Goal: Task Accomplishment & Management: Complete application form

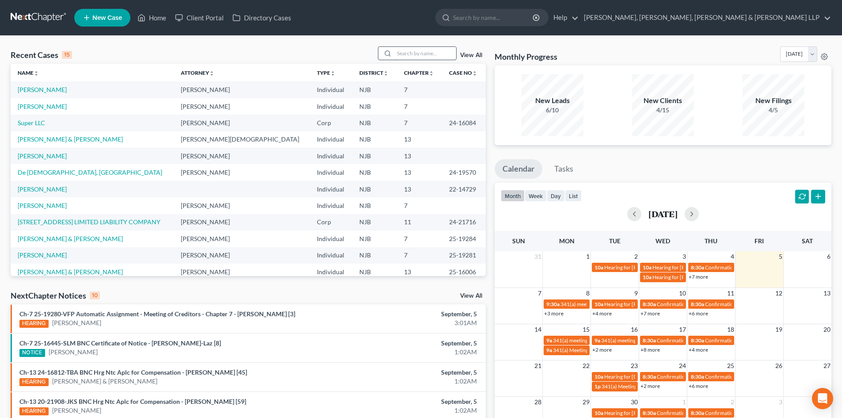
click at [406, 51] on input "search" at bounding box center [425, 53] width 62 height 13
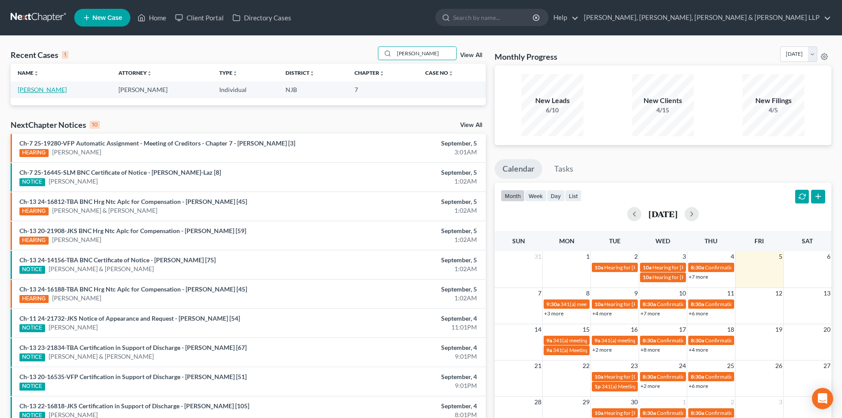
type input "[PERSON_NAME]"
click at [43, 89] on link "[PERSON_NAME]" at bounding box center [42, 90] width 49 height 8
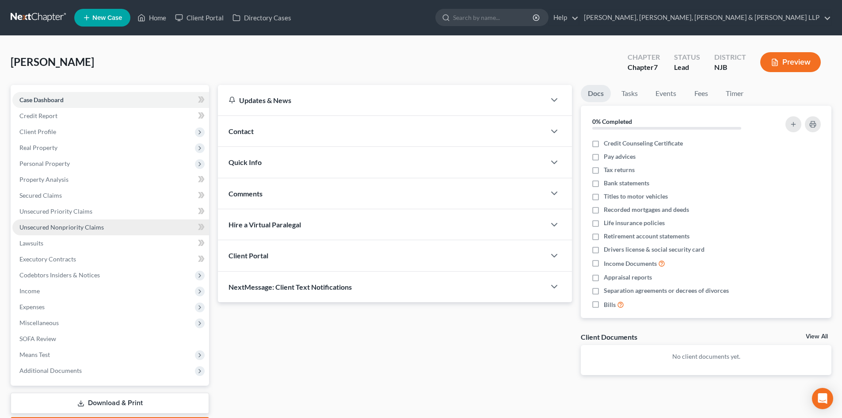
click at [67, 225] on span "Unsecured Nonpriority Claims" at bounding box center [61, 227] width 84 height 8
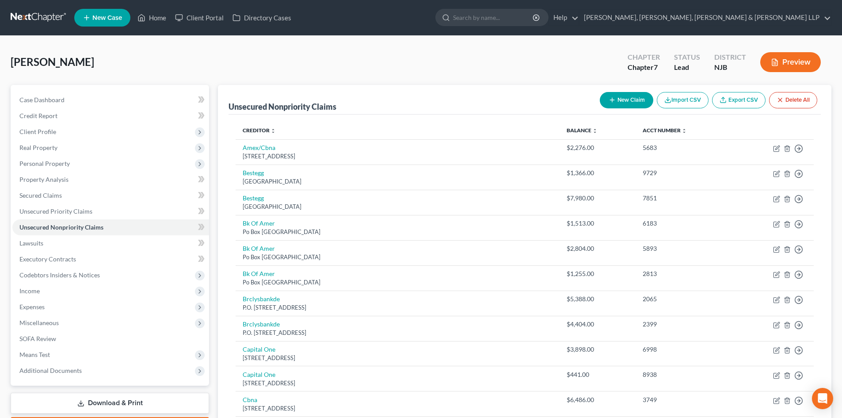
drag, startPoint x: 40, startPoint y: 290, endPoint x: 54, endPoint y: 300, distance: 17.3
click at [40, 291] on span "Income" at bounding box center [110, 291] width 197 height 16
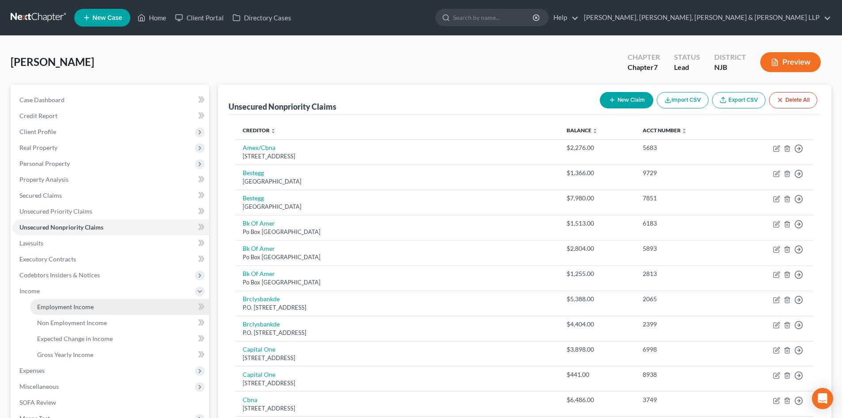
click at [61, 300] on link "Employment Income" at bounding box center [119, 307] width 179 height 16
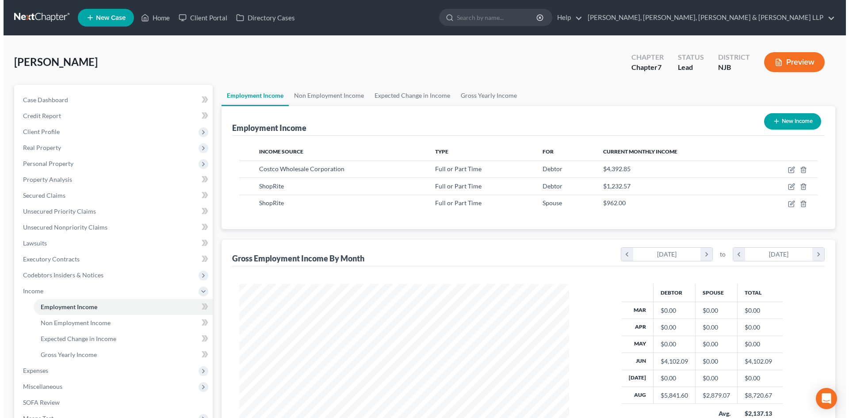
scroll to position [165, 347]
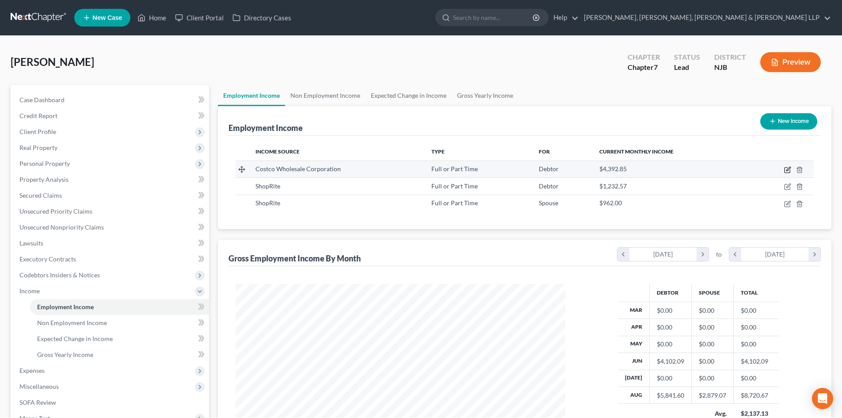
click at [790, 170] on icon "button" at bounding box center [787, 169] width 7 height 7
select select "0"
select select "50"
select select "0"
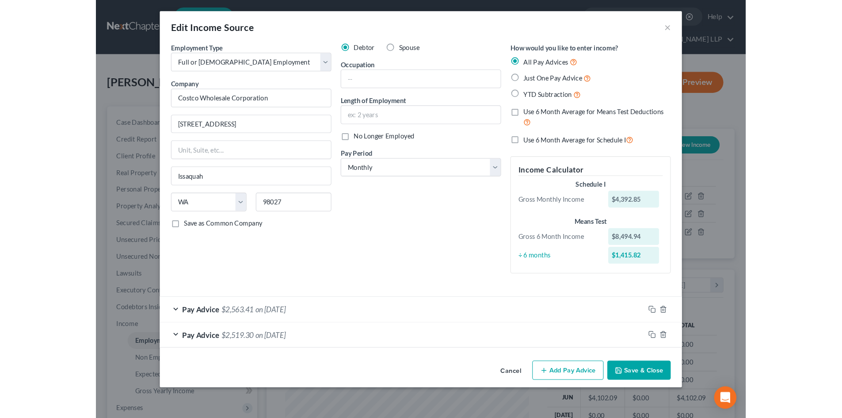
scroll to position [166, 351]
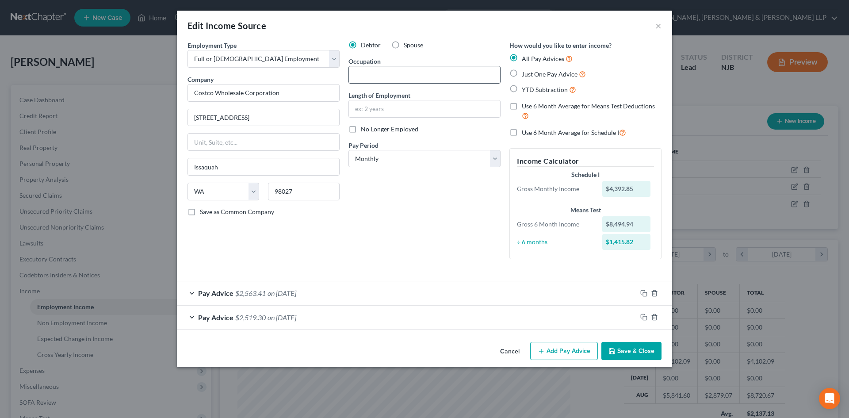
click at [428, 76] on input "text" at bounding box center [424, 74] width 151 height 17
type input "Butcher"
click at [381, 111] on input "text" at bounding box center [424, 108] width 151 height 17
type input "9 Years"
click at [629, 349] on button "Save & Close" at bounding box center [631, 351] width 60 height 19
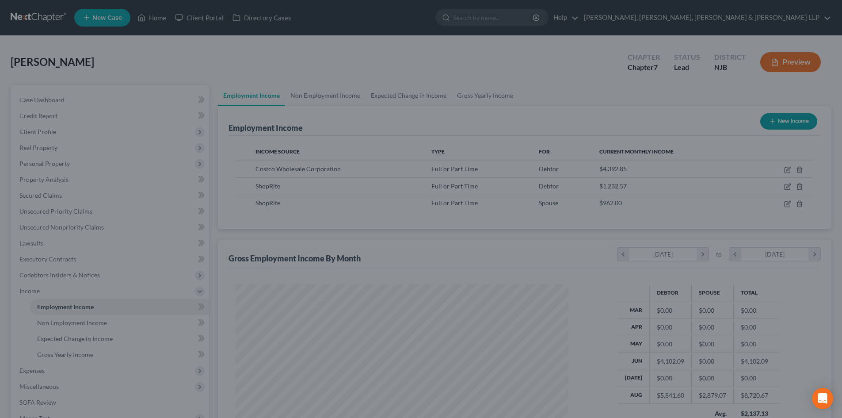
scroll to position [441897, 441714]
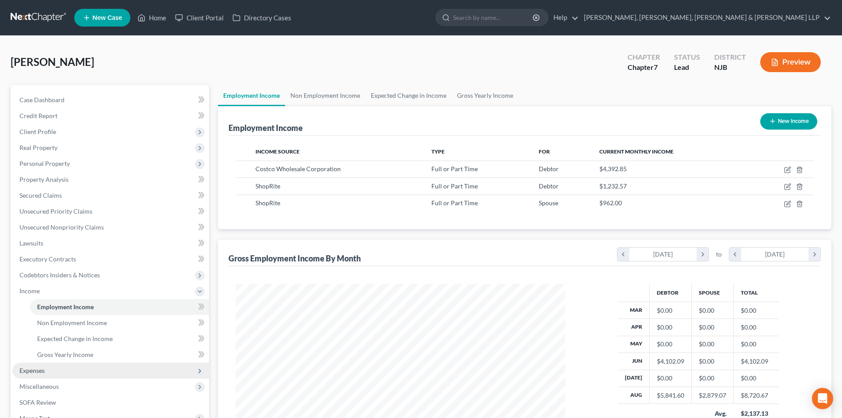
click at [42, 363] on span "Expenses" at bounding box center [110, 370] width 197 height 16
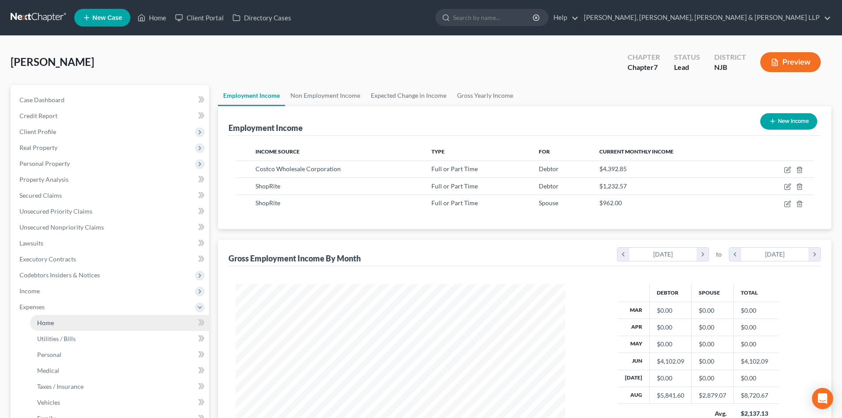
click at [57, 326] on link "Home" at bounding box center [119, 323] width 179 height 16
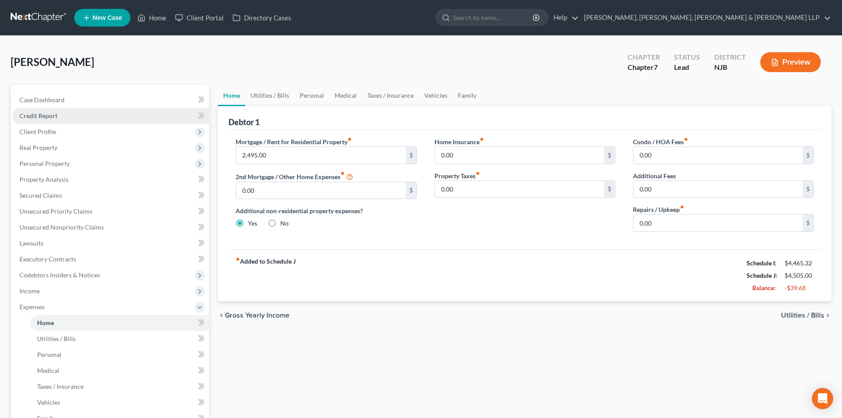
click at [64, 122] on link "Credit Report" at bounding box center [110, 116] width 197 height 16
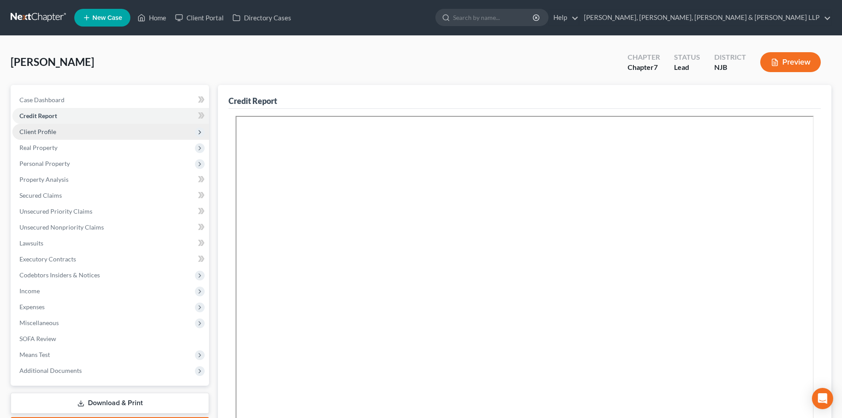
click at [57, 133] on span "Client Profile" at bounding box center [110, 132] width 197 height 16
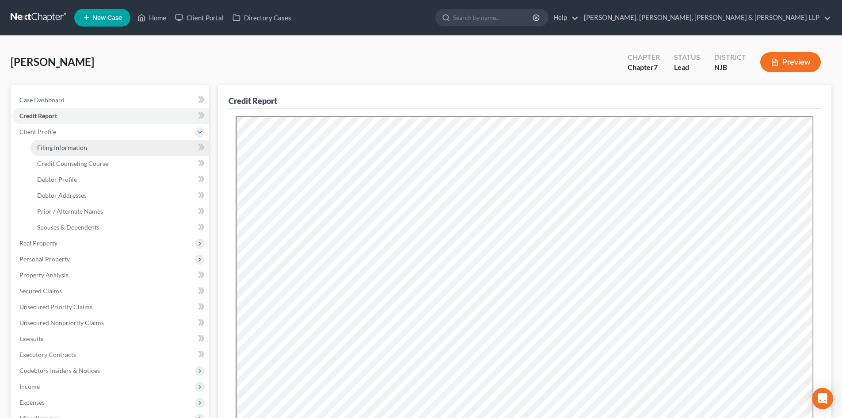
drag, startPoint x: 59, startPoint y: 144, endPoint x: 150, endPoint y: 141, distance: 91.1
click at [60, 145] on span "Filing Information" at bounding box center [62, 148] width 50 height 8
select select "1"
select select "0"
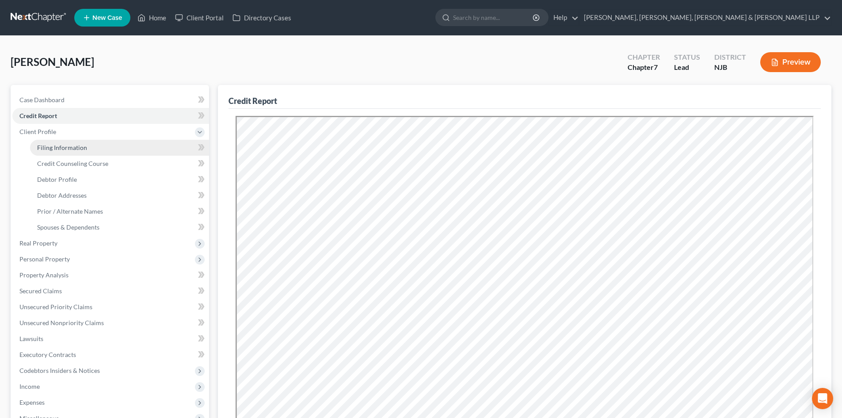
select select "0"
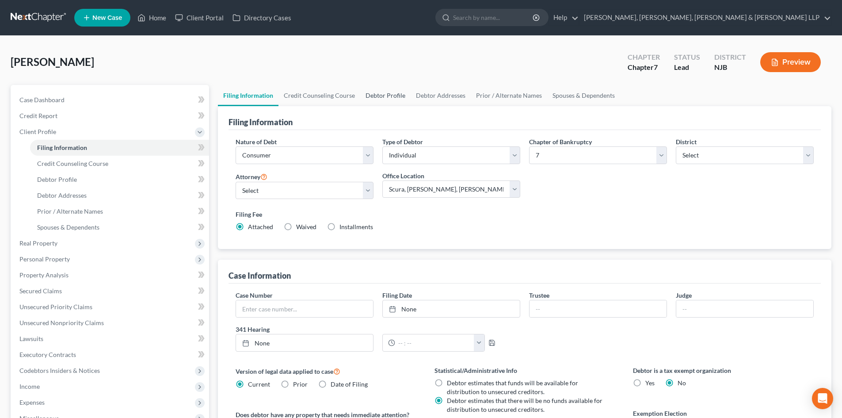
click at [385, 91] on link "Debtor Profile" at bounding box center [385, 95] width 50 height 21
select select "1"
select select "4"
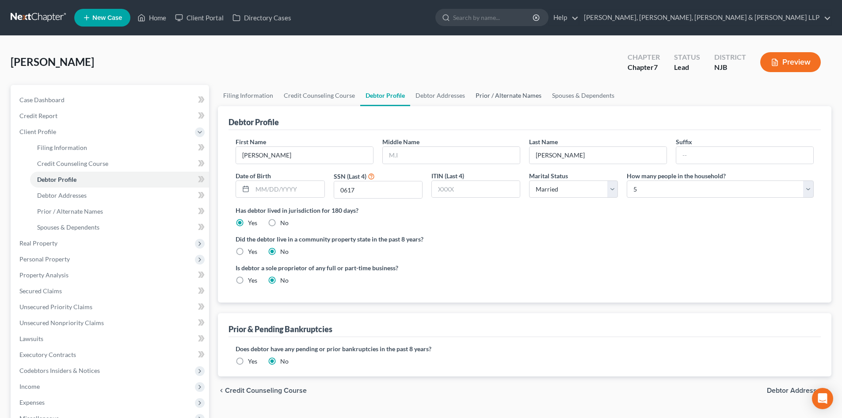
click at [496, 97] on link "Prior / Alternate Names" at bounding box center [508, 95] width 76 height 21
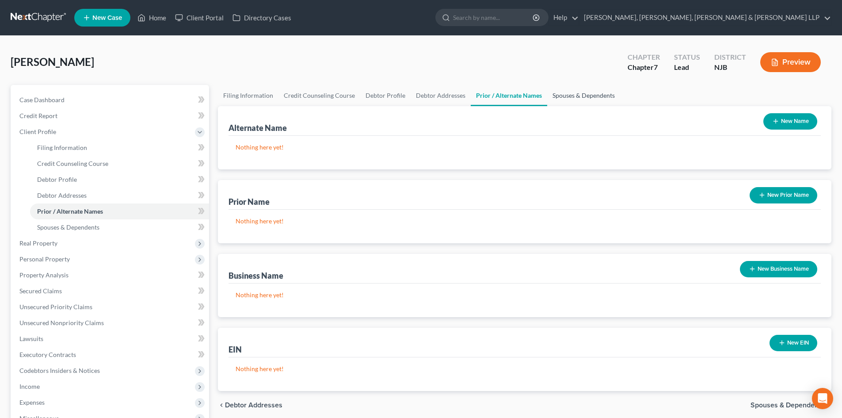
click at [566, 92] on link "Spouses & Dependents" at bounding box center [583, 95] width 73 height 21
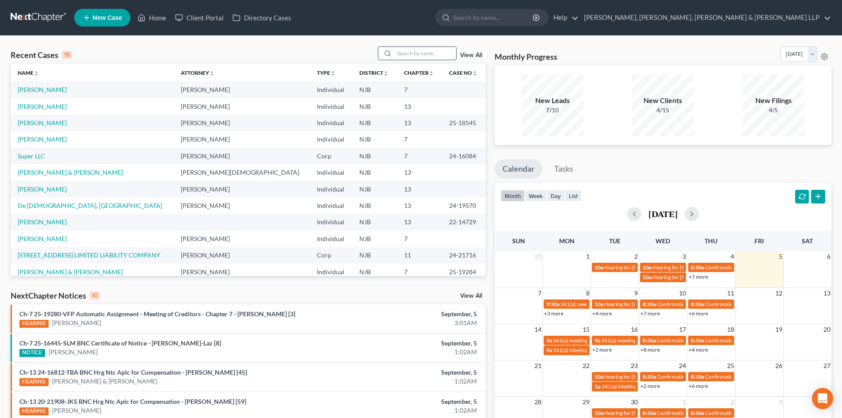
click at [411, 50] on input "search" at bounding box center [425, 53] width 62 height 13
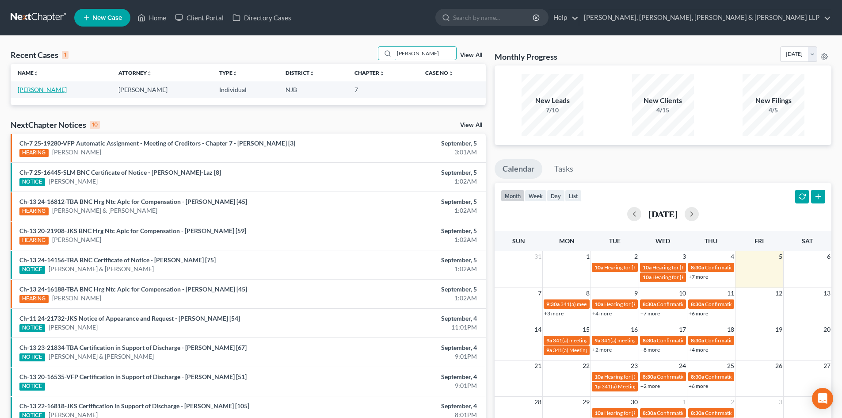
type input "[PERSON_NAME]"
click at [43, 92] on link "[PERSON_NAME]" at bounding box center [42, 90] width 49 height 8
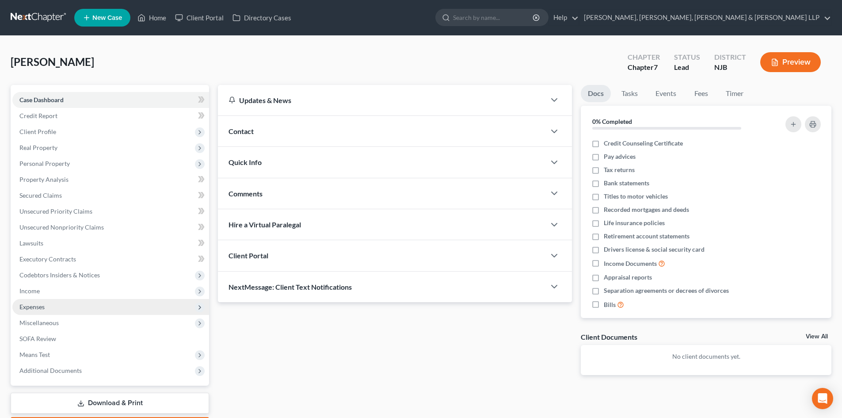
click at [57, 310] on span "Expenses" at bounding box center [110, 307] width 197 height 16
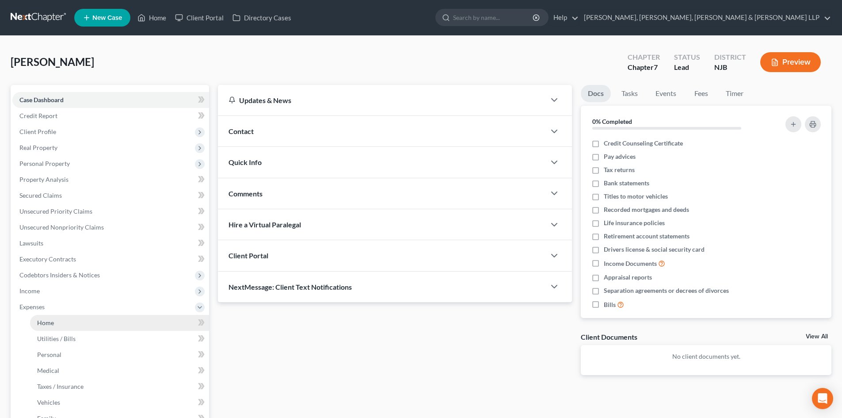
click at [55, 317] on link "Home" at bounding box center [119, 323] width 179 height 16
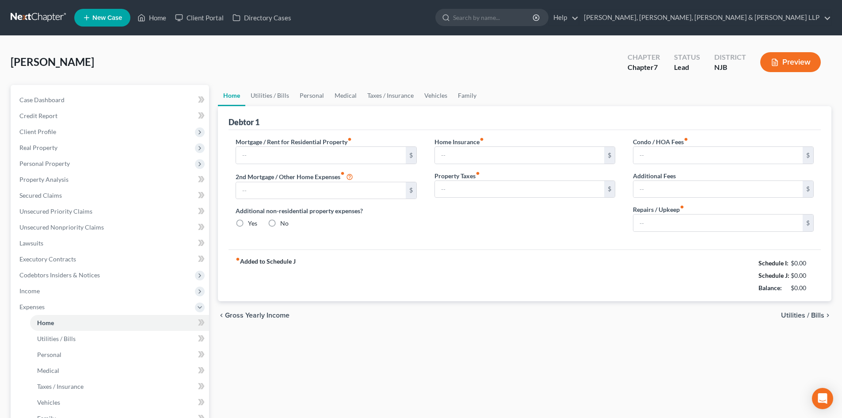
type input "0.00"
radio input "true"
type input "0.00"
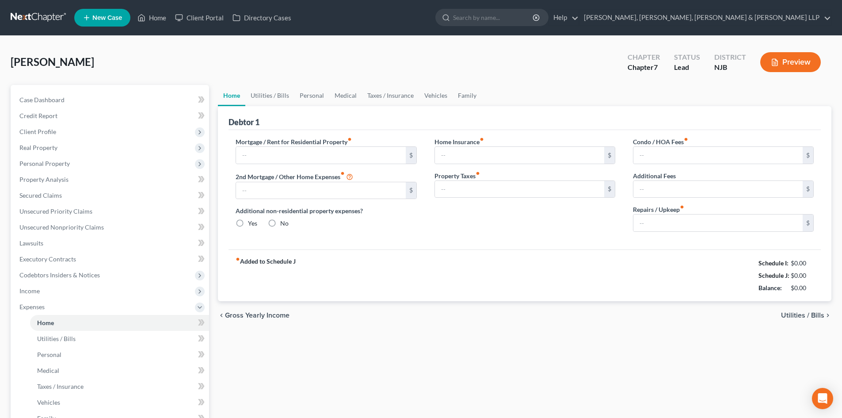
type input "0.00"
click at [270, 154] on input "text" at bounding box center [320, 155] width 169 height 17
type input "2,000.00"
click at [272, 100] on link "Utilities / Bills" at bounding box center [269, 95] width 49 height 21
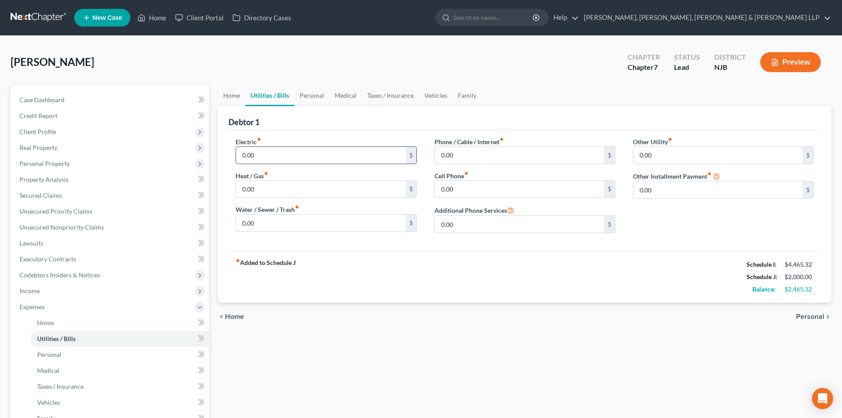
click at [274, 154] on input "0.00" at bounding box center [320, 155] width 169 height 17
type input "285"
click at [455, 154] on input "0.00" at bounding box center [519, 155] width 169 height 17
type input "375.00"
click at [326, 91] on link "Personal" at bounding box center [311, 95] width 35 height 21
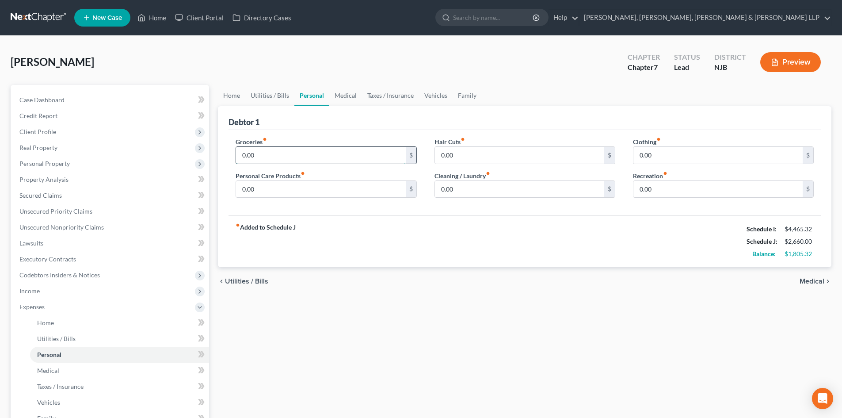
click at [263, 156] on input "0.00" at bounding box center [320, 155] width 169 height 17
type input "500"
click at [261, 186] on input "0.00" at bounding box center [320, 189] width 169 height 17
type input "100"
click at [471, 191] on input "0.00" at bounding box center [519, 189] width 169 height 17
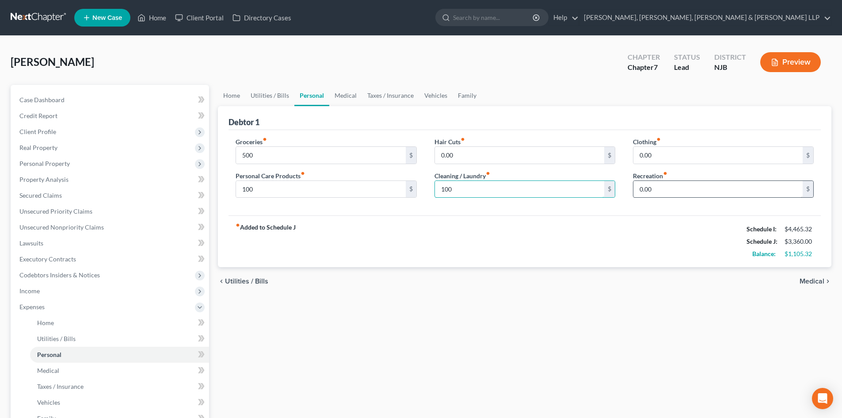
type input "100"
click at [645, 188] on input "0.00" at bounding box center [717, 189] width 169 height 17
type input "100"
click at [437, 91] on link "Vehicles" at bounding box center [436, 95] width 34 height 21
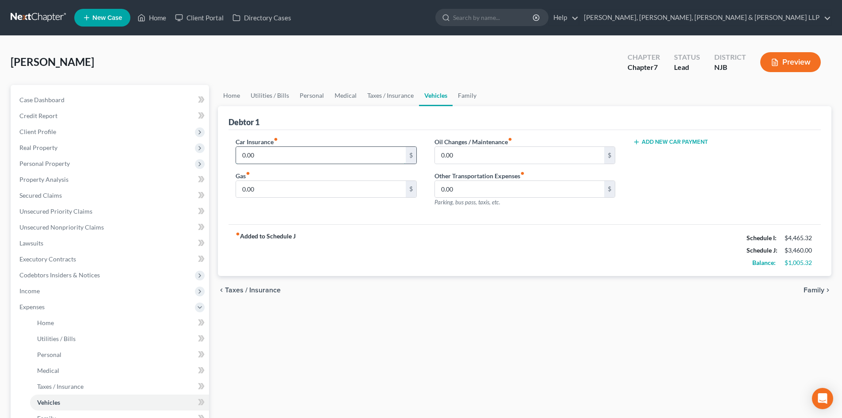
click at [257, 158] on input "0.00" at bounding box center [320, 155] width 169 height 17
drag, startPoint x: 268, startPoint y: 152, endPoint x: 179, endPoint y: 159, distance: 89.1
click at [179, 159] on div "Petition Navigation Case Dashboard Payments Invoices Payments Payments Credit R…" at bounding box center [421, 316] width 830 height 463
type input "350"
click at [263, 193] on input "0.00" at bounding box center [320, 189] width 169 height 17
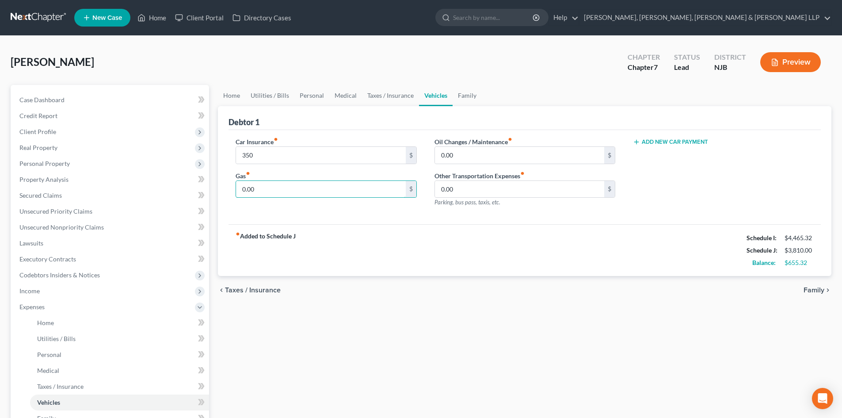
type input "1"
type input "200"
click at [57, 191] on link "Secured Claims" at bounding box center [110, 195] width 197 height 16
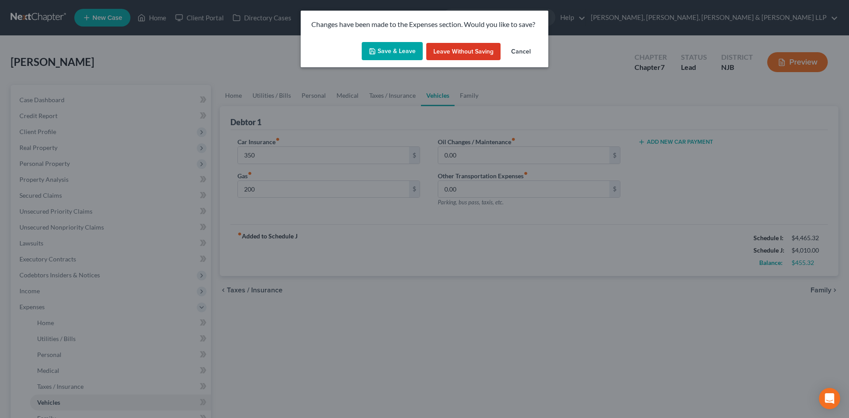
click at [414, 56] on button "Save & Leave" at bounding box center [392, 51] width 61 height 19
type input "350.00"
type input "200.00"
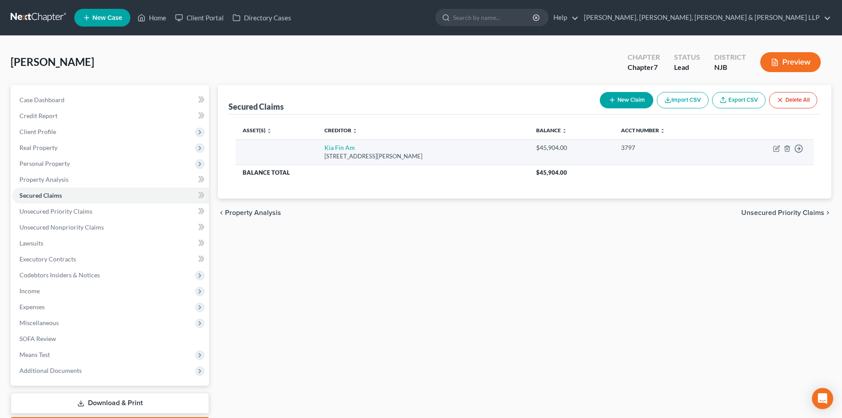
drag, startPoint x: 442, startPoint y: 155, endPoint x: 317, endPoint y: 147, distance: 125.3
click at [317, 147] on td "Kia Fin Am 10550 Talbert Ave, Fountain Valley, CA 92708" at bounding box center [423, 151] width 212 height 25
copy td "Kia Fin Am 10550 Talbert Ave, Fountain Valley, CA 92708"
click at [776, 148] on icon "button" at bounding box center [776, 148] width 7 height 7
select select "4"
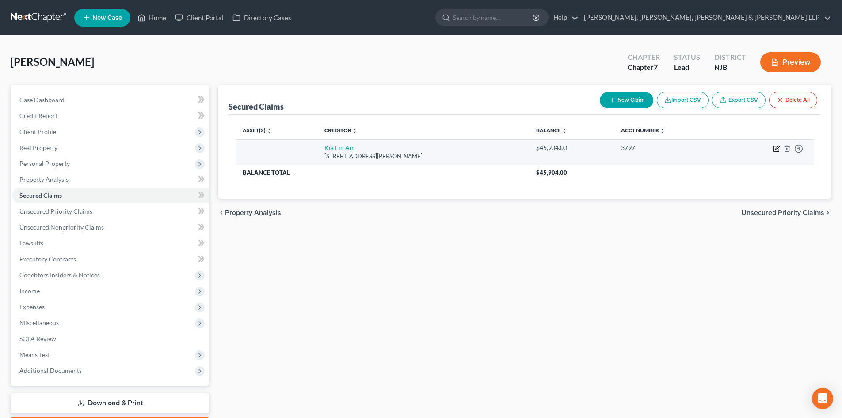
select select "0"
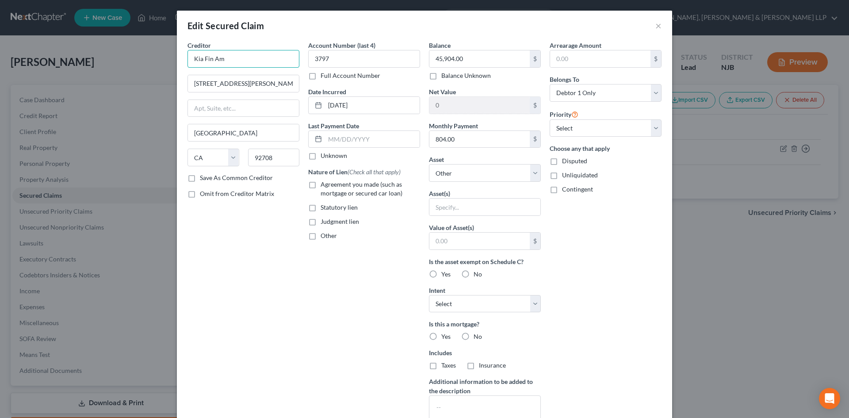
drag, startPoint x: 235, startPoint y: 62, endPoint x: 149, endPoint y: 61, distance: 86.2
click at [149, 61] on div "Edit Secured Claim × Creditor * Kia Fin Am 10550 Talbert Ave Fountain Valley St…" at bounding box center [424, 209] width 849 height 418
paste input "ance America"
type input "Kia Finance America"
click at [320, 183] on label "Agreement you made (such as mortgage or secured car loan)" at bounding box center [369, 189] width 99 height 18
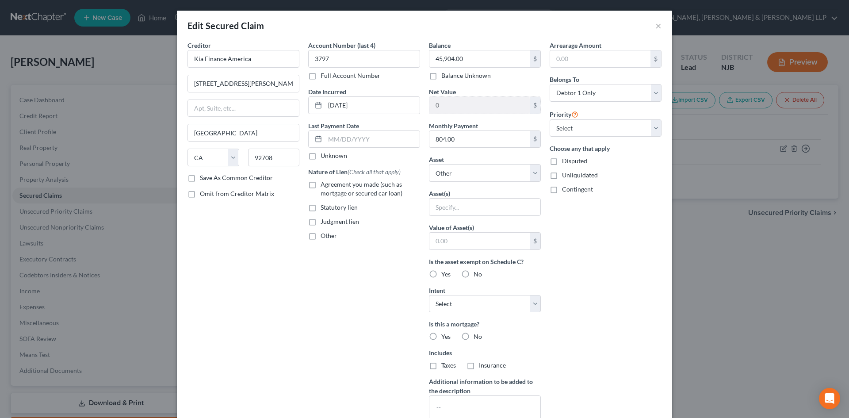
click at [324, 183] on input "Agreement you made (such as mortgage or secured car loan)" at bounding box center [327, 183] width 6 height 6
checkbox input "true"
click at [451, 178] on select "Select Other Multiple Assets" at bounding box center [485, 173] width 112 height 18
click at [612, 223] on div "Arrearage Amount $ Belongs To * Select Debtor 1 Only Debtor 2 Only Debtor 1 And…" at bounding box center [605, 238] width 121 height 394
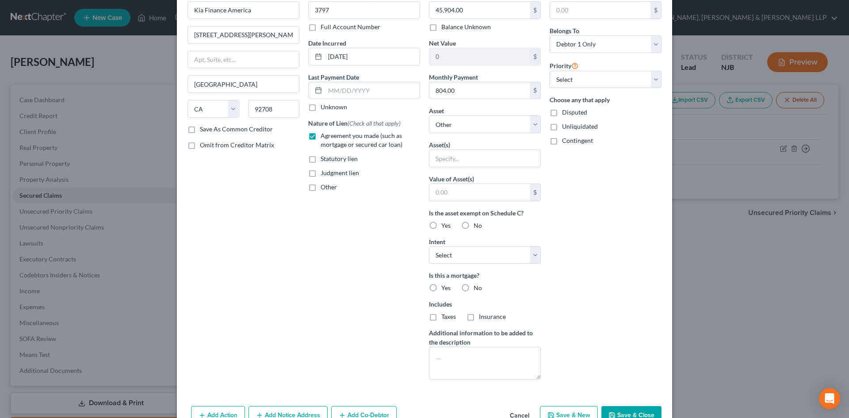
scroll to position [80, 0]
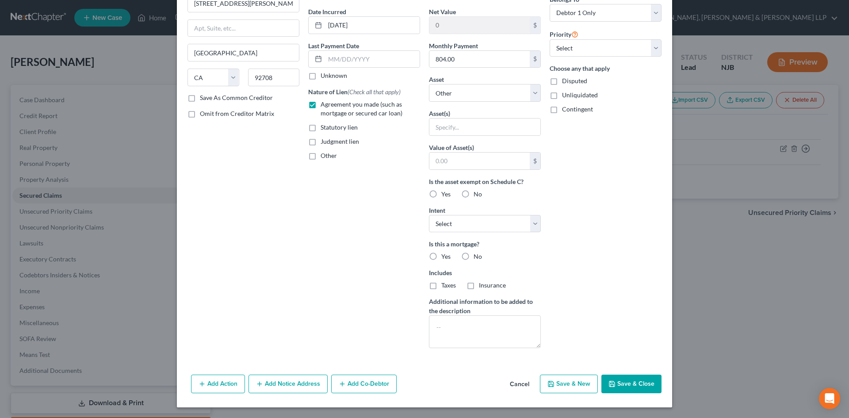
click at [645, 388] on button "Save & Close" at bounding box center [631, 383] width 60 height 19
select select
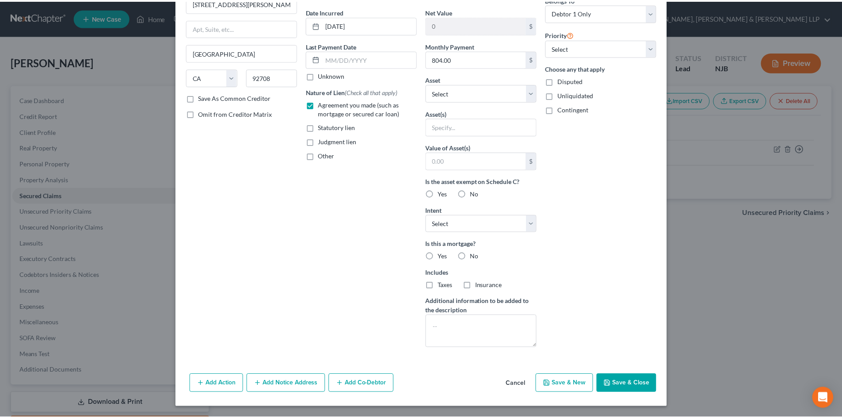
scroll to position [0, 0]
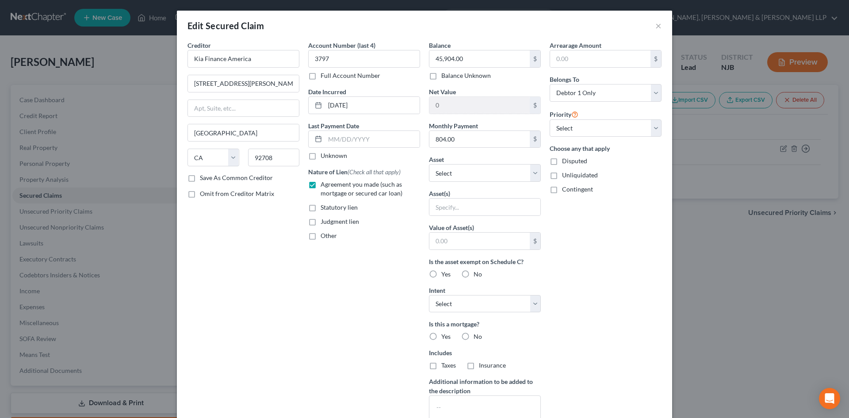
type input "0"
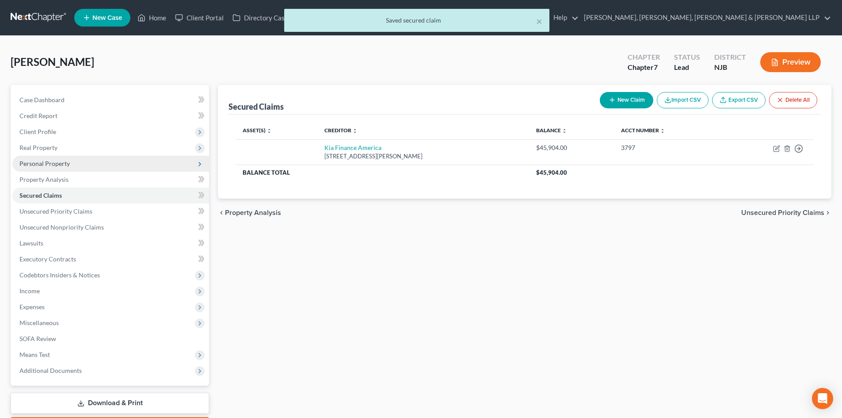
click at [97, 167] on span "Personal Property" at bounding box center [110, 164] width 197 height 16
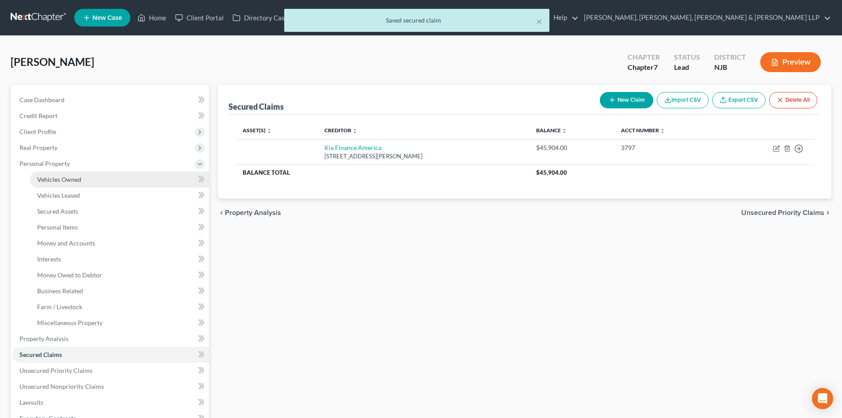
click at [83, 179] on link "Vehicles Owned" at bounding box center [119, 180] width 179 height 16
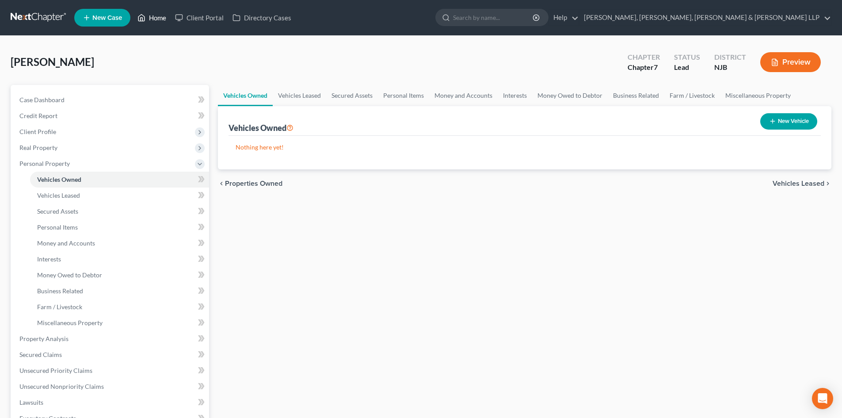
click at [154, 18] on link "Home" at bounding box center [152, 18] width 38 height 16
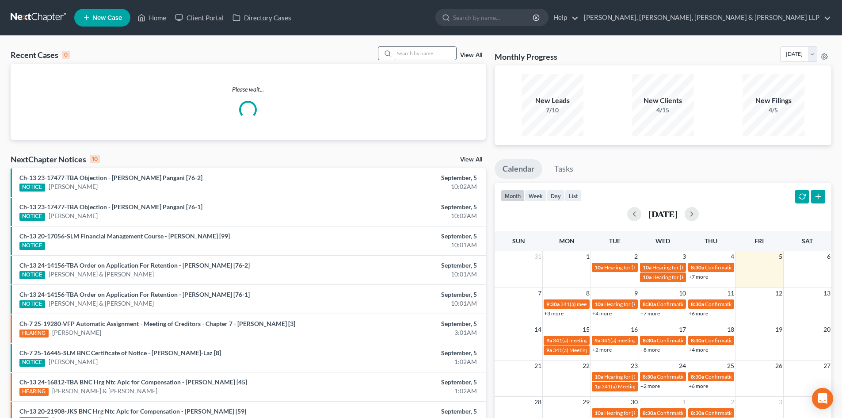
click at [408, 51] on input "search" at bounding box center [425, 53] width 62 height 13
paste input "Rakan Armout Chapter 7"
drag, startPoint x: 435, startPoint y: 53, endPoint x: 497, endPoint y: 57, distance: 62.5
click at [497, 57] on div "Recent Cases 0 Rakan Armout Chapter 7 View All Please wait... NextChapter Notic…" at bounding box center [421, 265] width 830 height 438
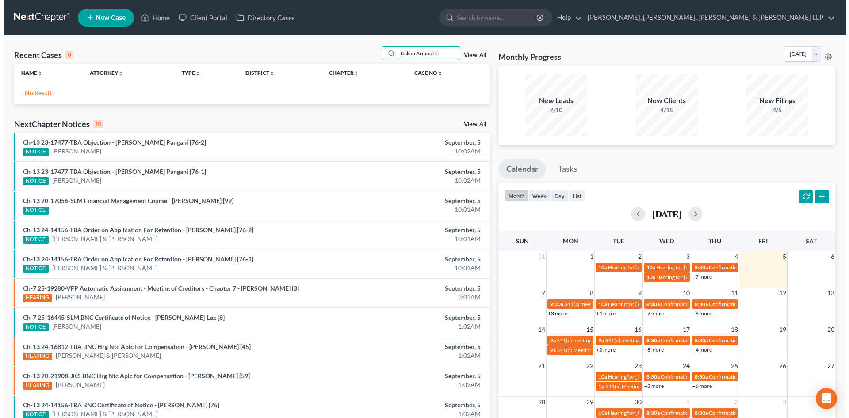
scroll to position [0, 0]
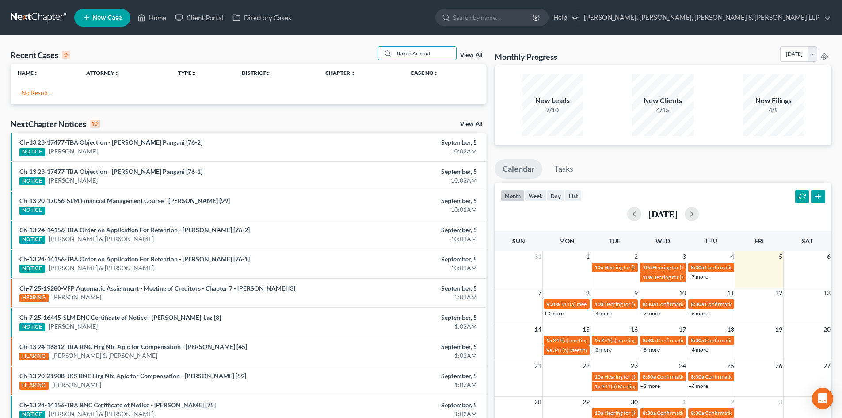
drag, startPoint x: 362, startPoint y: 60, endPoint x: 313, endPoint y: 61, distance: 48.6
click at [313, 61] on div "Recent Cases 0 Rakan Armout View All" at bounding box center [248, 54] width 475 height 17
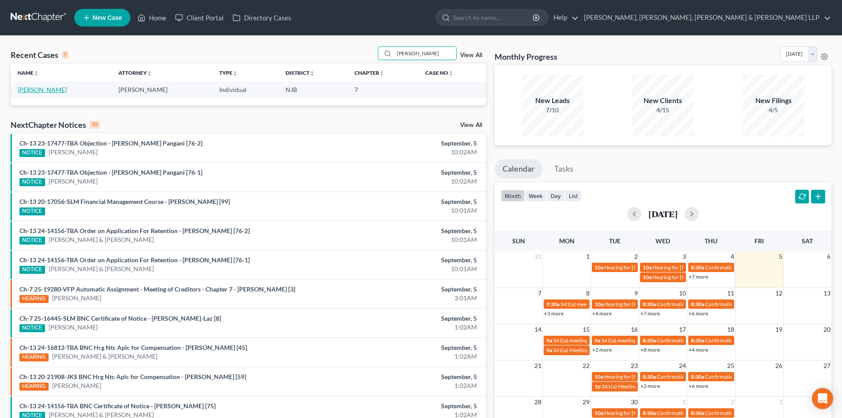
type input "[PERSON_NAME]"
click at [48, 92] on link "[PERSON_NAME]" at bounding box center [42, 90] width 49 height 8
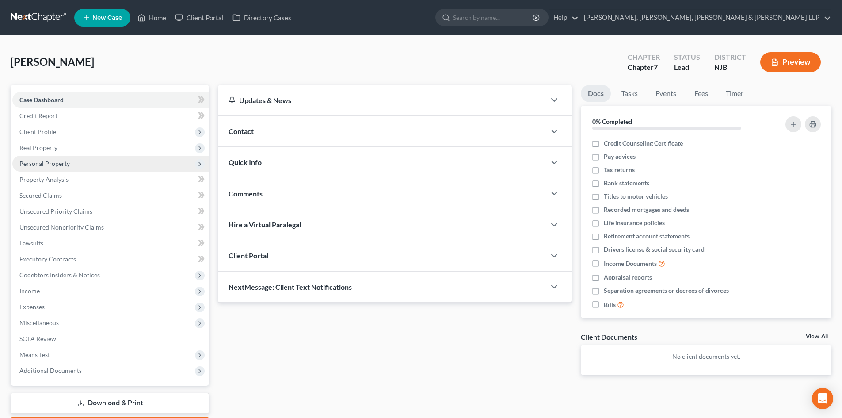
drag, startPoint x: 48, startPoint y: 166, endPoint x: 58, endPoint y: 171, distance: 11.1
click at [48, 166] on span "Personal Property" at bounding box center [44, 164] width 50 height 8
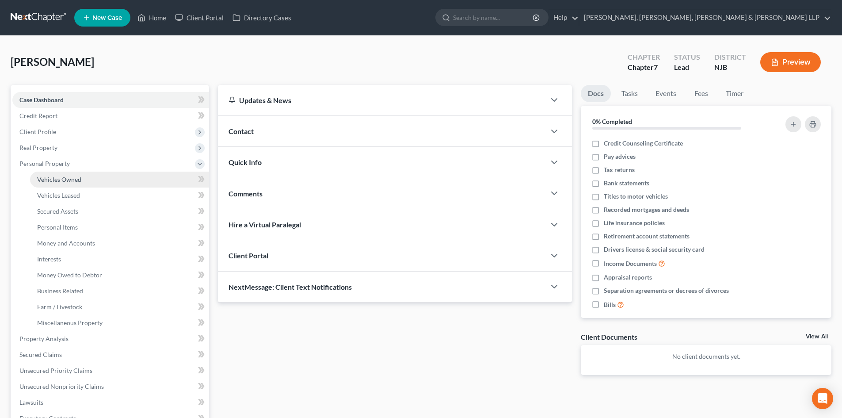
click at [65, 179] on span "Vehicles Owned" at bounding box center [59, 179] width 44 height 8
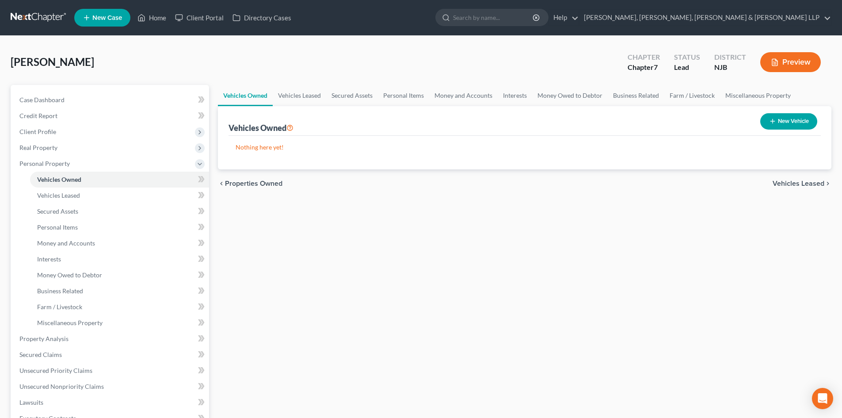
click at [760, 122] on button "New Vehicle" at bounding box center [788, 121] width 57 height 16
select select "0"
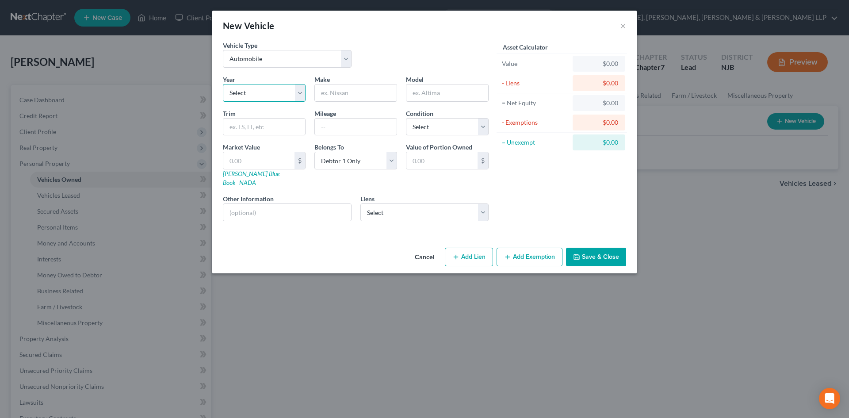
click at [250, 93] on select "Select 2026 2025 2024 2023 2022 2021 2020 2019 2018 2017 2016 2015 2014 2013 20…" at bounding box center [264, 93] width 83 height 18
click at [267, 94] on select "Select 2026 2025 2024 2023 2022 2021 2020 2019 2018 2017 2016 2015 2014 2013 20…" at bounding box center [264, 93] width 83 height 18
select select "1"
click at [223, 84] on select "Select 2026 2025 2024 2023 2022 2021 2020 2019 2018 2017 2016 2015 2014 2013 20…" at bounding box center [264, 93] width 83 height 18
click at [334, 99] on input "text" at bounding box center [356, 92] width 82 height 17
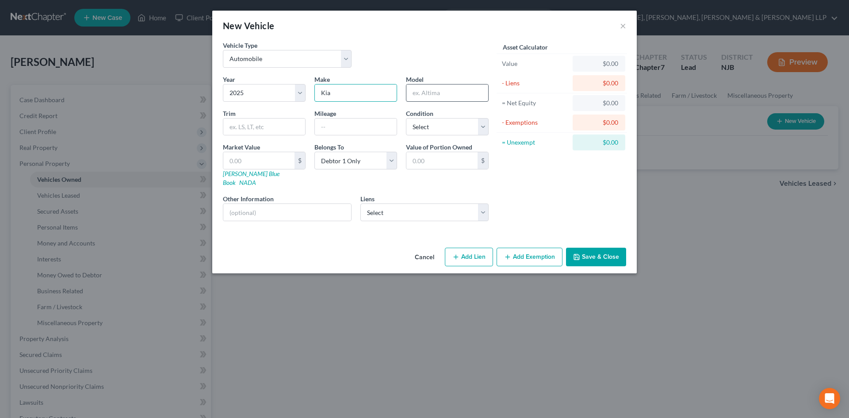
type input "Kia"
drag, startPoint x: 441, startPoint y: 84, endPoint x: 439, endPoint y: 90, distance: 6.4
click at [441, 84] on input "text" at bounding box center [447, 92] width 82 height 17
type input "Sportage"
click at [331, 128] on input "text" at bounding box center [356, 126] width 82 height 17
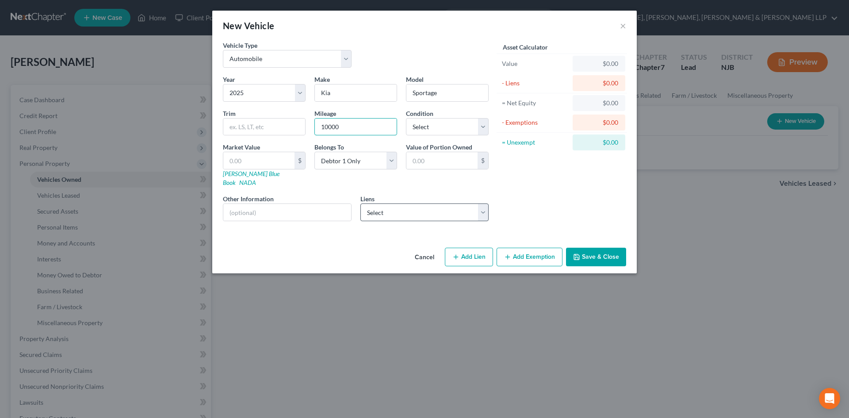
type input "10000"
click at [401, 208] on select "Select Kia Finance America - $45,904.00" at bounding box center [424, 212] width 129 height 18
select select "4"
select select "0"
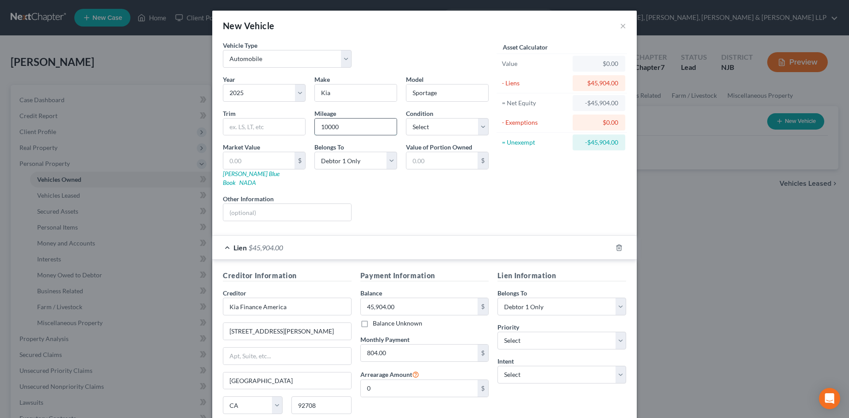
click at [323, 126] on input "10000" at bounding box center [356, 126] width 82 height 17
click at [520, 336] on select "Select 1st 2nd 3rd 4th 5th 6th 7th 8th 9th 10th 11th 12th 13th 14th 15th 16th 1…" at bounding box center [561, 341] width 129 height 18
click at [497, 332] on select "Select 1st 2nd 3rd 4th 5th 6th 7th 8th 9th 10th 11th 12th 13th 14th 15th 16th 1…" at bounding box center [561, 341] width 129 height 18
click at [518, 332] on select "Select 1st 2nd 3rd 4th 5th 6th 7th 8th 9th 10th 11th 12th 13th 14th 15th 16th 1…" at bounding box center [561, 341] width 129 height 18
select select "0"
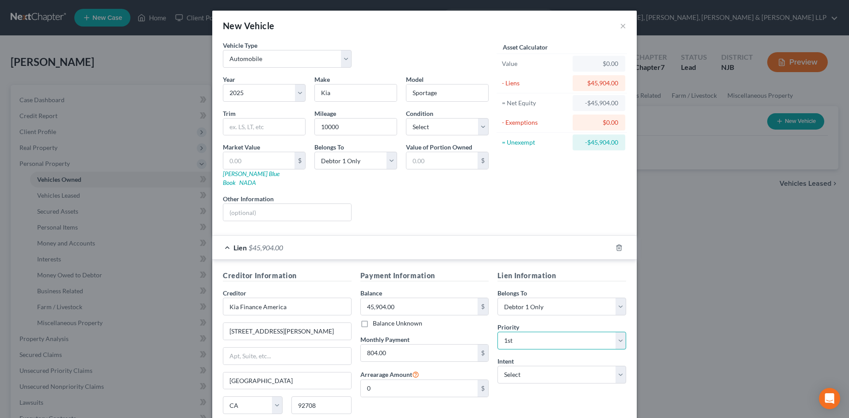
click at [497, 332] on select "Select 1st 2nd 3rd 4th 5th 6th 7th 8th 9th 10th 11th 12th 13th 14th 15th 16th 1…" at bounding box center [561, 341] width 129 height 18
click at [514, 366] on select "Select Surrender Redeem Reaffirm Avoid Other" at bounding box center [561, 375] width 129 height 18
select select "2"
click at [497, 366] on select "Select Surrender Redeem Reaffirm Avoid Other" at bounding box center [561, 375] width 129 height 18
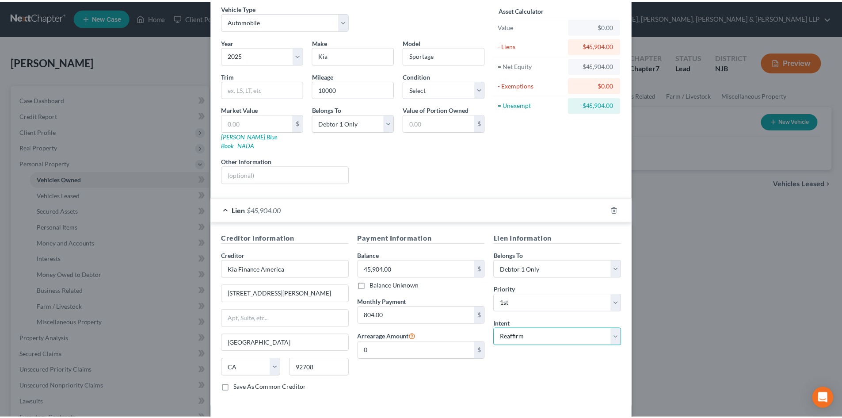
scroll to position [66, 0]
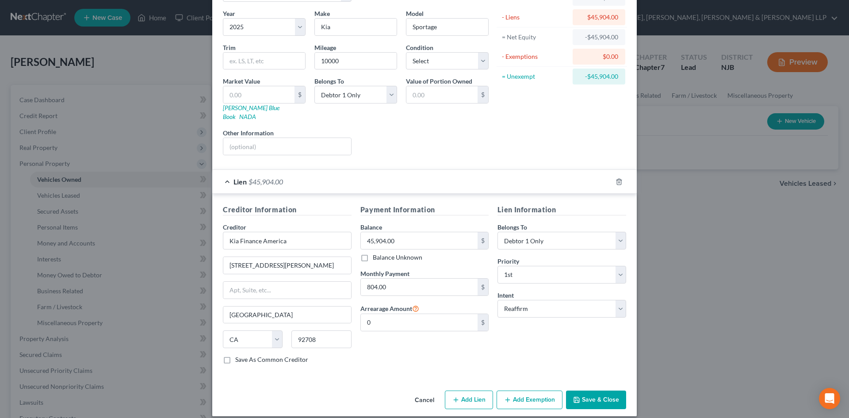
click at [599, 390] on button "Save & Close" at bounding box center [596, 399] width 60 height 19
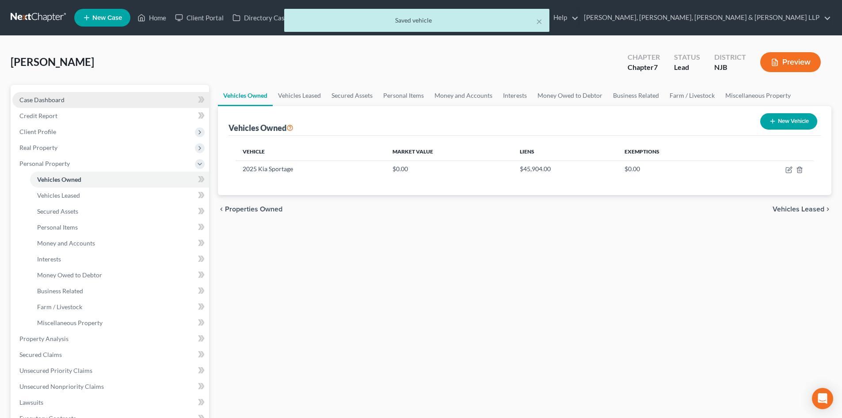
click at [129, 99] on link "Case Dashboard" at bounding box center [110, 100] width 197 height 16
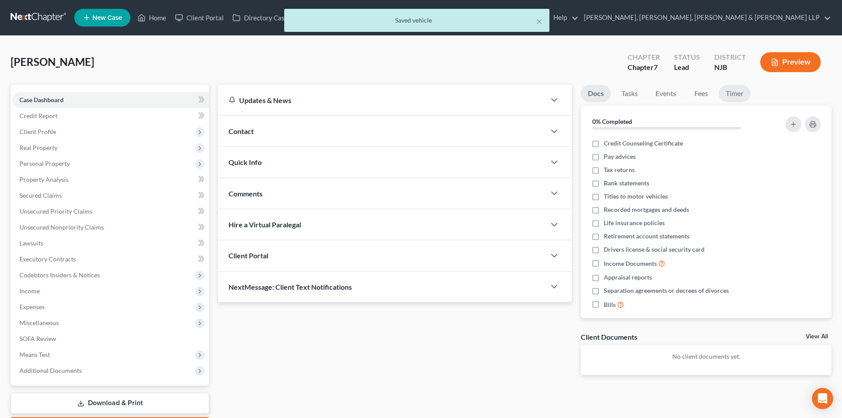
click at [727, 97] on link "Timer" at bounding box center [735, 93] width 32 height 17
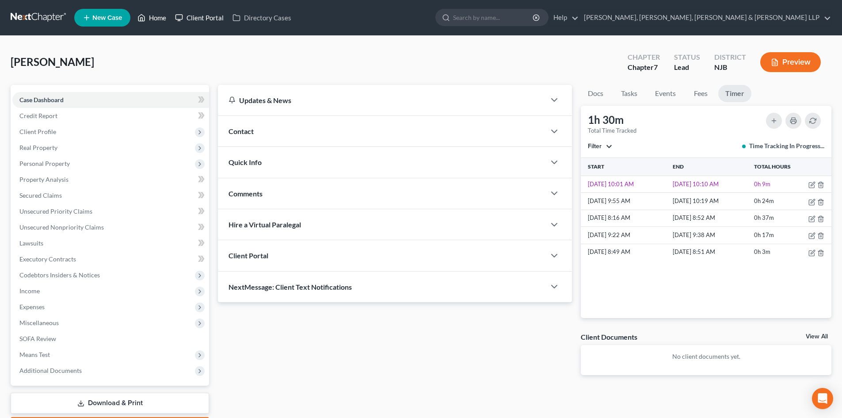
drag, startPoint x: 156, startPoint y: 20, endPoint x: 174, endPoint y: 23, distance: 18.8
click at [156, 20] on link "Home" at bounding box center [152, 18] width 38 height 16
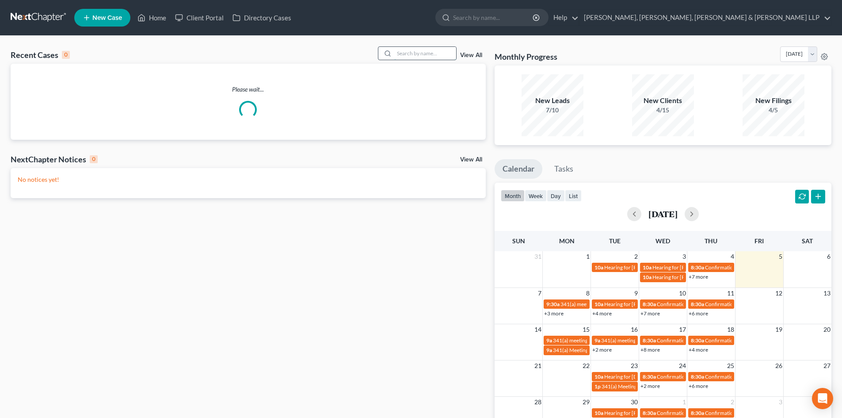
click at [436, 55] on input "search" at bounding box center [425, 53] width 62 height 13
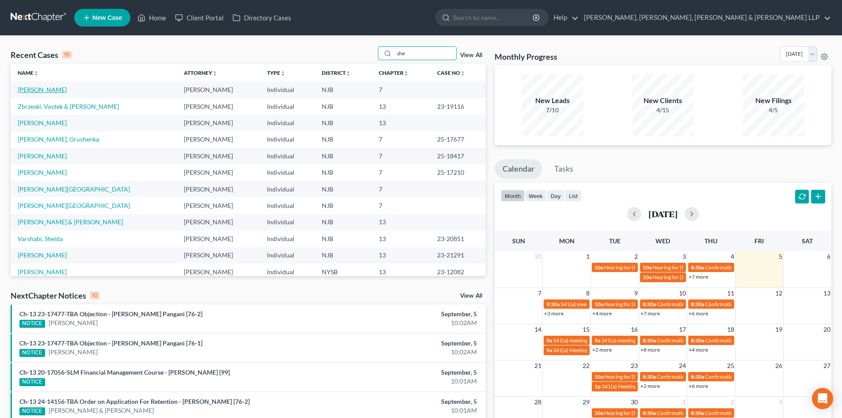
type input "she"
click at [50, 90] on link "[PERSON_NAME]" at bounding box center [42, 90] width 49 height 8
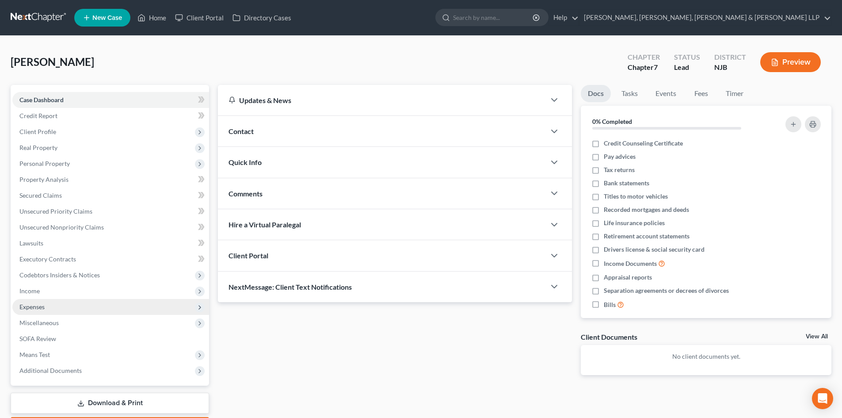
click at [59, 302] on span "Expenses" at bounding box center [110, 307] width 197 height 16
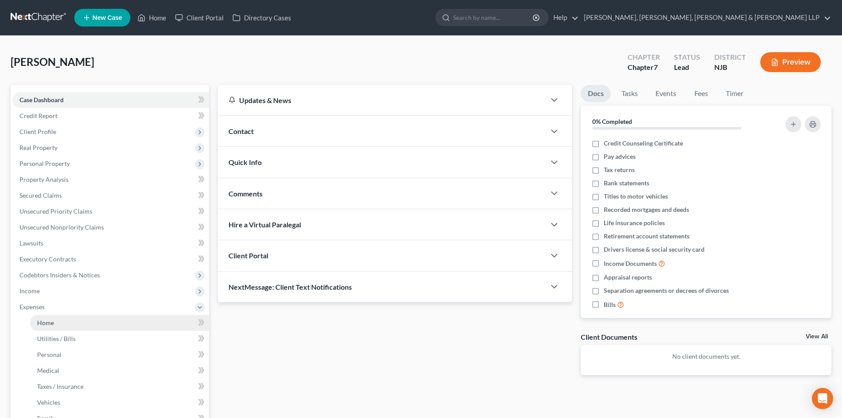
click at [57, 316] on link "Home" at bounding box center [119, 323] width 179 height 16
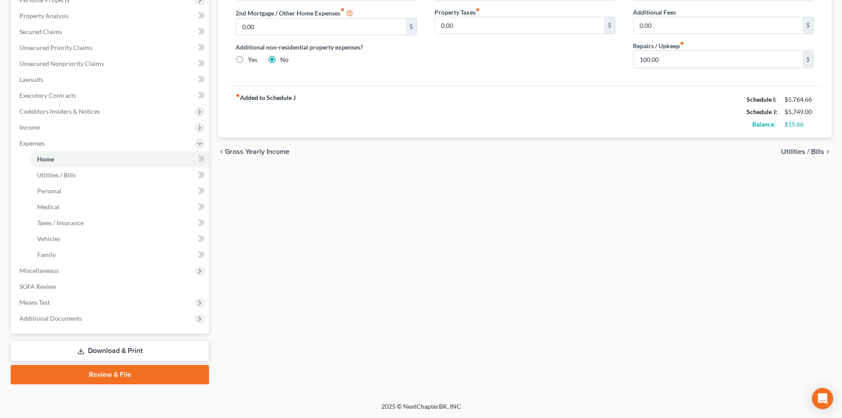
click at [93, 352] on link "Download & Print" at bounding box center [110, 350] width 198 height 21
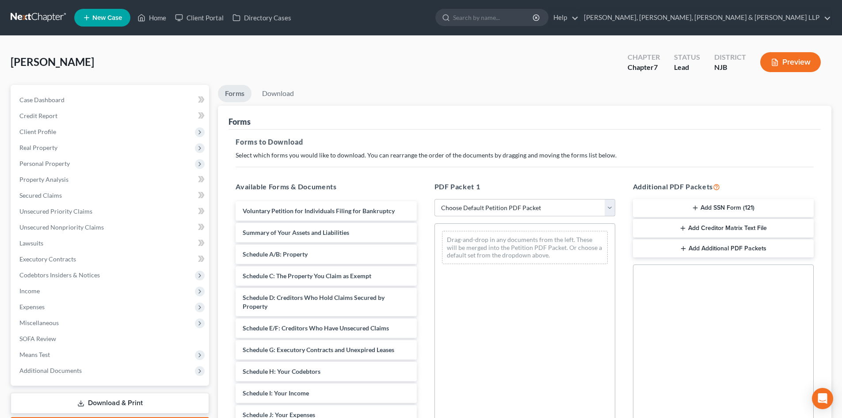
drag, startPoint x: 482, startPoint y: 204, endPoint x: 483, endPoint y: 208, distance: 4.5
click at [482, 204] on select "Choose Default Petition PDF Packet Complete Bankruptcy Petition (all forms and …" at bounding box center [525, 208] width 181 height 18
select select "0"
click at [435, 199] on select "Choose Default Petition PDF Packet Complete Bankruptcy Petition (all forms and …" at bounding box center [525, 208] width 181 height 18
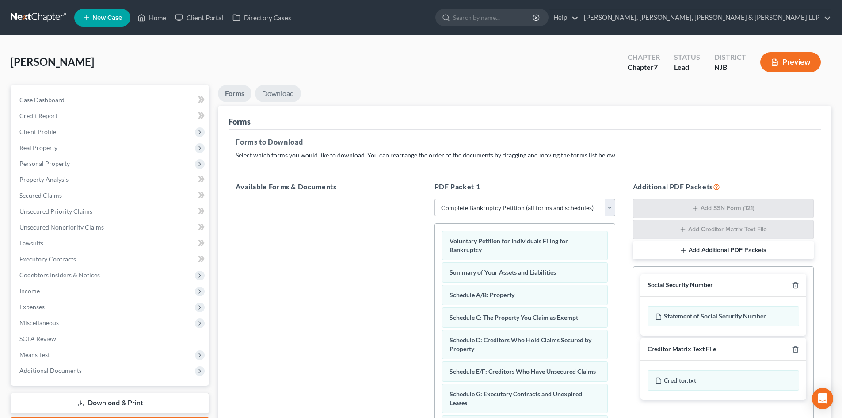
click at [285, 98] on link "Download" at bounding box center [278, 93] width 46 height 17
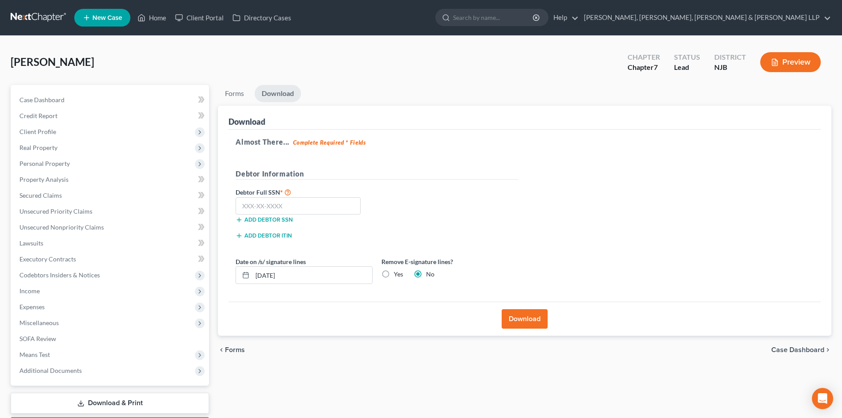
click at [394, 272] on label "Yes" at bounding box center [398, 274] width 9 height 9
click at [397, 272] on input "Yes" at bounding box center [400, 273] width 6 height 6
radio input "true"
radio input "false"
click at [261, 205] on input "text" at bounding box center [298, 206] width 125 height 18
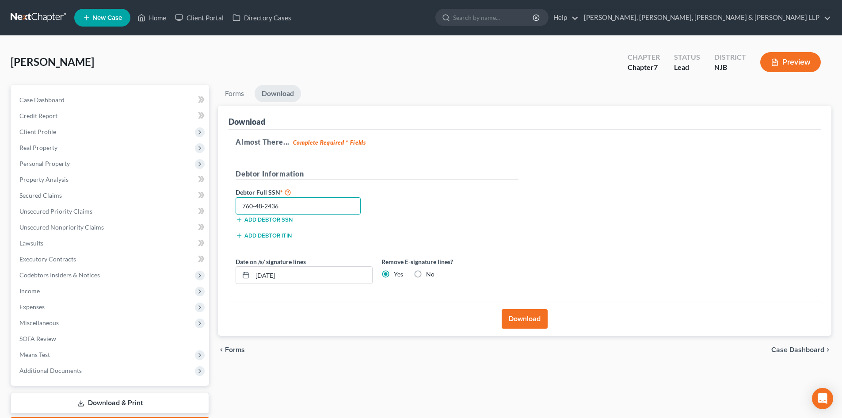
type input "760-48-2436"
click at [536, 320] on button "Download" at bounding box center [525, 318] width 46 height 19
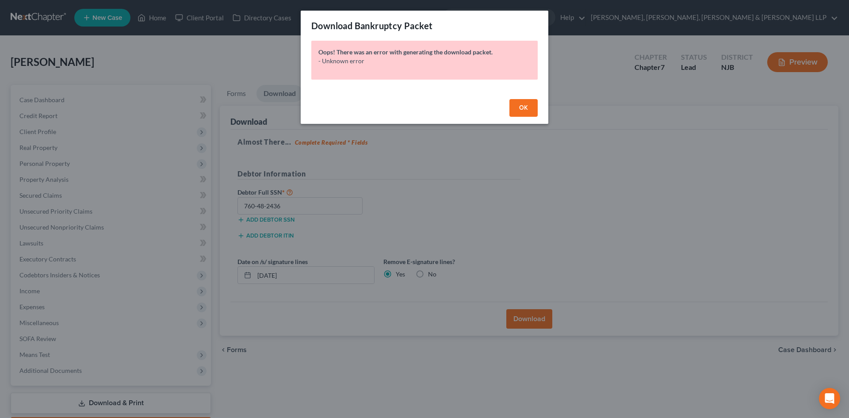
click at [517, 107] on button "OK" at bounding box center [523, 108] width 28 height 18
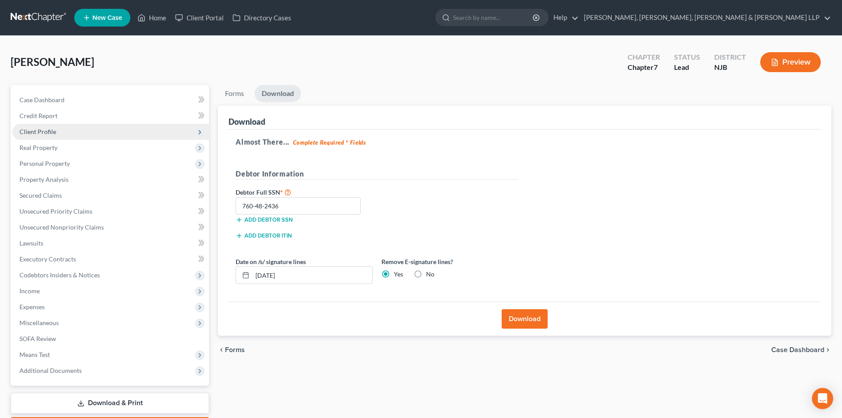
click at [91, 128] on span "Client Profile" at bounding box center [110, 132] width 197 height 16
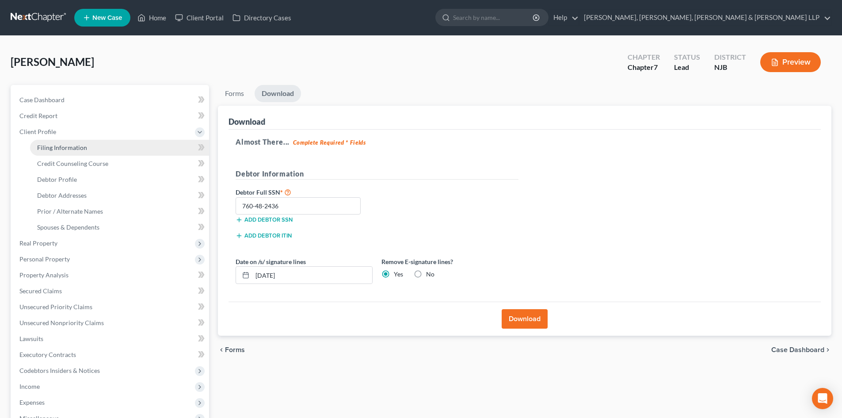
click at [73, 153] on link "Filing Information" at bounding box center [119, 148] width 179 height 16
select select "1"
select select "0"
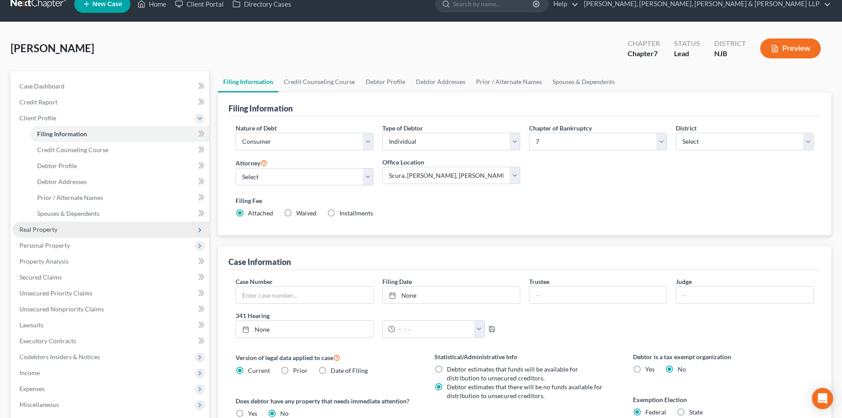
scroll to position [165, 0]
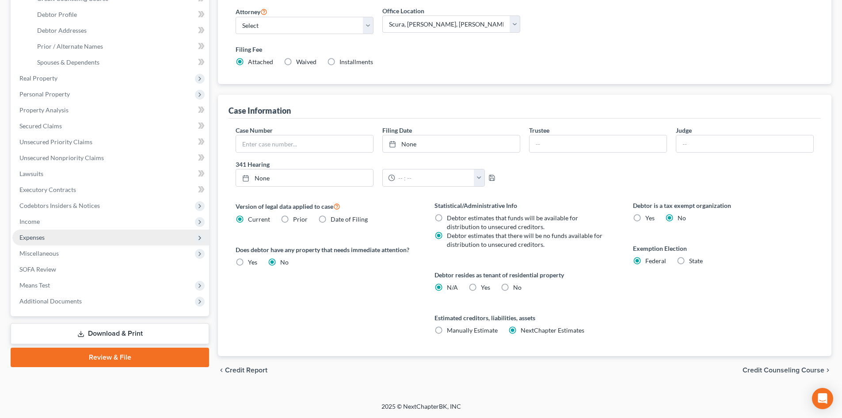
click at [57, 243] on span "Expenses" at bounding box center [110, 237] width 197 height 16
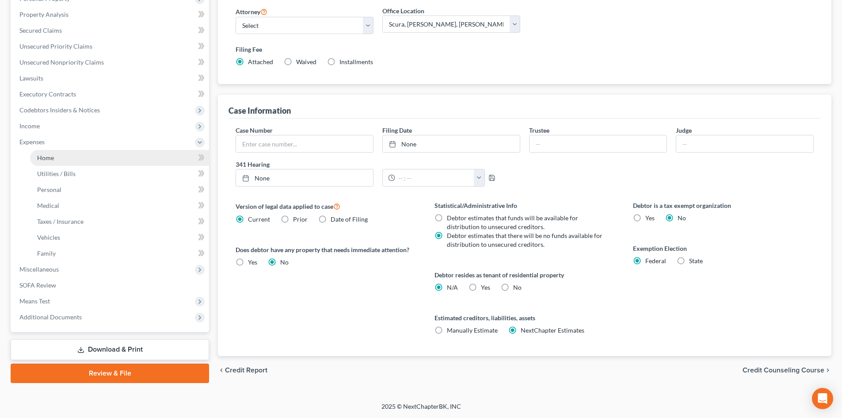
click at [72, 158] on link "Home" at bounding box center [119, 158] width 179 height 16
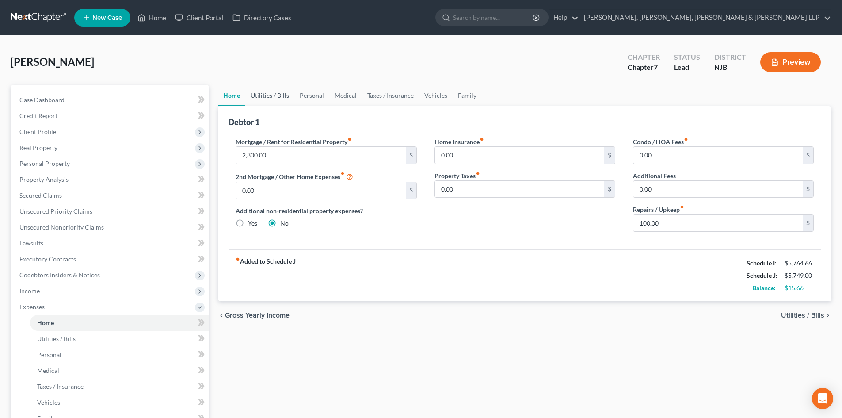
click at [276, 96] on link "Utilities / Bills" at bounding box center [269, 95] width 49 height 21
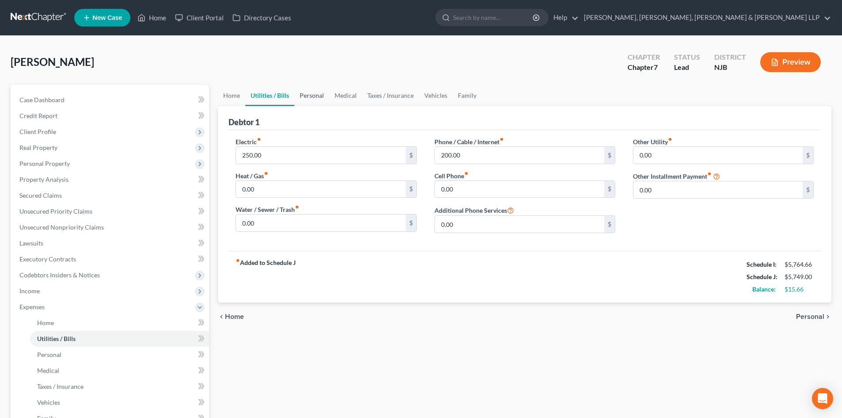
click at [306, 95] on link "Personal" at bounding box center [311, 95] width 35 height 21
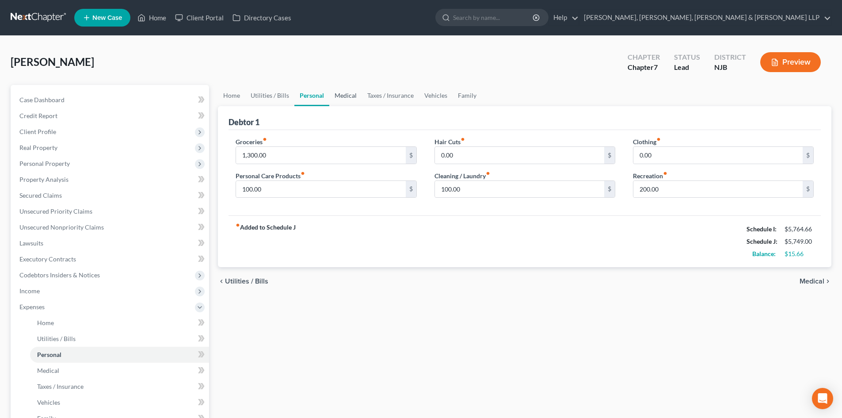
click at [343, 94] on link "Medical" at bounding box center [345, 95] width 33 height 21
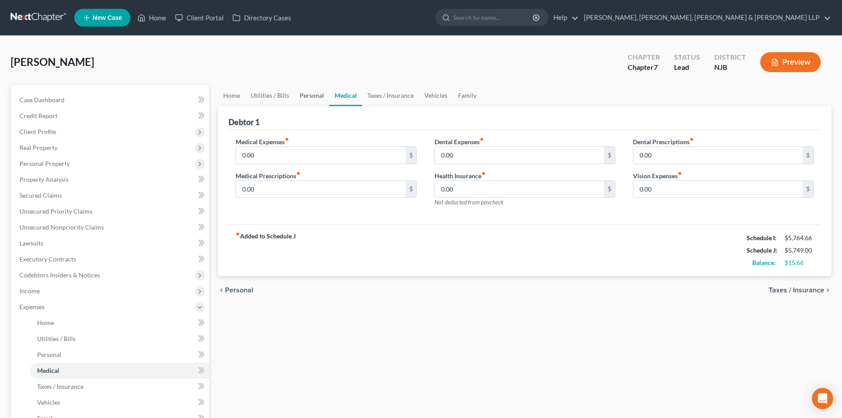
drag, startPoint x: 311, startPoint y: 95, endPoint x: 309, endPoint y: 100, distance: 5.2
click at [311, 95] on link "Personal" at bounding box center [311, 95] width 35 height 21
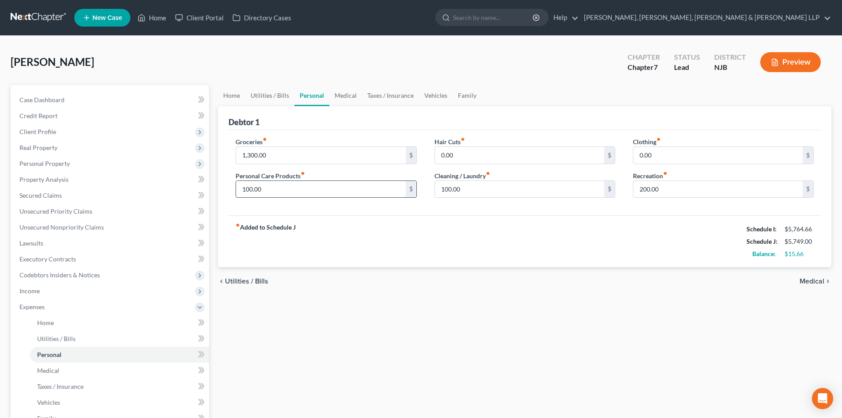
click at [309, 192] on input "100.00" at bounding box center [320, 189] width 169 height 17
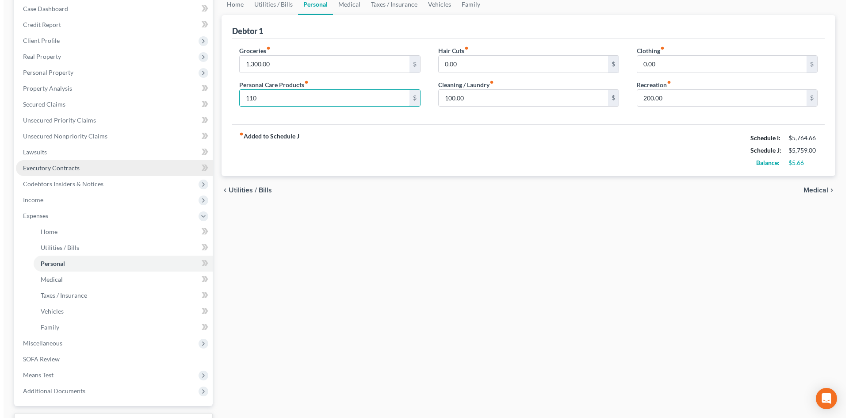
scroll to position [133, 0]
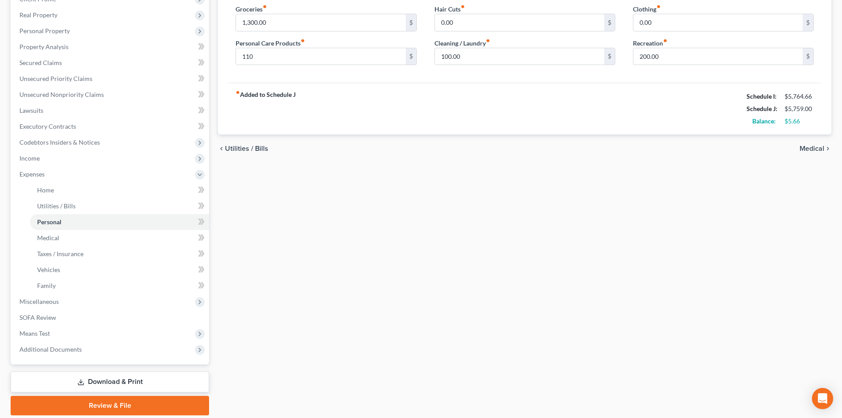
click at [103, 374] on link "Download & Print" at bounding box center [110, 381] width 198 height 21
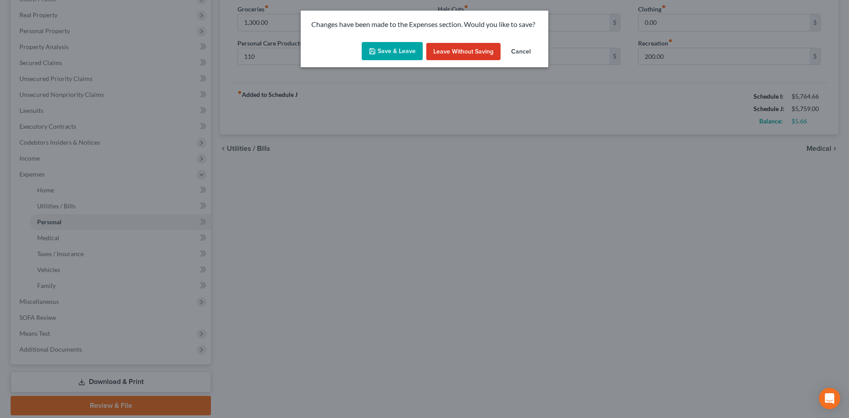
click at [407, 46] on button "Save & Leave" at bounding box center [392, 51] width 61 height 19
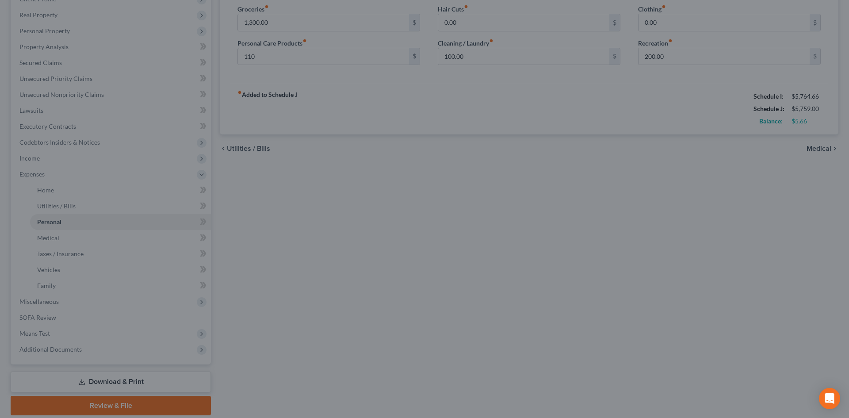
type input "110.00"
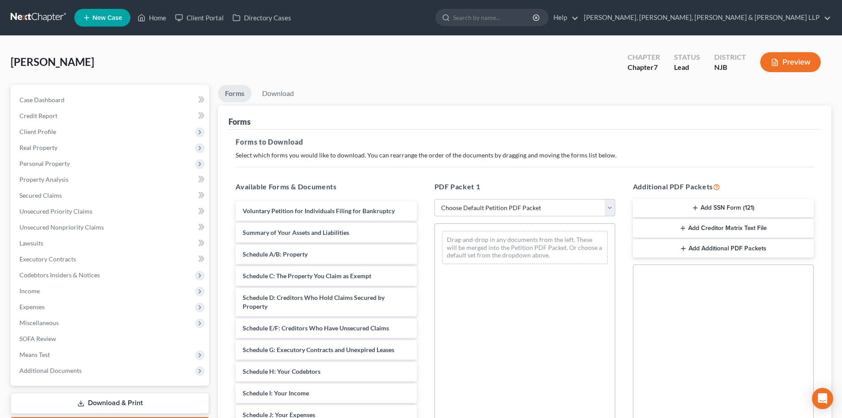
click at [465, 202] on select "Choose Default Petition PDF Packet Complete Bankruptcy Petition (all forms and …" at bounding box center [525, 208] width 181 height 18
select select "0"
click at [435, 199] on select "Choose Default Petition PDF Packet Complete Bankruptcy Petition (all forms and …" at bounding box center [525, 208] width 181 height 18
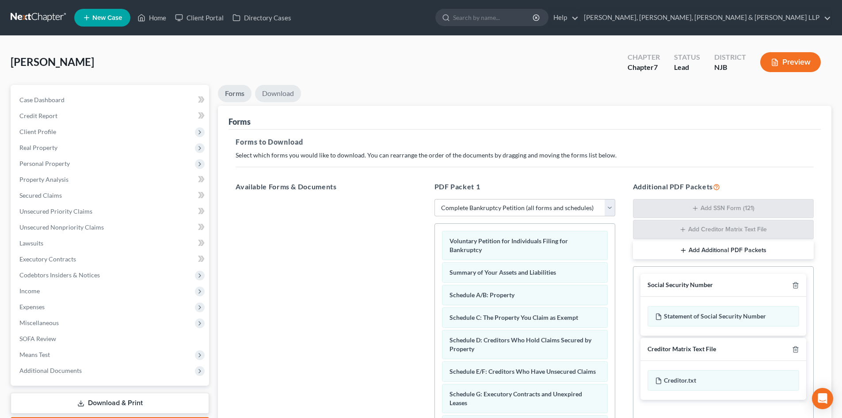
click at [290, 99] on link "Download" at bounding box center [278, 93] width 46 height 17
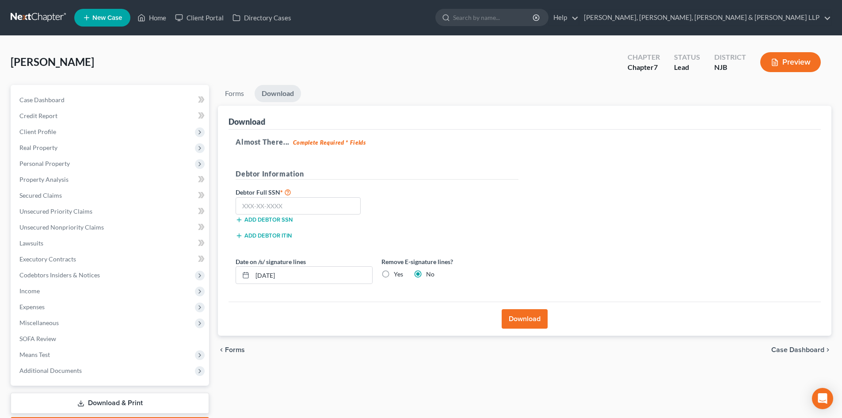
click at [394, 275] on label "Yes" at bounding box center [398, 274] width 9 height 9
click at [397, 275] on input "Yes" at bounding box center [400, 273] width 6 height 6
radio input "true"
radio input "false"
click at [289, 210] on input "text" at bounding box center [298, 206] width 125 height 18
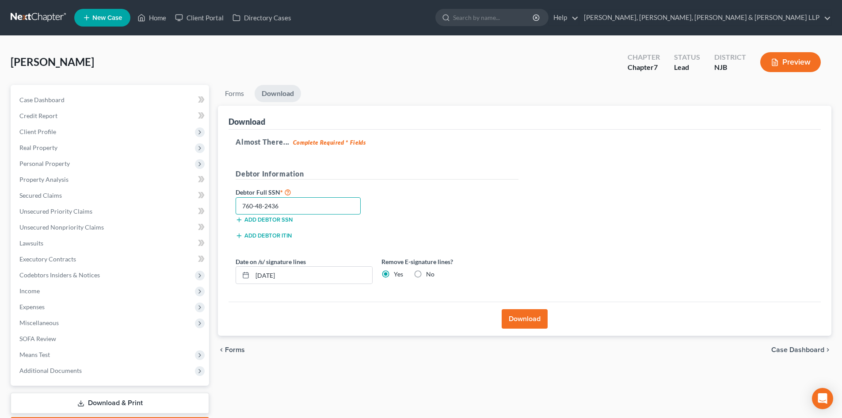
type input "760-48-2436"
click at [520, 321] on button "Download" at bounding box center [525, 318] width 46 height 19
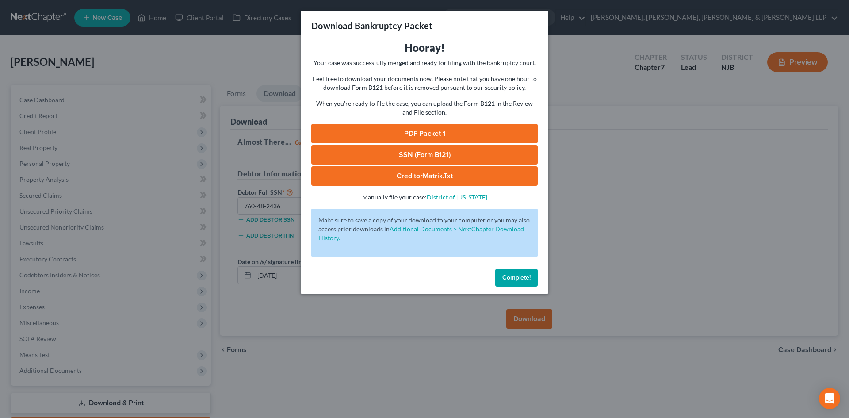
click at [470, 135] on link "PDF Packet 1" at bounding box center [424, 133] width 226 height 19
click at [335, 149] on link "SSN (Form B121)" at bounding box center [424, 154] width 226 height 19
click at [175, 109] on div "Download Bankruptcy Packet Hooray! Your case was successfully merged and ready …" at bounding box center [424, 209] width 849 height 418
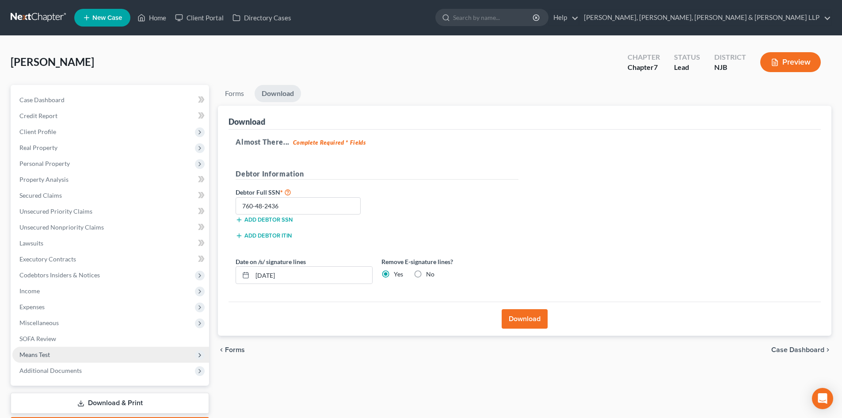
click at [64, 351] on span "Means Test" at bounding box center [110, 355] width 197 height 16
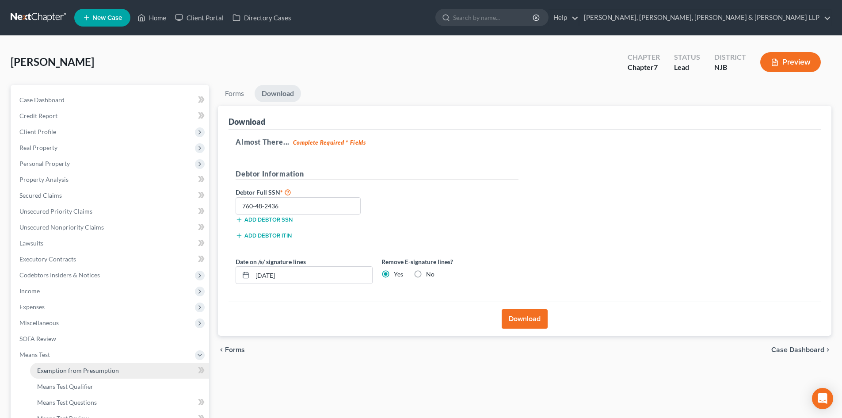
click at [73, 363] on link "Exemption from Presumption" at bounding box center [119, 370] width 179 height 16
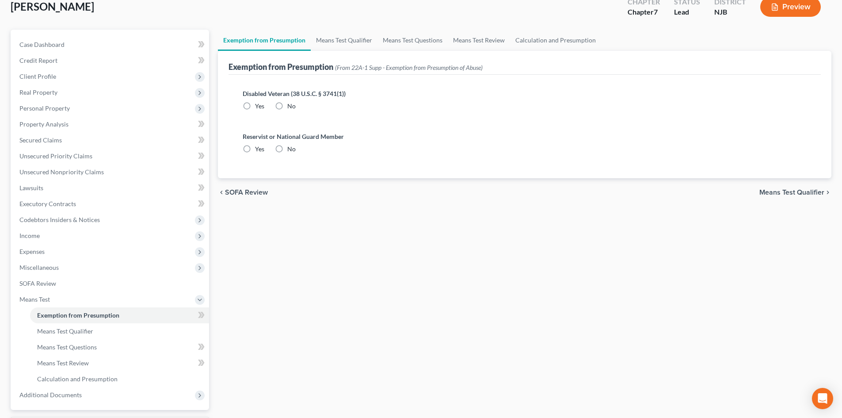
scroll to position [132, 0]
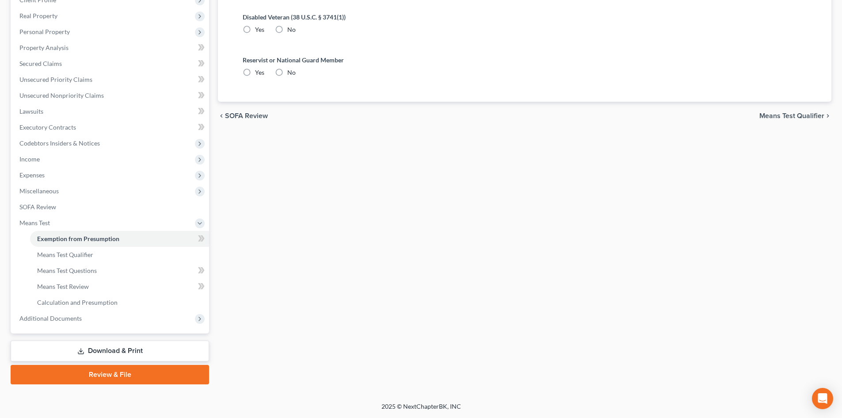
click at [287, 29] on label "No" at bounding box center [291, 29] width 8 height 9
click at [291, 29] on input "No" at bounding box center [294, 28] width 6 height 6
radio input "true"
click at [287, 73] on label "No" at bounding box center [291, 72] width 8 height 9
click at [291, 73] on input "No" at bounding box center [294, 71] width 6 height 6
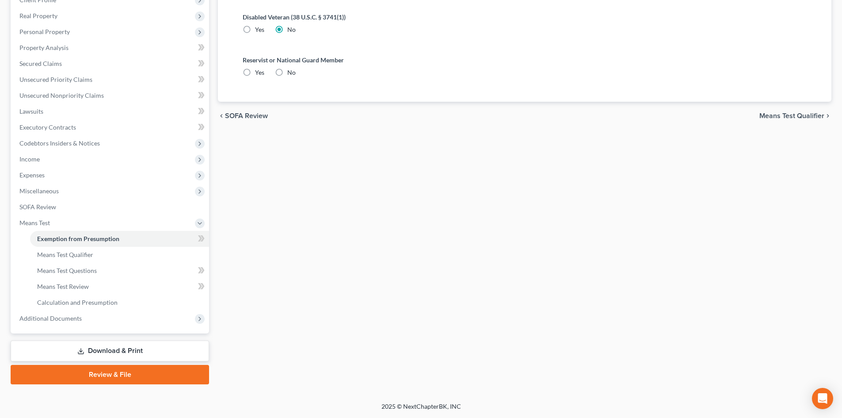
radio input "true"
click at [123, 354] on link "Download & Print" at bounding box center [110, 350] width 198 height 21
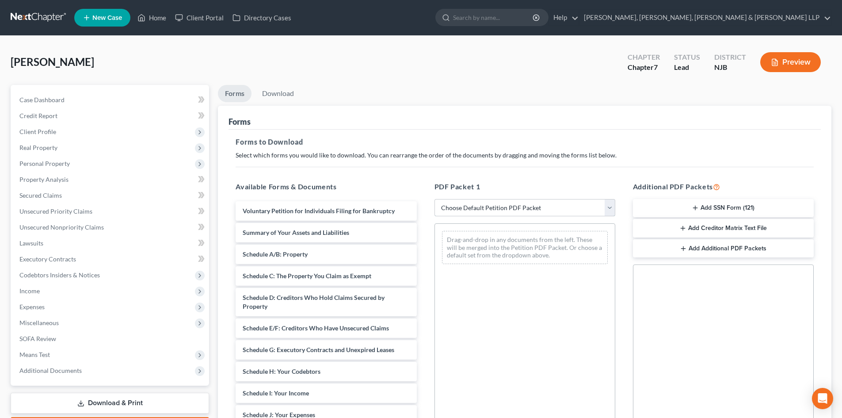
click at [450, 209] on select "Choose Default Petition PDF Packet Complete Bankruptcy Petition (all forms and …" at bounding box center [525, 208] width 181 height 18
select select "3"
click at [435, 199] on select "Choose Default Petition PDF Packet Complete Bankruptcy Petition (all forms and …" at bounding box center [525, 208] width 181 height 18
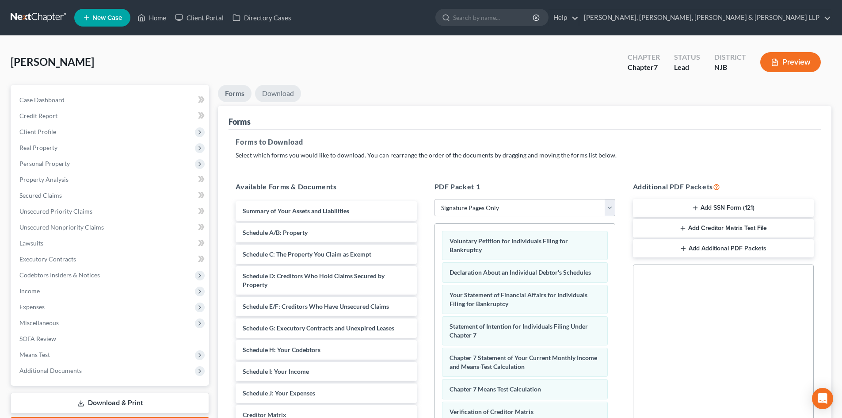
click at [267, 100] on link "Download" at bounding box center [278, 93] width 46 height 17
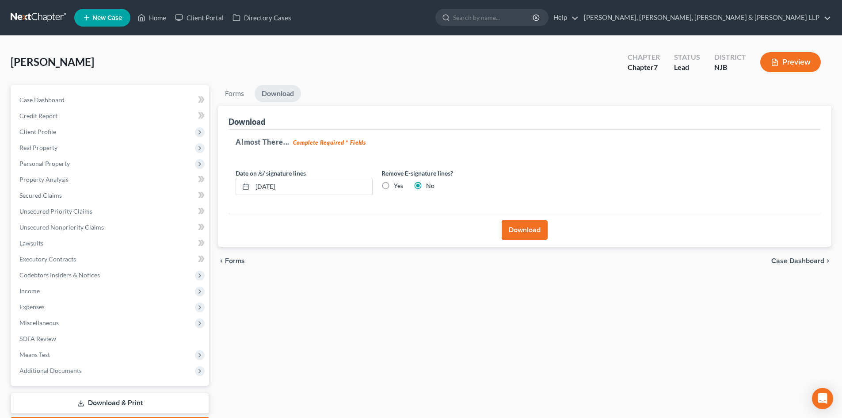
click at [394, 185] on label "Yes" at bounding box center [398, 185] width 9 height 9
click at [397, 185] on input "Yes" at bounding box center [400, 184] width 6 height 6
radio input "true"
radio input "false"
click at [549, 231] on div "Download" at bounding box center [525, 230] width 592 height 34
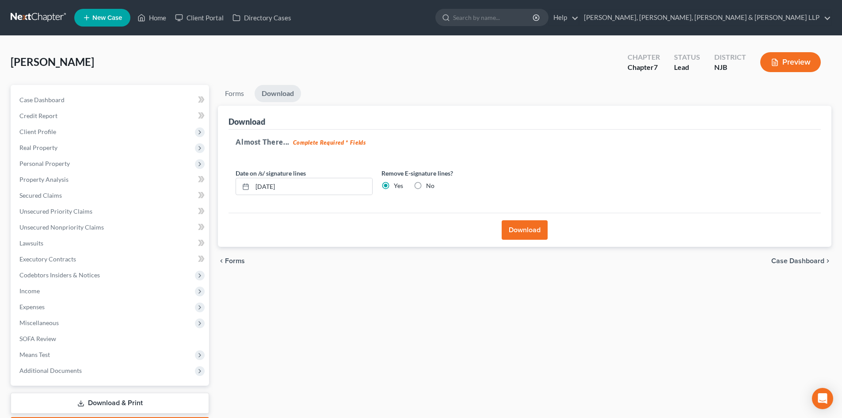
click at [537, 228] on button "Download" at bounding box center [525, 229] width 46 height 19
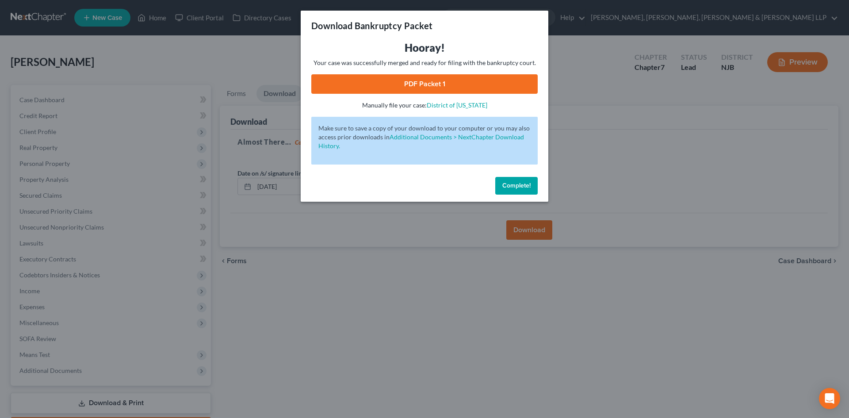
click at [498, 84] on link "PDF Packet 1" at bounding box center [424, 83] width 226 height 19
click at [239, 51] on div "Download Bankruptcy Packet Hooray! Your case was successfully merged and ready …" at bounding box center [424, 209] width 849 height 418
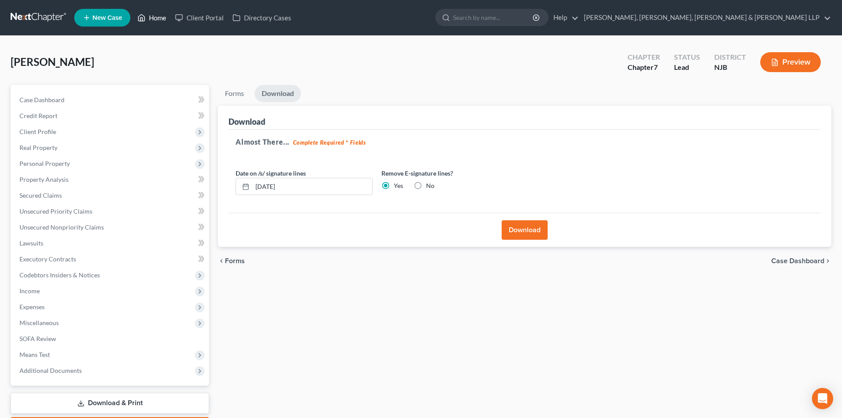
click at [154, 15] on link "Home" at bounding box center [152, 18] width 38 height 16
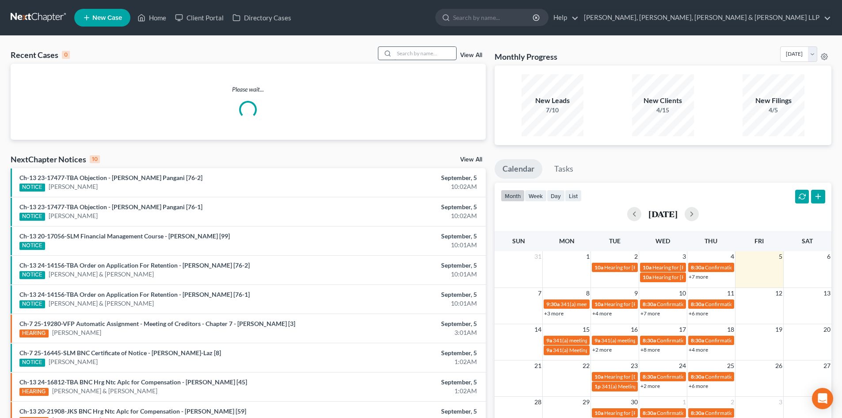
click at [420, 52] on input "search" at bounding box center [425, 53] width 62 height 13
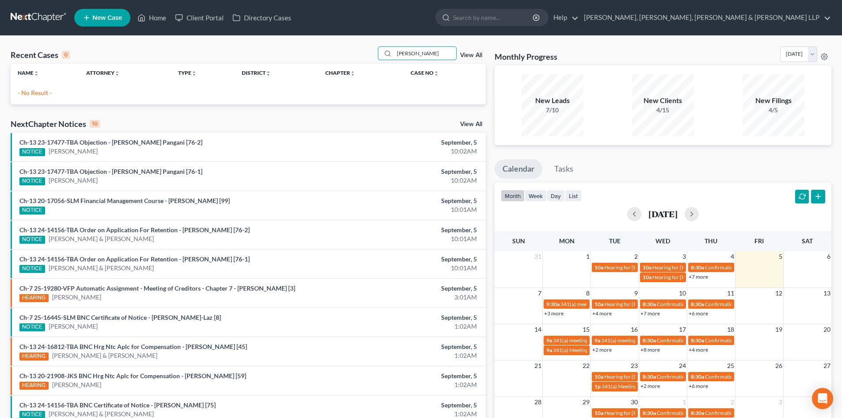
drag, startPoint x: 424, startPoint y: 54, endPoint x: 360, endPoint y: 55, distance: 63.7
click at [360, 55] on div "Recent Cases 0 blanca View All" at bounding box center [248, 54] width 475 height 17
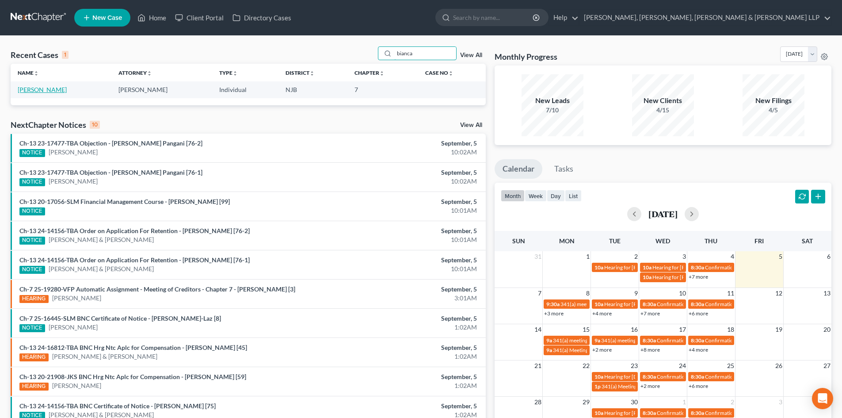
type input "bianca"
click at [55, 89] on link "Figueroa, Bianca" at bounding box center [42, 90] width 49 height 8
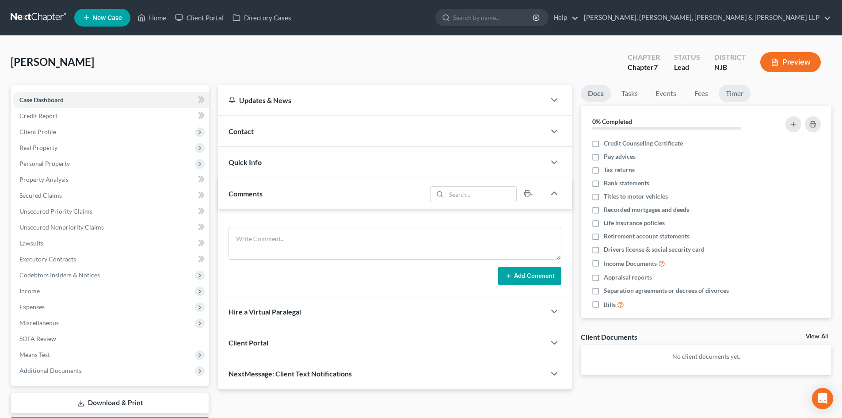
click at [730, 95] on link "Timer" at bounding box center [735, 93] width 32 height 17
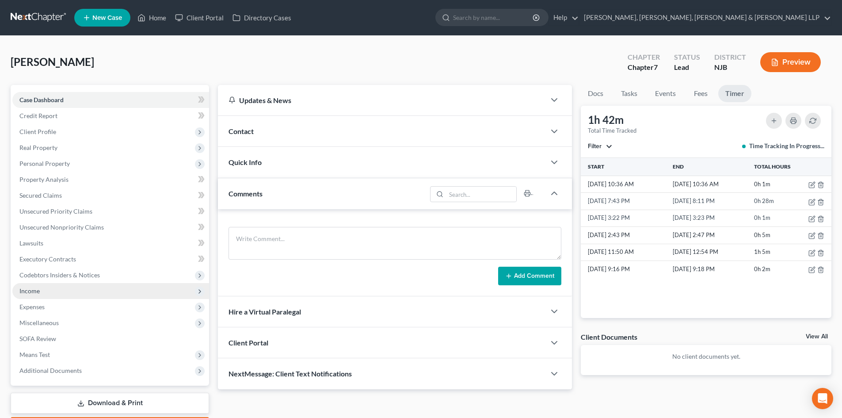
drag, startPoint x: 70, startPoint y: 289, endPoint x: 64, endPoint y: 297, distance: 10.1
click at [70, 289] on span "Income" at bounding box center [110, 291] width 197 height 16
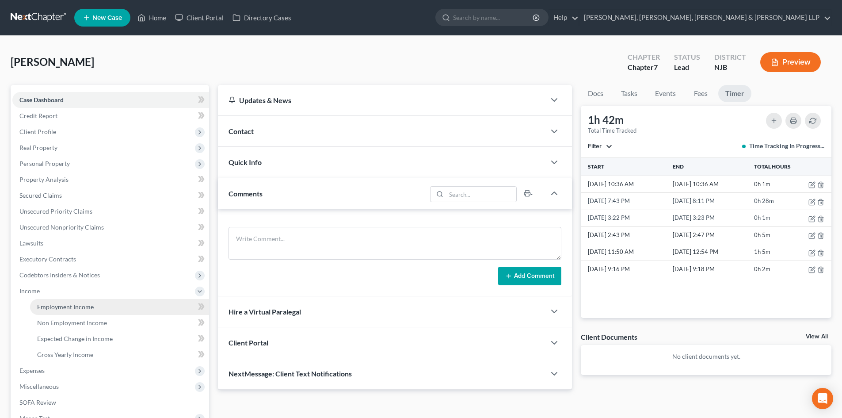
click at [61, 304] on span "Employment Income" at bounding box center [65, 307] width 57 height 8
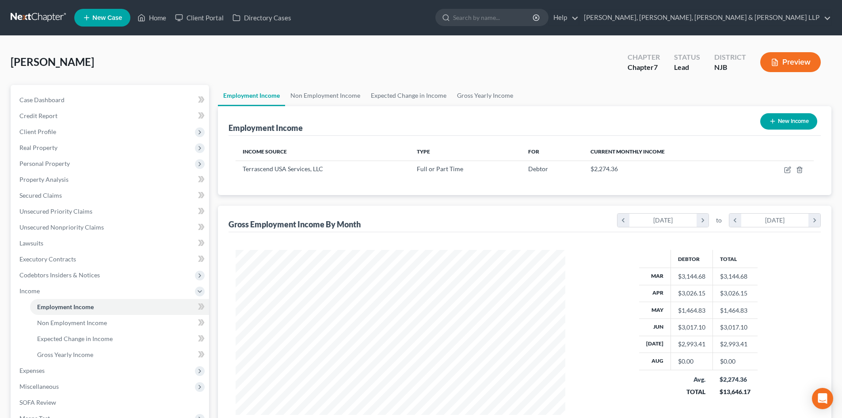
scroll to position [165, 347]
click at [69, 164] on span "Personal Property" at bounding box center [44, 164] width 50 height 8
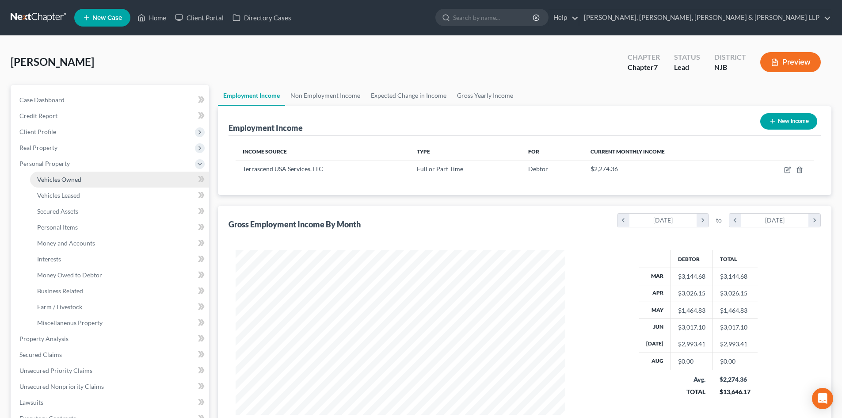
click at [62, 176] on span "Vehicles Owned" at bounding box center [59, 179] width 44 height 8
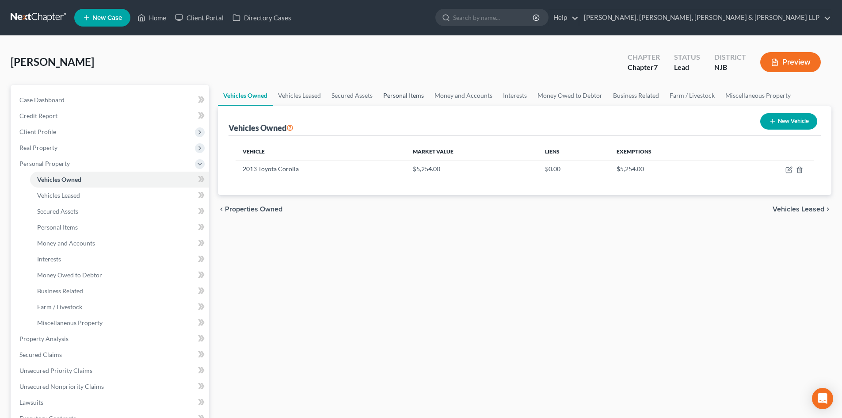
click at [418, 95] on link "Personal Items" at bounding box center [403, 95] width 51 height 21
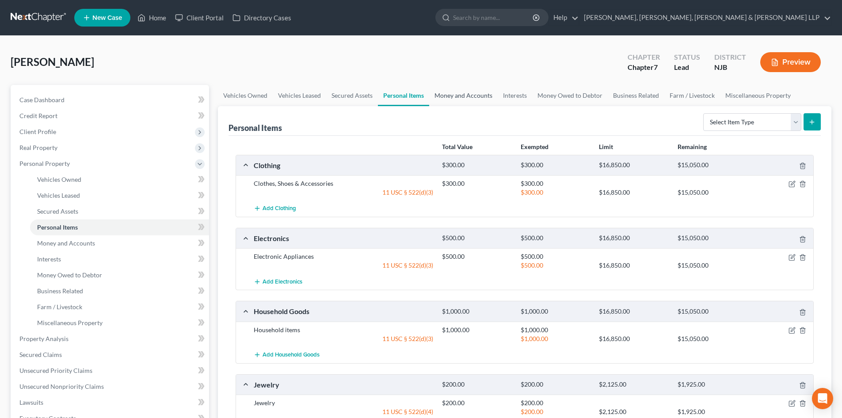
click at [445, 95] on link "Money and Accounts" at bounding box center [463, 95] width 69 height 21
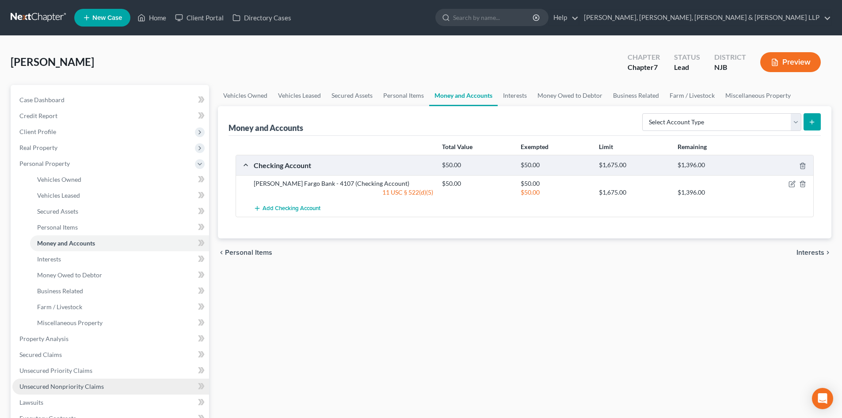
click at [67, 386] on span "Unsecured Nonpriority Claims" at bounding box center [61, 386] width 84 height 8
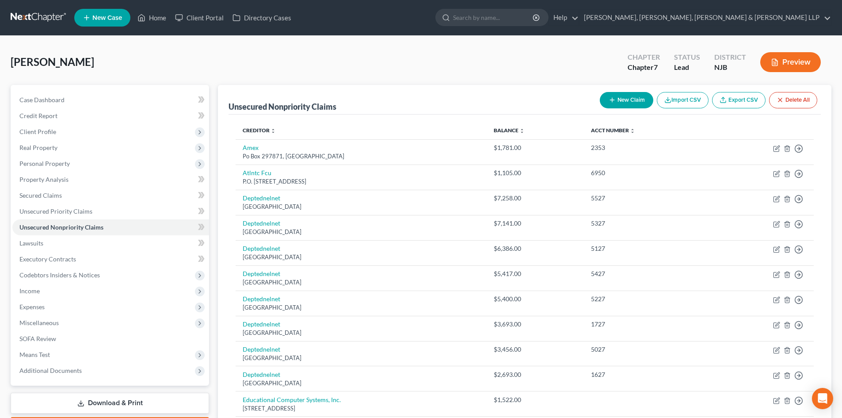
click at [636, 103] on button "New Claim" at bounding box center [626, 100] width 53 height 16
select select "0"
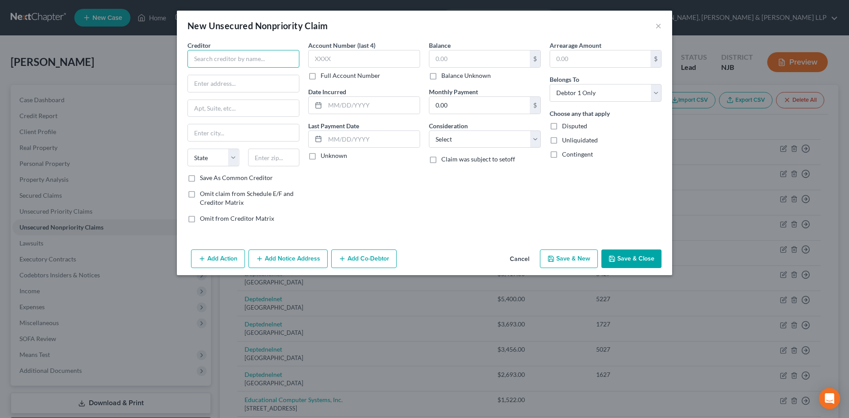
click at [233, 55] on input "text" at bounding box center [243, 59] width 112 height 18
click at [237, 56] on input "ECSI" at bounding box center [243, 59] width 112 height 18
drag, startPoint x: 216, startPoint y: 53, endPoint x: 133, endPoint y: 46, distance: 83.4
click at [133, 46] on div "New Unsecured Nonpriority Claim × Creditor * ECSI ECSI Attn: Recovery Select P.…" at bounding box center [424, 209] width 849 height 418
click at [251, 76] on input "text" at bounding box center [243, 83] width 111 height 17
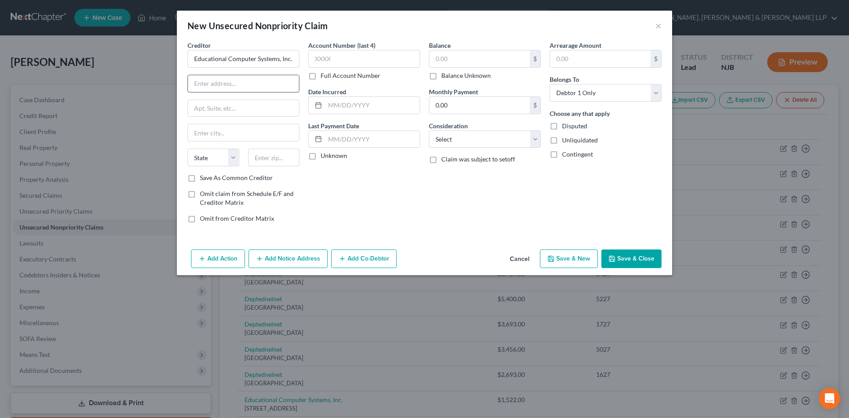
type input "Educational Computer Systems, Inc."
type input "PO Box 26227"
click at [271, 156] on input "text" at bounding box center [274, 158] width 52 height 18
type input "27114"
click at [261, 113] on input "text" at bounding box center [243, 108] width 111 height 17
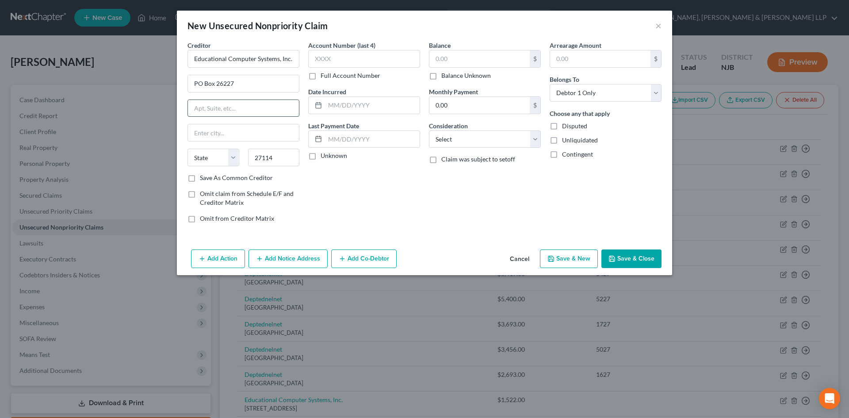
type input "Winston Salem"
select select "28"
click at [469, 63] on input "text" at bounding box center [479, 58] width 100 height 17
type input "1,522.00"
click at [624, 255] on button "Save & Close" at bounding box center [631, 258] width 60 height 19
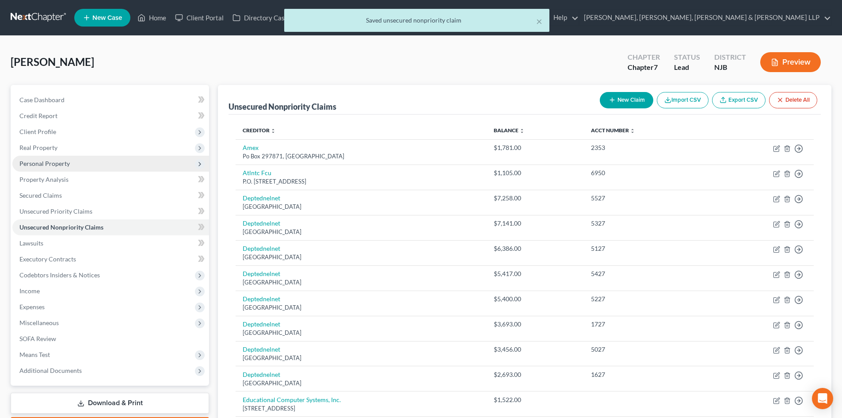
click at [114, 165] on span "Personal Property" at bounding box center [110, 164] width 197 height 16
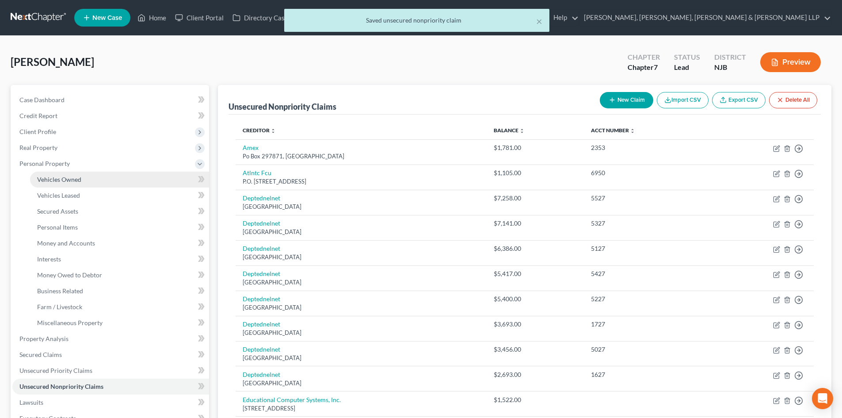
click at [104, 172] on link "Vehicles Owned" at bounding box center [119, 180] width 179 height 16
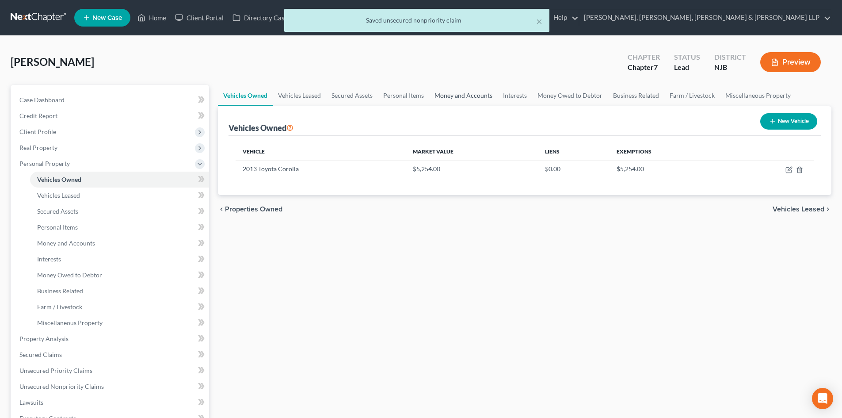
click at [459, 100] on link "Money and Accounts" at bounding box center [463, 95] width 69 height 21
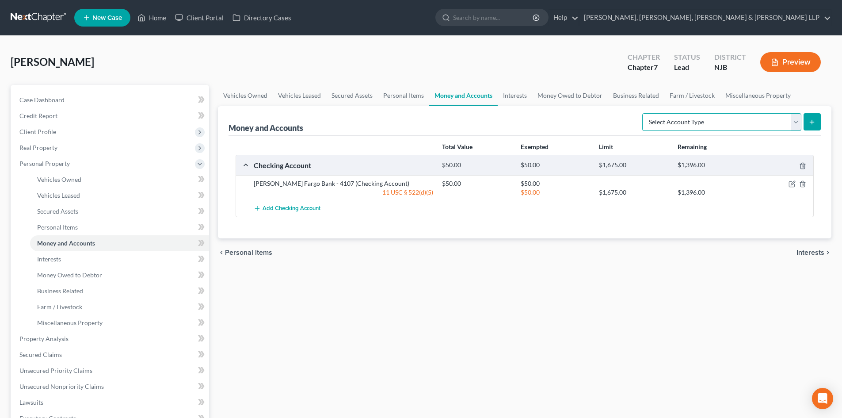
click at [692, 120] on select "Select Account Type Brokerage Cash on Hand Certificates of Deposit Checking Acc…" at bounding box center [721, 122] width 159 height 18
select select "other"
click at [644, 113] on select "Select Account Type Brokerage Cash on Hand Certificates of Deposit Checking Acc…" at bounding box center [721, 122] width 159 height 18
click at [809, 122] on icon "submit" at bounding box center [812, 121] width 7 height 7
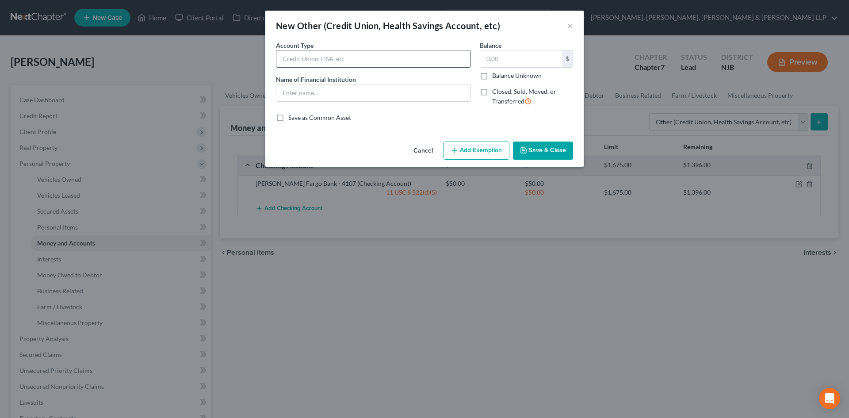
click at [332, 57] on input "text" at bounding box center [373, 58] width 194 height 17
type input "Robinhood Account"
click at [309, 91] on input "text" at bounding box center [373, 92] width 194 height 17
type input "Robinhood Account"
click at [502, 62] on input "text" at bounding box center [521, 58] width 82 height 17
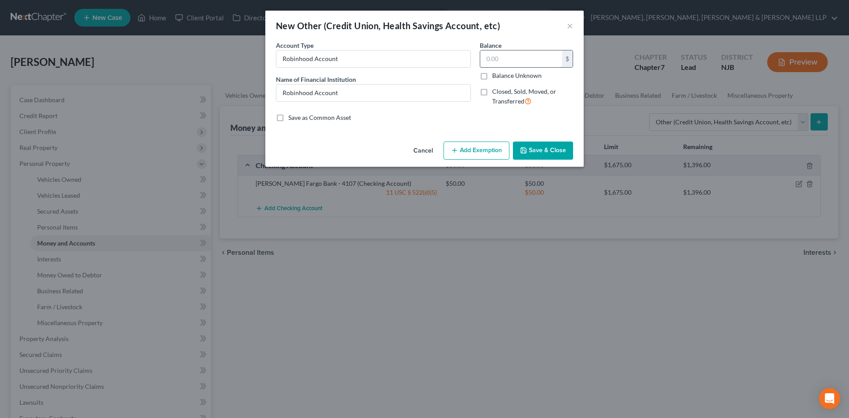
click at [494, 61] on input "text" at bounding box center [521, 58] width 82 height 17
paste input "818.75"
type input "818.75"
click at [485, 143] on button "Add Exemption" at bounding box center [476, 150] width 66 height 19
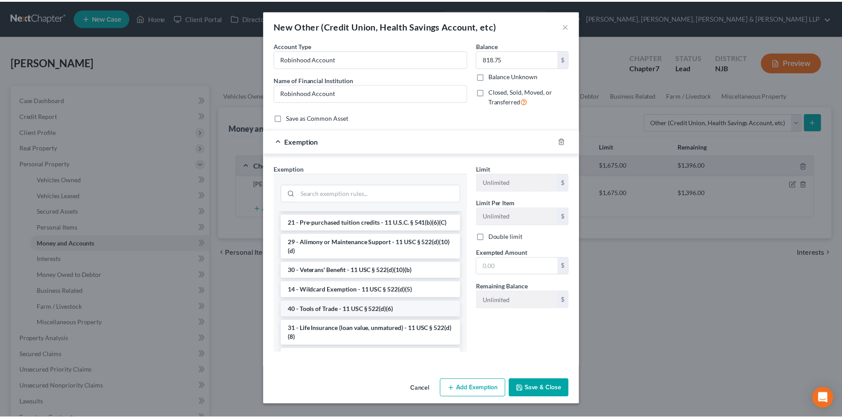
scroll to position [265, 0]
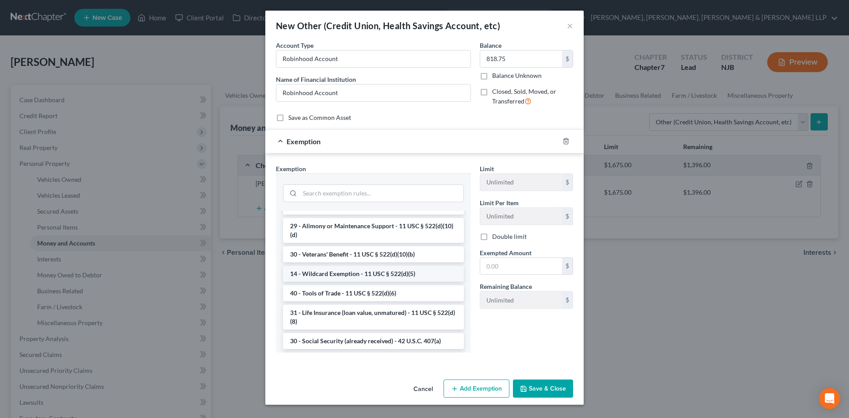
click at [353, 282] on li "14 - Wildcard Exemption - 11 USC § 522(d)(5)" at bounding box center [373, 274] width 181 height 16
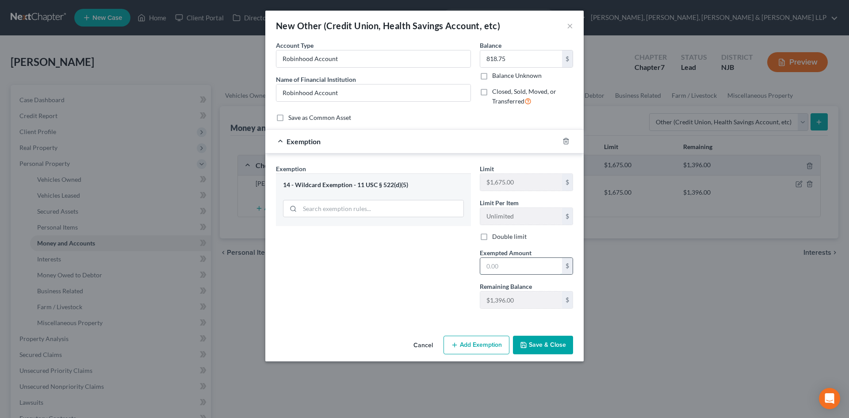
click at [506, 264] on input "text" at bounding box center [521, 266] width 82 height 17
paste input "818.75"
type input "818.75"
click at [382, 265] on div "Exemption Set must be selected for CA. Exemption * 14 - Wildcard Exemption - 11…" at bounding box center [373, 240] width 204 height 152
click at [542, 340] on button "Save & Close" at bounding box center [543, 345] width 60 height 19
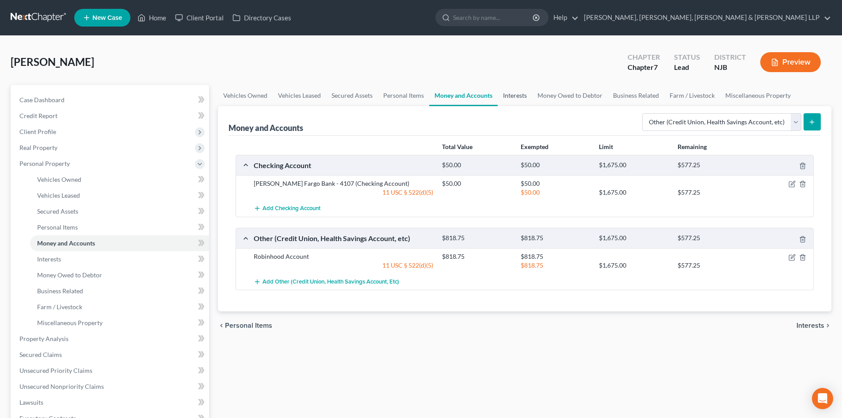
click at [520, 97] on link "Interests" at bounding box center [515, 95] width 34 height 21
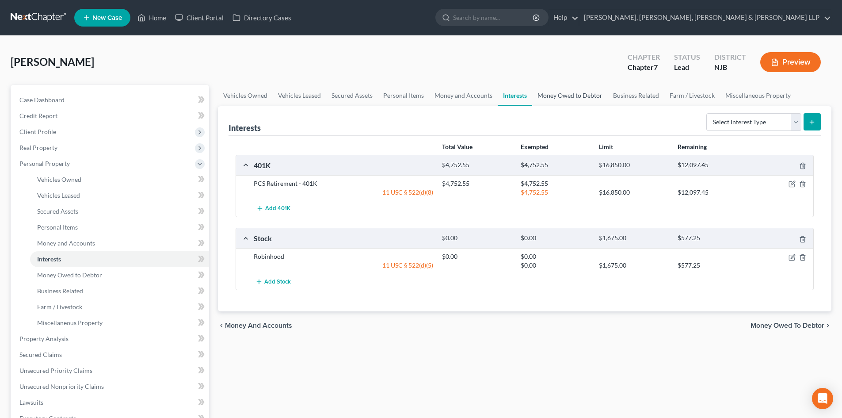
click at [572, 97] on link "Money Owed to Debtor" at bounding box center [570, 95] width 76 height 21
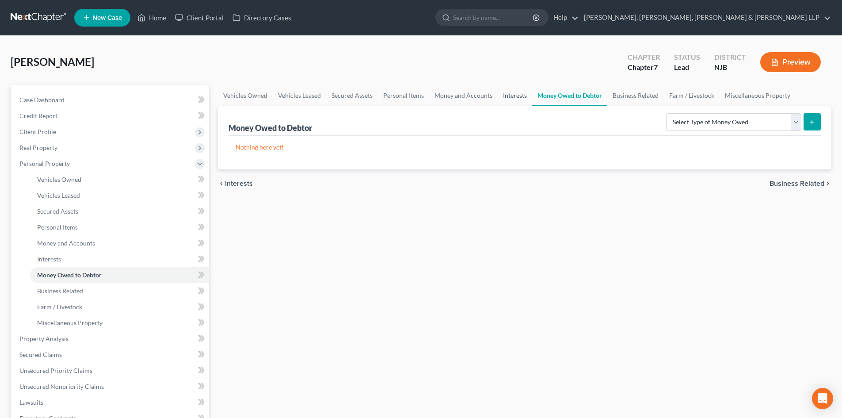
click at [500, 96] on link "Interests" at bounding box center [515, 95] width 34 height 21
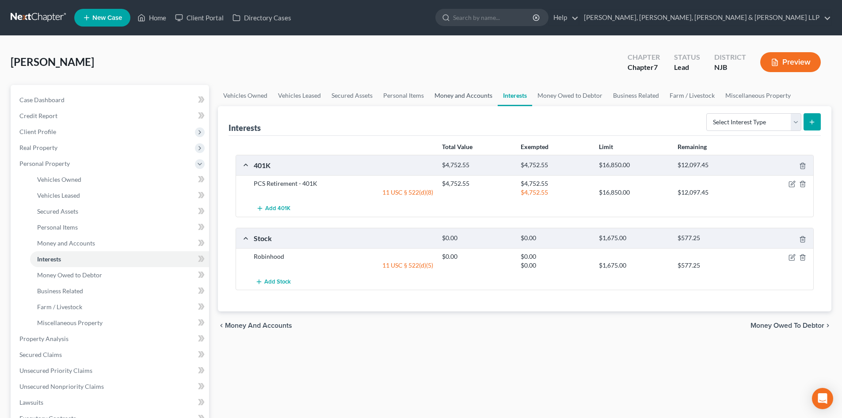
click at [462, 95] on link "Money and Accounts" at bounding box center [463, 95] width 69 height 21
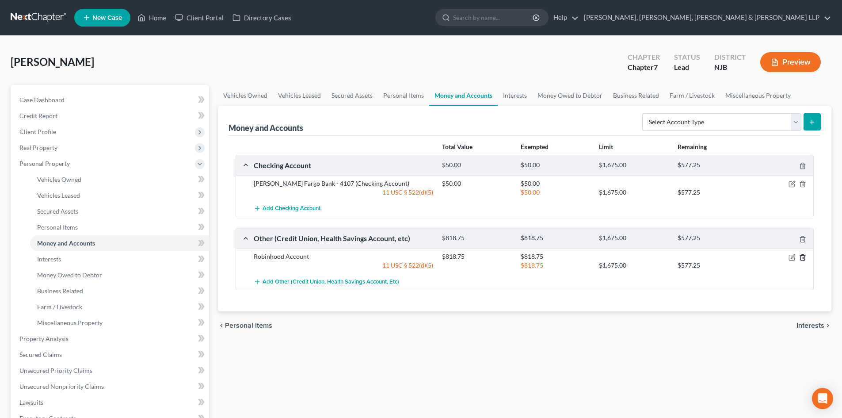
click at [801, 257] on icon "button" at bounding box center [802, 257] width 7 height 7
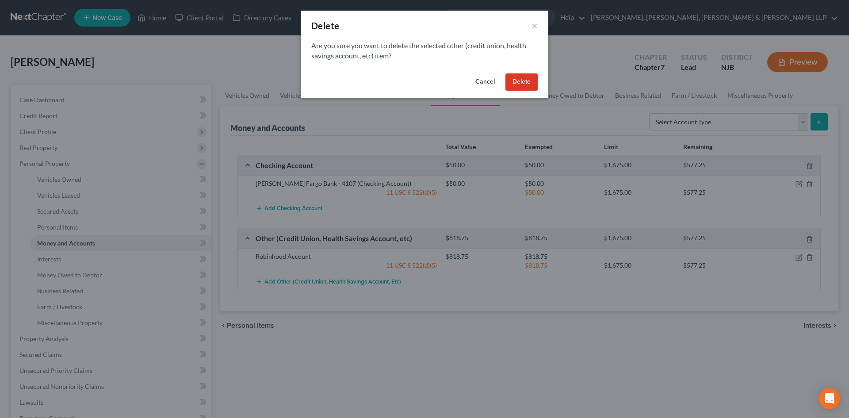
click at [517, 80] on button "Delete" at bounding box center [521, 82] width 32 height 18
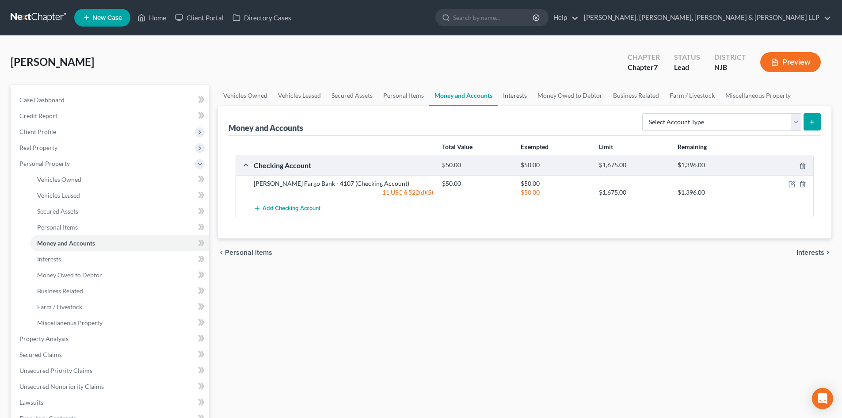
click at [515, 92] on link "Interests" at bounding box center [515, 95] width 34 height 21
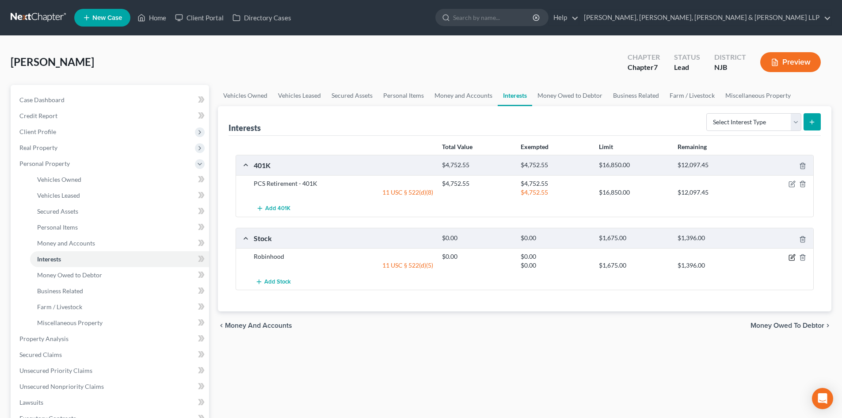
click at [792, 256] on icon "button" at bounding box center [793, 256] width 4 height 4
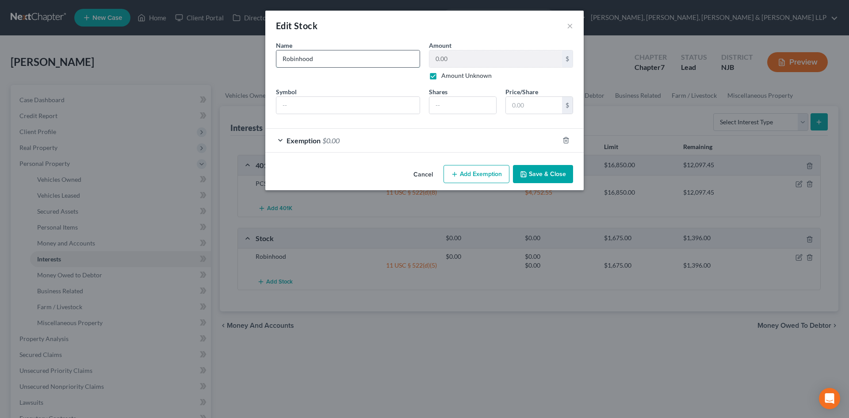
click at [384, 61] on input "Robinhood" at bounding box center [347, 58] width 143 height 17
type input "Robinhood Account"
click at [441, 74] on label "Amount Unknown" at bounding box center [466, 75] width 50 height 9
click at [445, 74] on input "Amount Unknown" at bounding box center [448, 74] width 6 height 6
checkbox input "false"
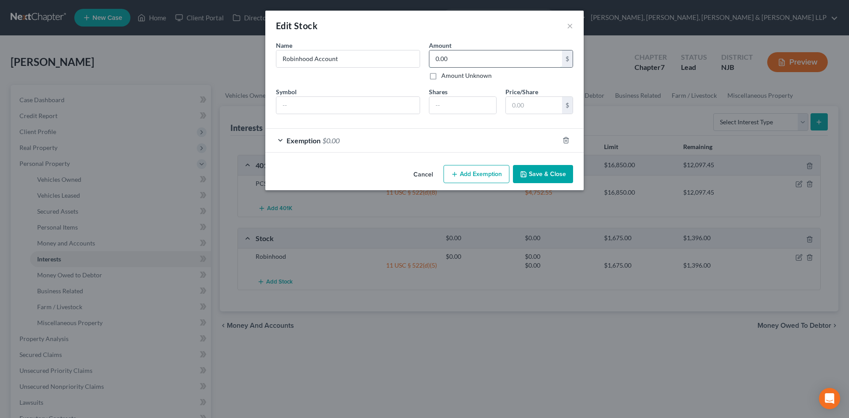
click at [445, 58] on input "0.00" at bounding box center [495, 58] width 133 height 17
paste input "818.75"
type input "818.75"
click at [424, 130] on div "Exemption $0.00" at bounding box center [412, 140] width 294 height 23
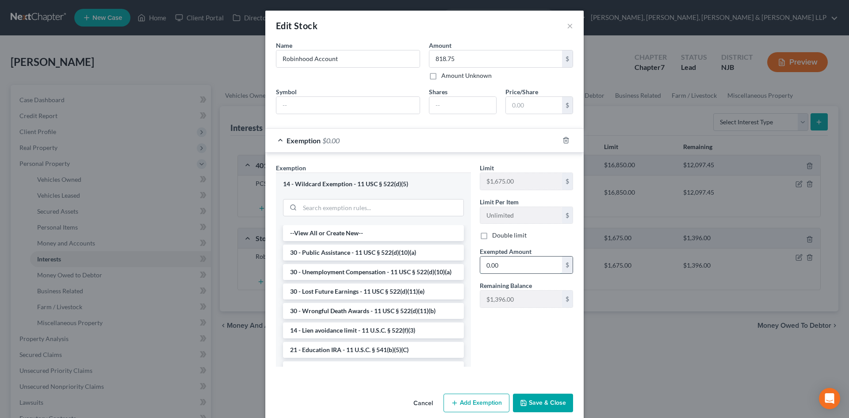
click at [498, 271] on input "0.00" at bounding box center [521, 264] width 82 height 17
paste input "818.75"
type input "818.75"
drag, startPoint x: 506, startPoint y: 348, endPoint x: 534, endPoint y: 358, distance: 29.5
click at [506, 348] on div "Limit $1,675.00 $ Limit Per Item Unlimited $ Double limit Exempted Amount * 818…" at bounding box center [526, 268] width 102 height 210
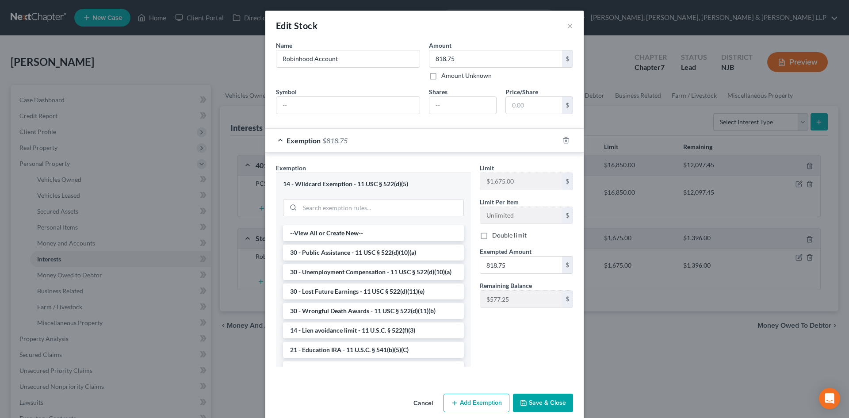
click at [556, 398] on button "Save & Close" at bounding box center [543, 402] width 60 height 19
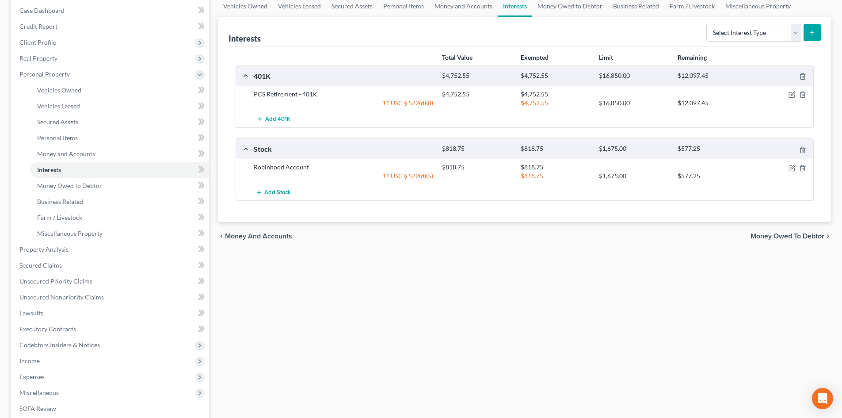
scroll to position [211, 0]
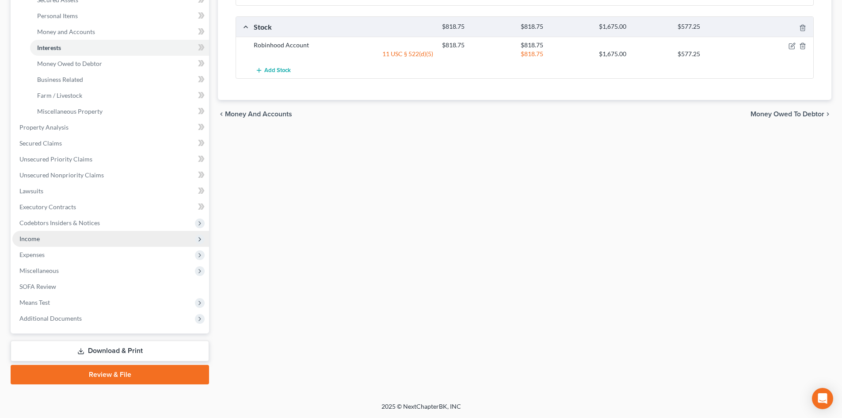
click at [63, 234] on span "Income" at bounding box center [110, 239] width 197 height 16
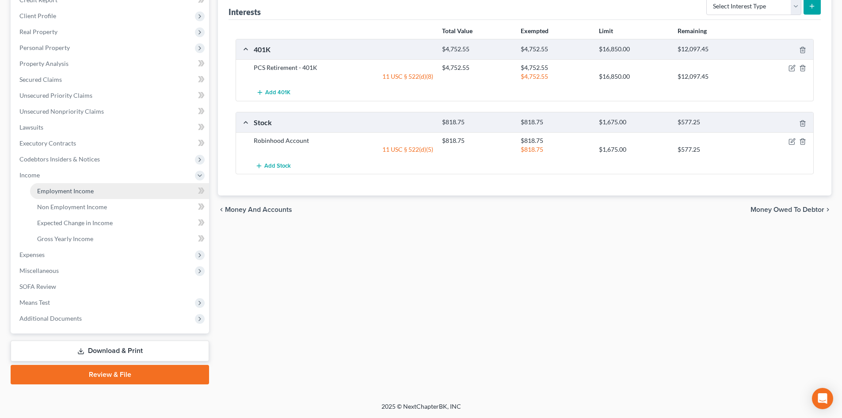
click at [78, 193] on span "Employment Income" at bounding box center [65, 191] width 57 height 8
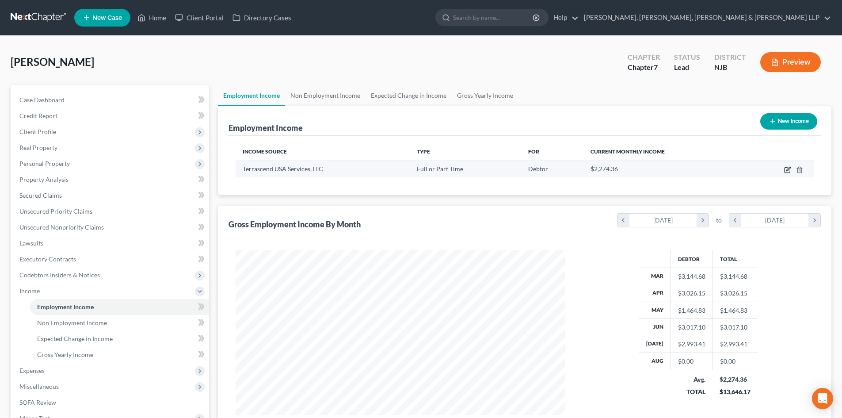
click at [788, 170] on icon "button" at bounding box center [787, 169] width 7 height 7
select select "0"
select select "39"
select select "2"
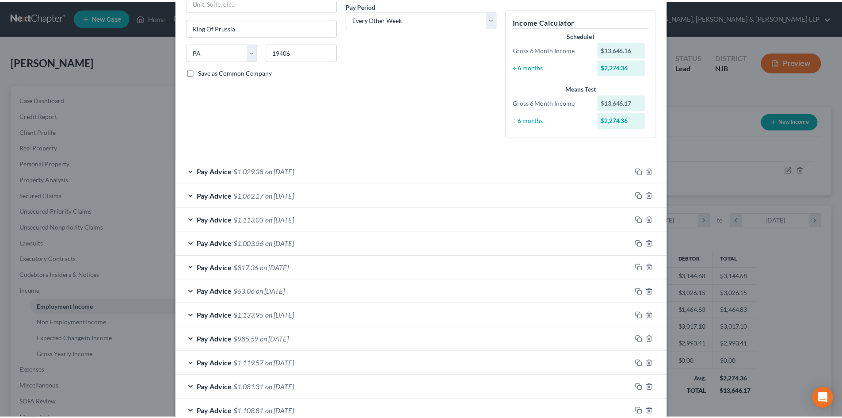
scroll to position [218, 0]
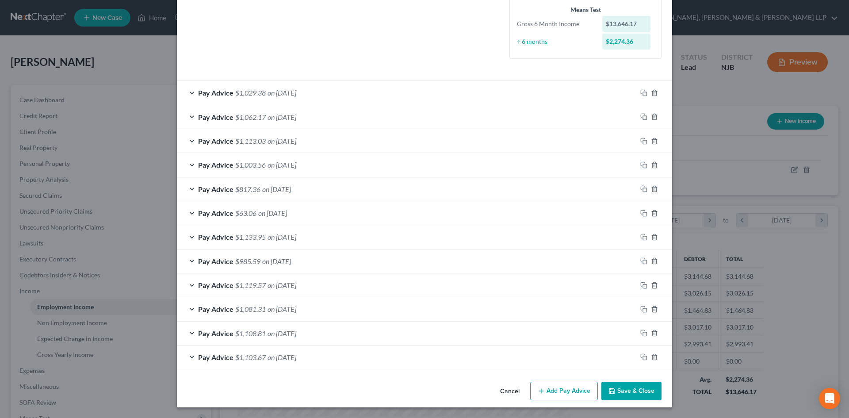
click at [626, 392] on button "Save & Close" at bounding box center [631, 390] width 60 height 19
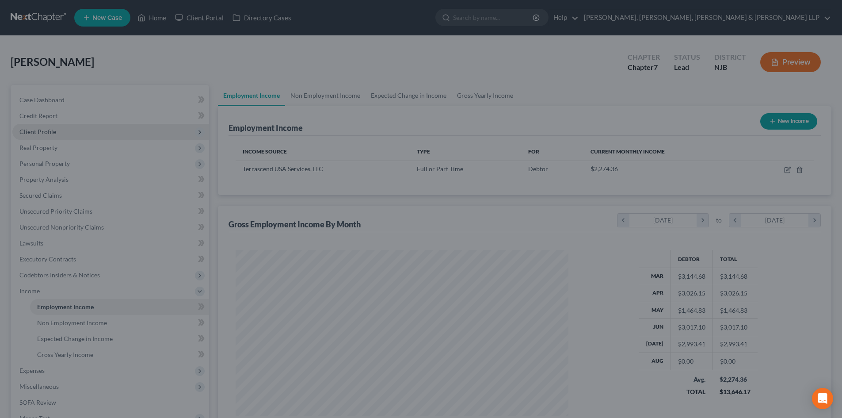
scroll to position [441897, 441714]
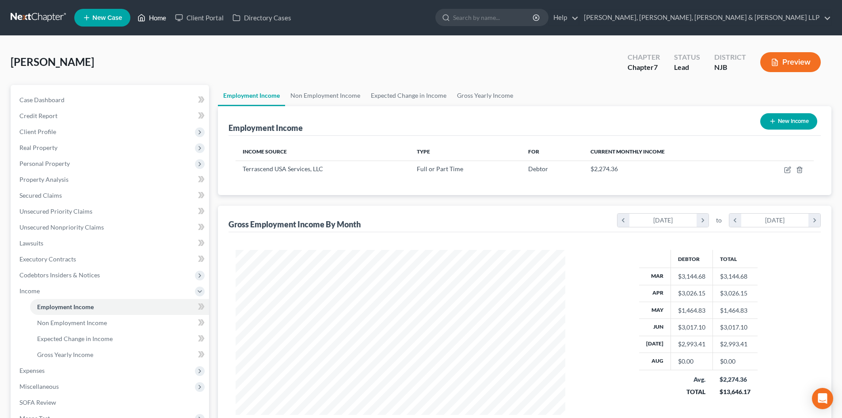
drag, startPoint x: 159, startPoint y: 17, endPoint x: 166, endPoint y: 19, distance: 8.0
click at [159, 17] on link "Home" at bounding box center [152, 18] width 38 height 16
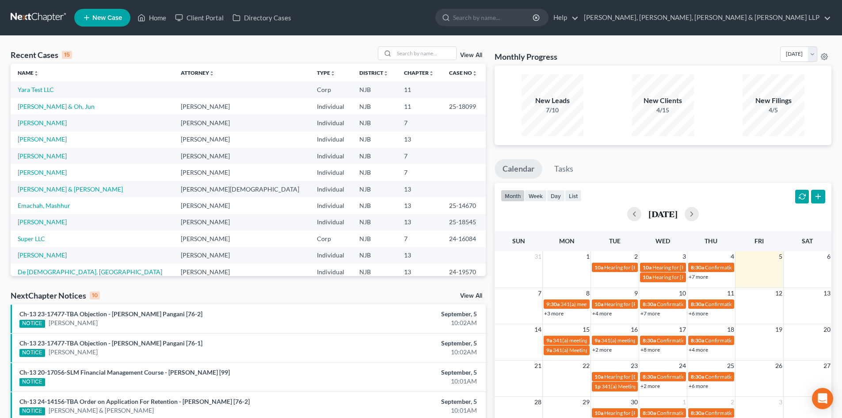
click at [110, 18] on span "New Case" at bounding box center [107, 18] width 30 height 7
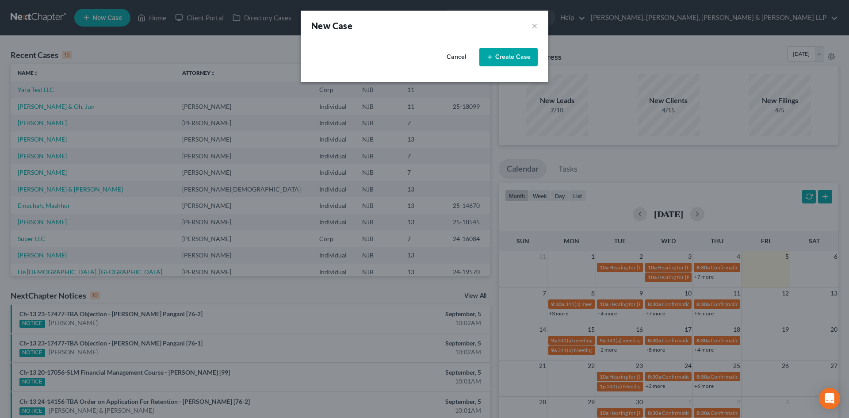
select select "51"
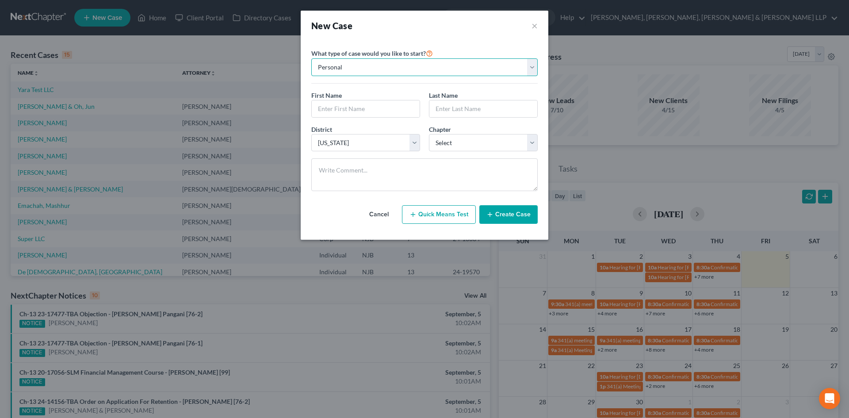
click at [346, 72] on select "Personal Business" at bounding box center [424, 67] width 226 height 18
select select "1"
click at [311, 58] on select "Personal Business" at bounding box center [424, 67] width 226 height 18
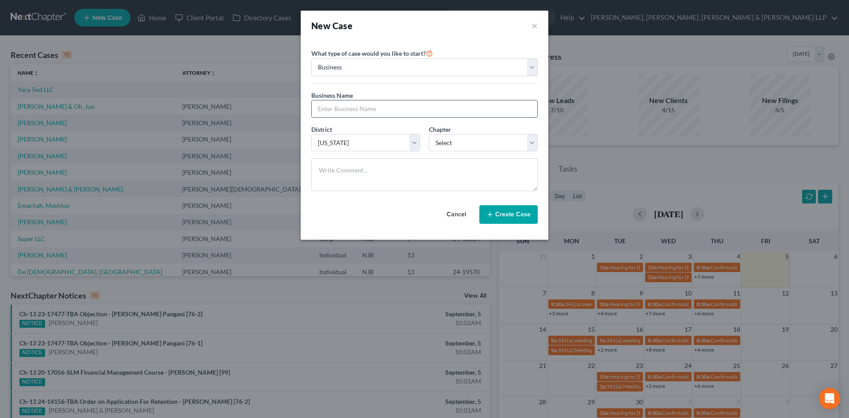
drag, startPoint x: 341, startPoint y: 110, endPoint x: 336, endPoint y: 108, distance: 5.6
click at [341, 109] on input "text" at bounding box center [424, 108] width 225 height 17
paste input "Gp Capital Construction Llc"
drag, startPoint x: 325, startPoint y: 109, endPoint x: 318, endPoint y: 118, distance: 11.3
click at [322, 113] on input "Gp Capital Construction Llc" at bounding box center [424, 108] width 225 height 17
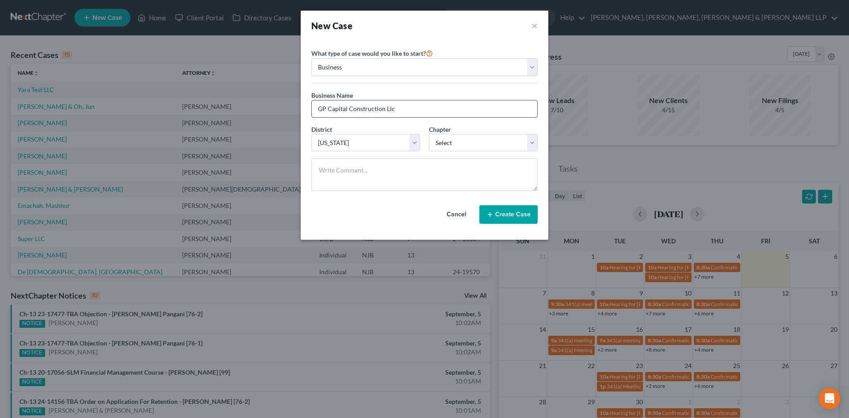
drag, startPoint x: 393, startPoint y: 111, endPoint x: 387, endPoint y: 113, distance: 6.2
click at [387, 113] on input "GP Capital Construction Llc" at bounding box center [424, 108] width 225 height 17
click at [393, 107] on input "GP Capital Construction LLLC" at bounding box center [424, 108] width 225 height 17
type input "GP Capital Construction LLC"
drag, startPoint x: 464, startPoint y: 144, endPoint x: 464, endPoint y: 149, distance: 5.7
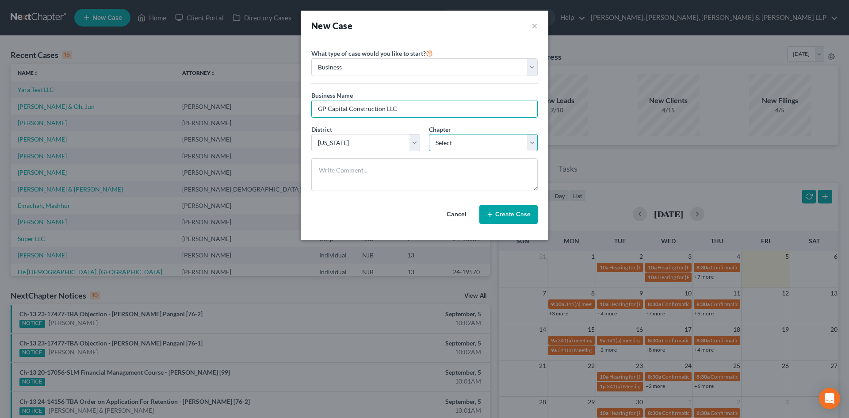
click at [464, 144] on select "Select 7 11 12" at bounding box center [483, 143] width 109 height 18
select select "0"
click at [429, 134] on select "Select 7 11 12" at bounding box center [483, 143] width 109 height 18
click at [505, 209] on button "Create Case" at bounding box center [508, 214] width 58 height 19
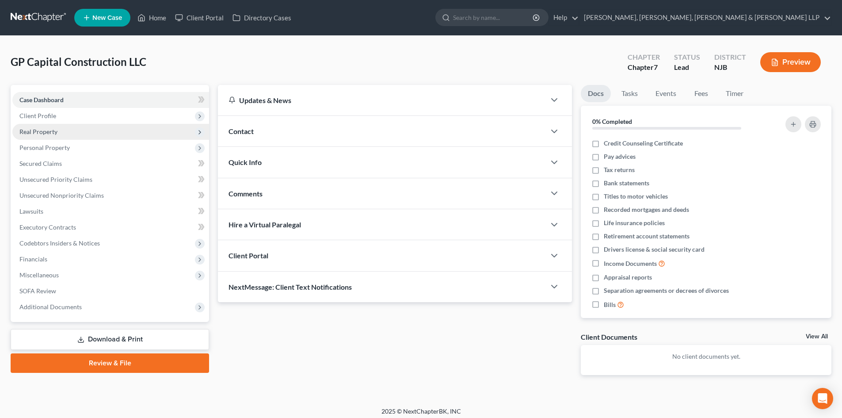
drag, startPoint x: 65, startPoint y: 118, endPoint x: 68, endPoint y: 129, distance: 12.0
click at [65, 118] on span "Client Profile" at bounding box center [110, 116] width 197 height 16
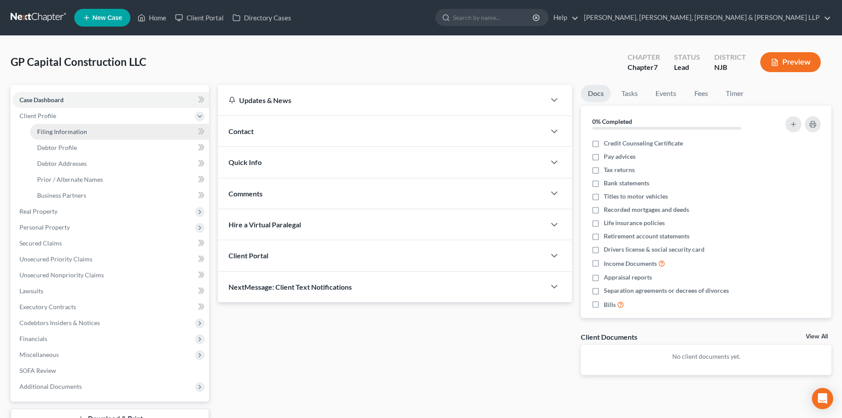
click at [67, 134] on span "Filing Information" at bounding box center [62, 132] width 50 height 8
select select "1"
select select "0"
select select "51"
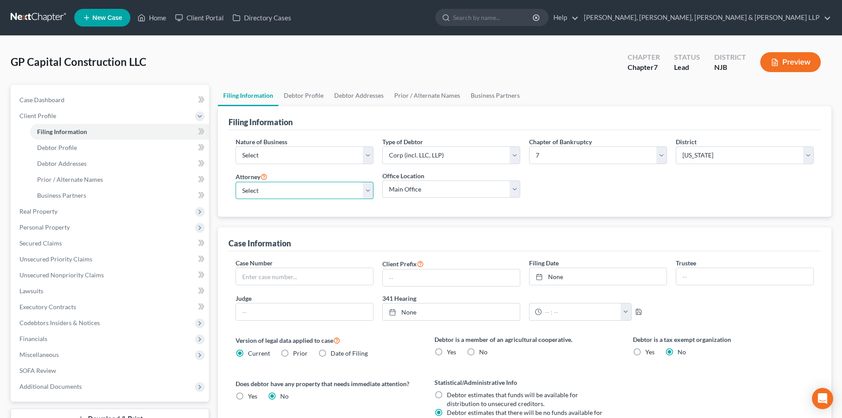
click at [276, 187] on select "Select David Stevens - NJB David Stevens - NYNB David Stevens - NYEB David Stev…" at bounding box center [305, 191] width 138 height 18
select select "4"
click at [236, 182] on select "Select David Stevens - NJB David Stevens - NYNB David Stevens - NYEB David Stev…" at bounding box center [305, 191] width 138 height 18
click at [408, 194] on select "Main Office Scura, Wigfield, Heyer, Stevens & Cammarota, LLP" at bounding box center [451, 189] width 138 height 18
select select "0"
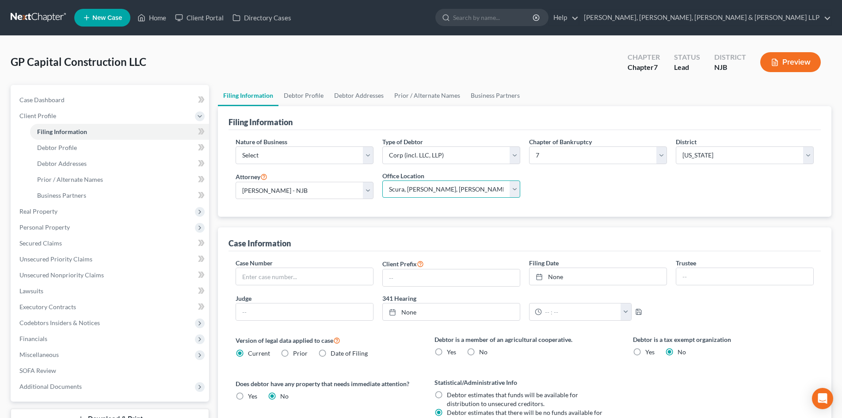
click at [382, 180] on select "Main Office Scura, Wigfield, Heyer, Stevens & Cammarota, LLP" at bounding box center [451, 189] width 138 height 18
click at [309, 150] on select "Select Clearing Bank Commodity Broker Health Care Business Other Railroad Singl…" at bounding box center [305, 155] width 138 height 18
select select "3"
click at [236, 146] on select "Select Clearing Bank Commodity Broker Health Care Business Other Railroad Singl…" at bounding box center [305, 155] width 138 height 18
click at [307, 93] on link "Debtor Profile" at bounding box center [303, 95] width 50 height 21
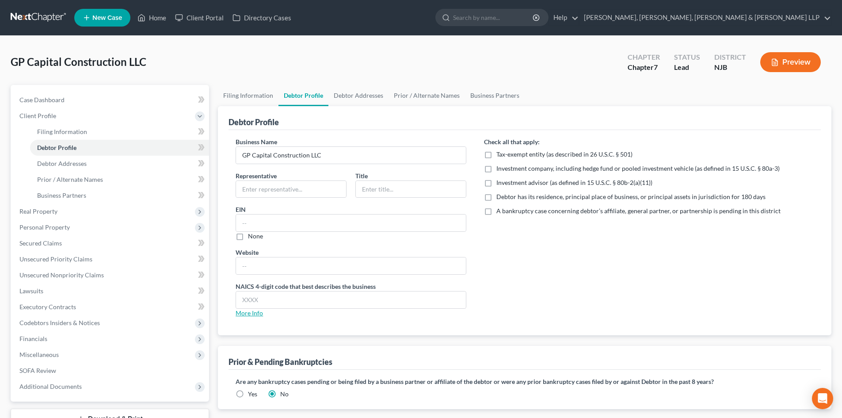
click at [256, 310] on link "More Info" at bounding box center [249, 313] width 27 height 8
drag, startPoint x: 256, startPoint y: 283, endPoint x: 229, endPoint y: 278, distance: 27.8
click at [229, 285] on div "Business Name GP Capital Construction LLC Representative Title EIN None Website…" at bounding box center [351, 230] width 248 height 187
copy label "NAICS"
click at [496, 195] on label "Debtor has its residence, principal place of business, or principal assets in j…" at bounding box center [630, 196] width 269 height 9
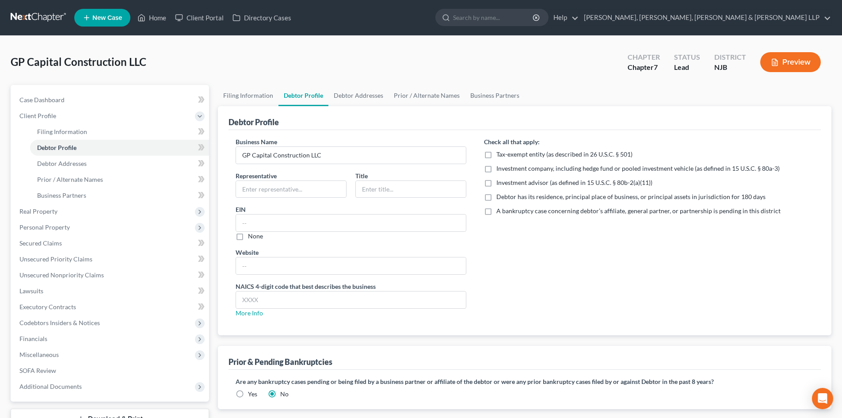
click at [500, 195] on input "Debtor has its residence, principal place of business, or principal assets in j…" at bounding box center [503, 195] width 6 height 6
checkbox input "true"
click at [349, 92] on link "Debtor Addresses" at bounding box center [358, 95] width 60 height 21
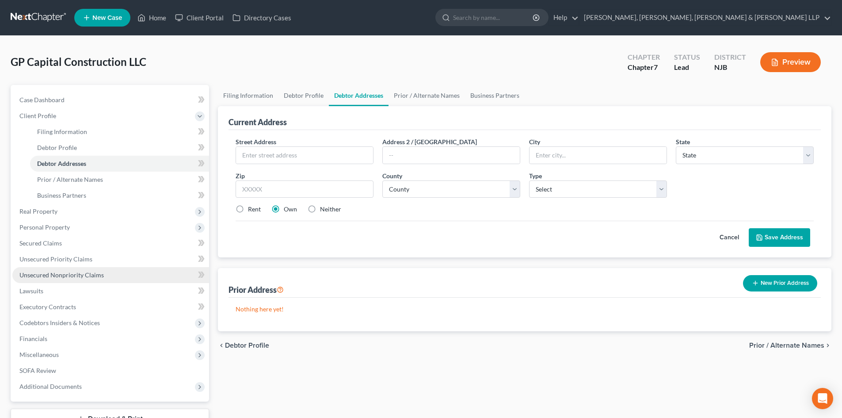
click at [90, 275] on span "Unsecured Nonpriority Claims" at bounding box center [61, 275] width 84 height 8
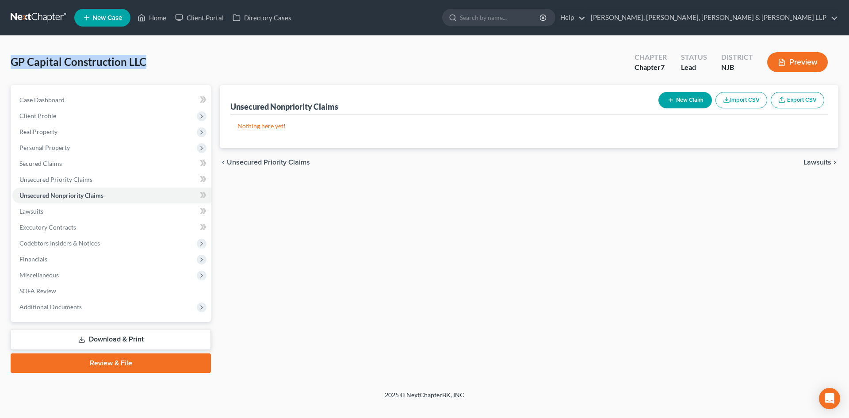
drag, startPoint x: 153, startPoint y: 60, endPoint x: 12, endPoint y: 62, distance: 141.5
click at [12, 62] on div "GP Capital Construction LLC Upgraded Chapter Chapter 7 Status Lead District NJB…" at bounding box center [425, 65] width 828 height 38
copy span "GP Capital Construction LLC"
click at [164, 16] on link "Home" at bounding box center [152, 18] width 38 height 16
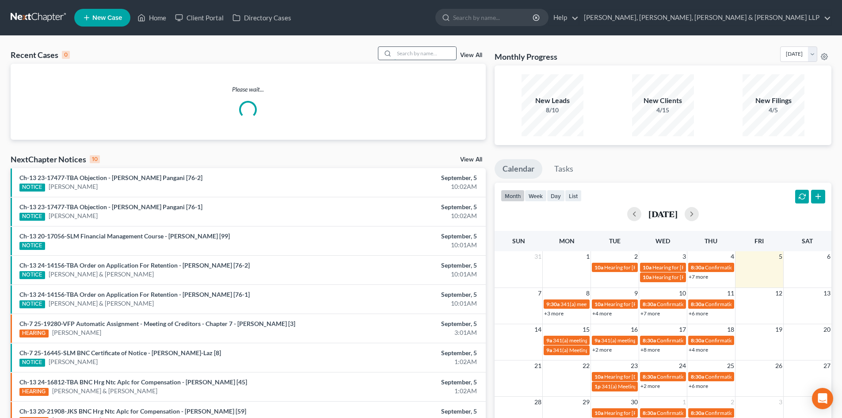
click at [439, 56] on input "search" at bounding box center [425, 53] width 62 height 13
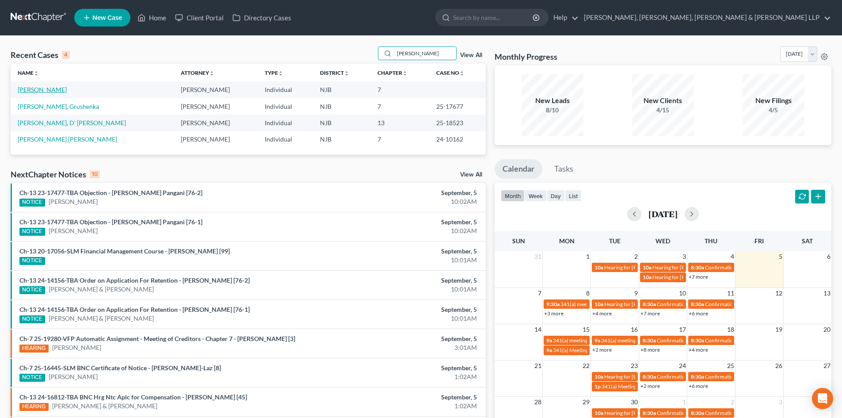
type input "figueroa"
click at [55, 92] on link "Figueroa, Bianca" at bounding box center [42, 90] width 49 height 8
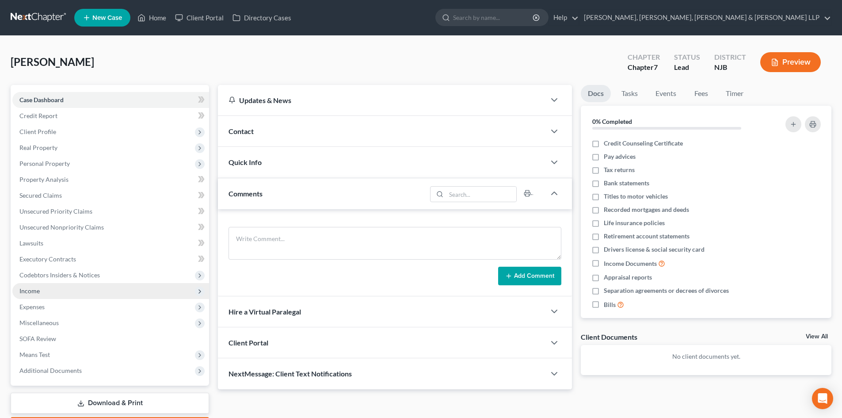
click at [53, 291] on span "Income" at bounding box center [110, 291] width 197 height 16
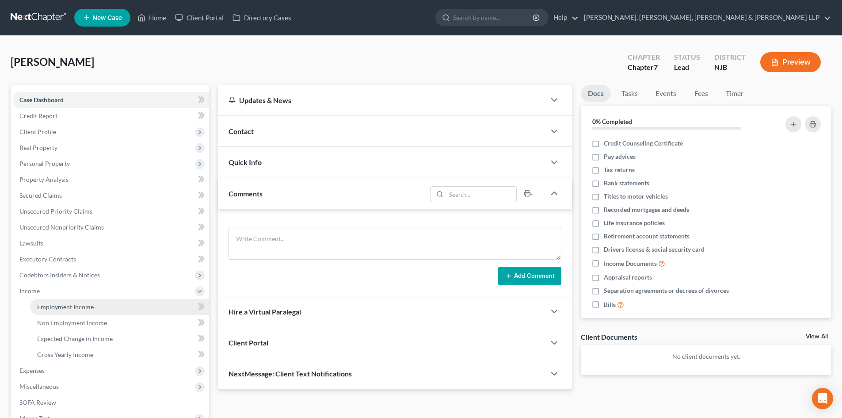
click at [72, 303] on span "Employment Income" at bounding box center [65, 307] width 57 height 8
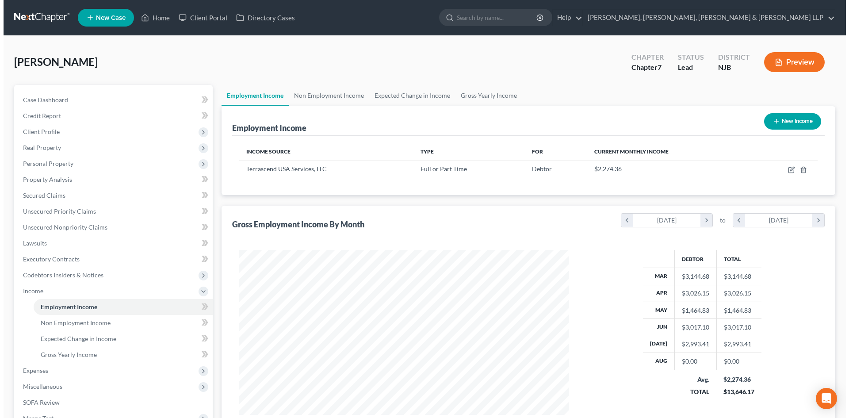
scroll to position [165, 347]
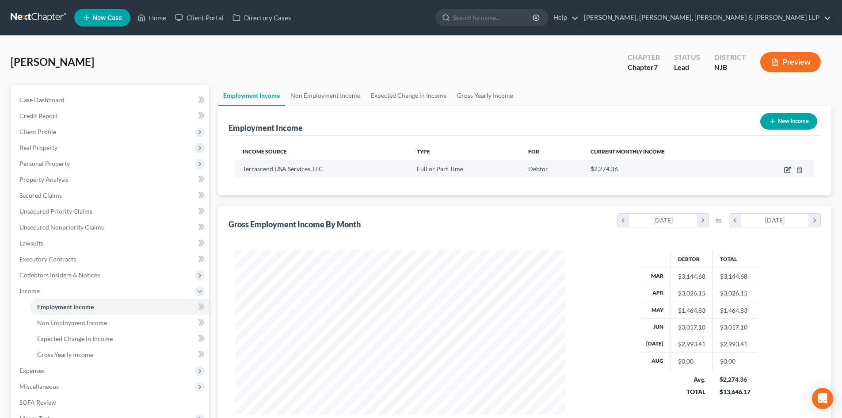
click at [786, 170] on icon "button" at bounding box center [787, 169] width 7 height 7
select select "0"
select select "39"
select select "2"
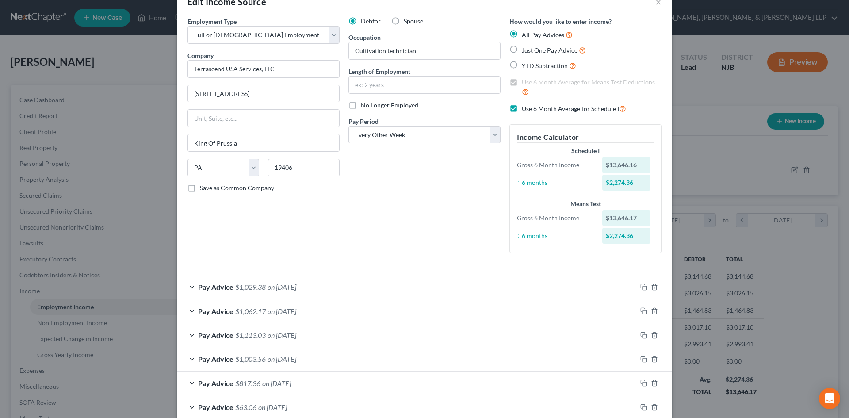
scroll to position [218, 0]
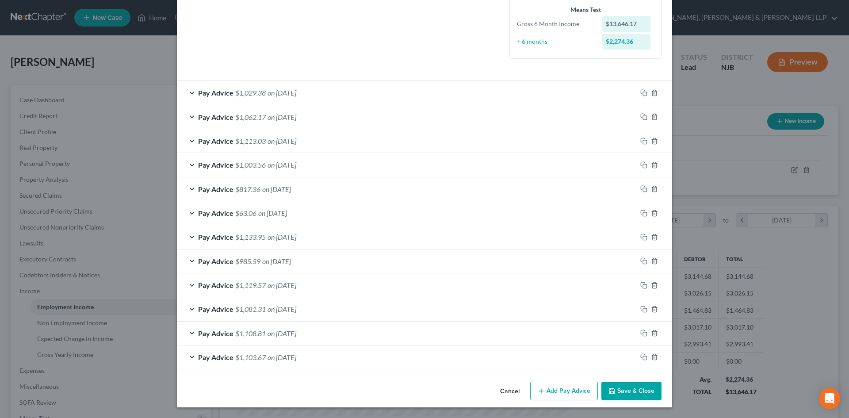
click at [578, 394] on button "Add Pay Advice" at bounding box center [564, 390] width 68 height 19
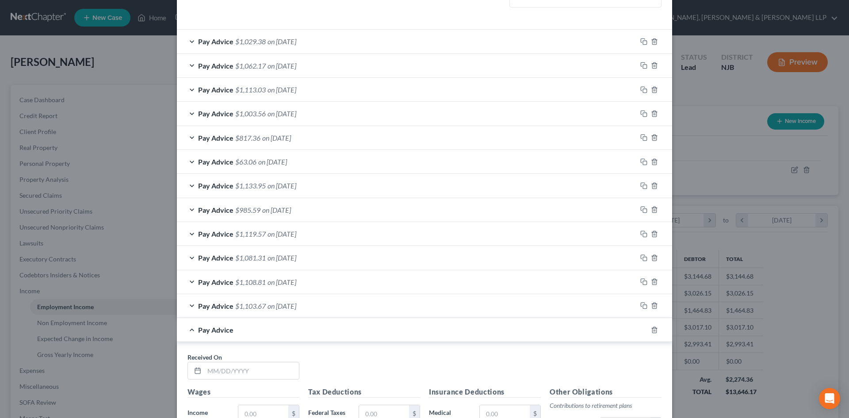
scroll to position [351, 0]
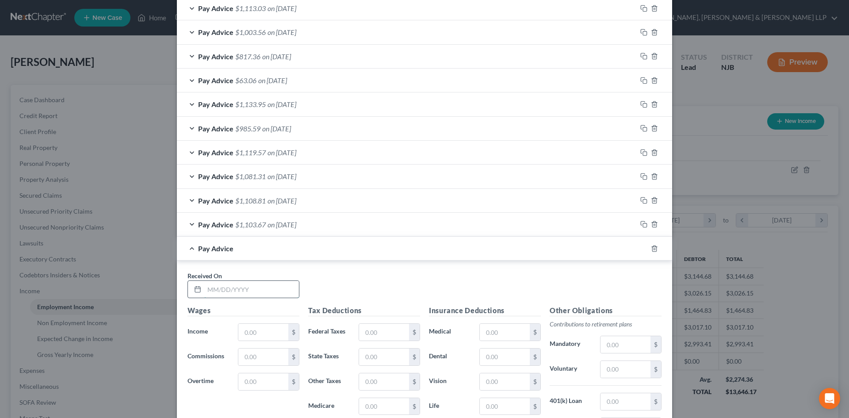
click at [246, 288] on input "text" at bounding box center [251, 289] width 95 height 17
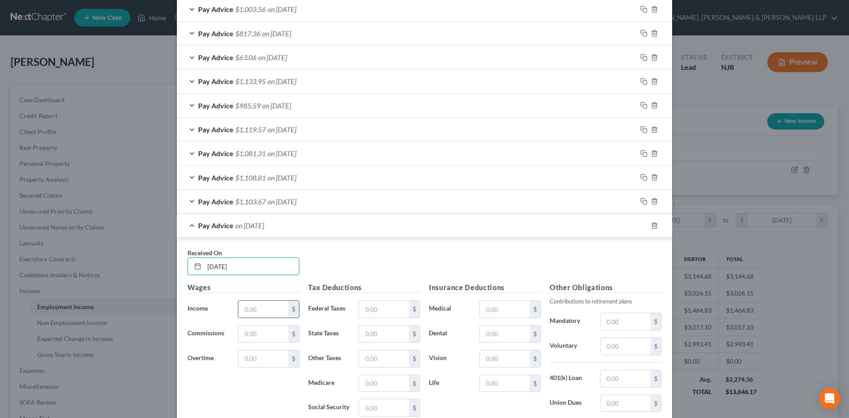
scroll to position [395, 0]
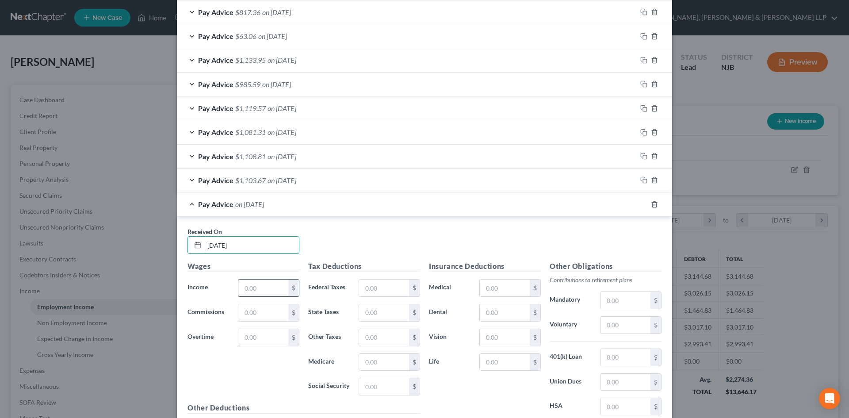
type input "[DATE]"
click at [245, 291] on input "text" at bounding box center [263, 287] width 50 height 17
type input "1,619.66"
click at [371, 285] on input "text" at bounding box center [384, 287] width 50 height 17
type input "86.74"
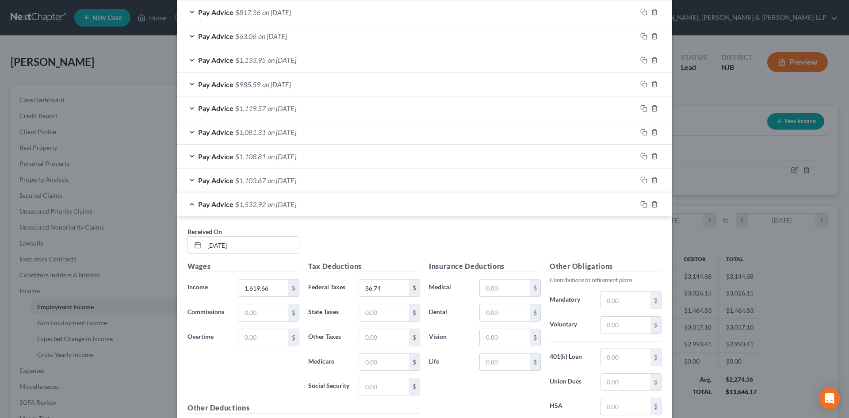
click at [381, 303] on div "Tax Deductions Federal Taxes 86.74 $ State Taxes $ Other Taxes $ Medicare $ Soc…" at bounding box center [364, 331] width 121 height 141
click at [380, 309] on input "text" at bounding box center [384, 312] width 50 height 17
type input "27.43"
click at [381, 388] on input "text" at bounding box center [384, 386] width 50 height 17
type input "95.37"
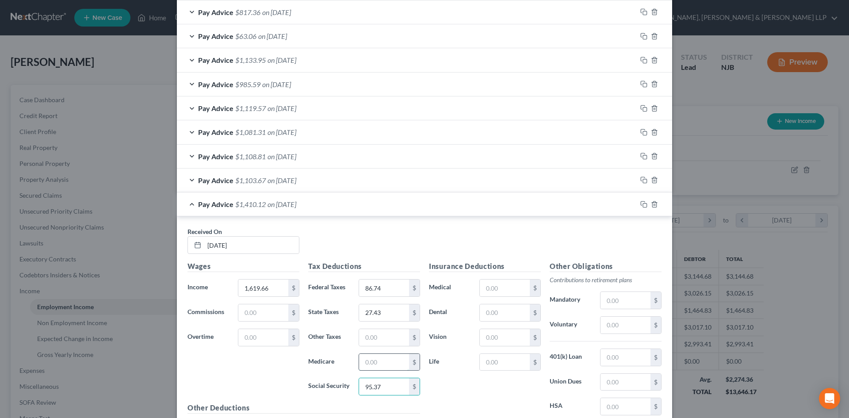
click at [383, 361] on input "text" at bounding box center [384, 362] width 50 height 17
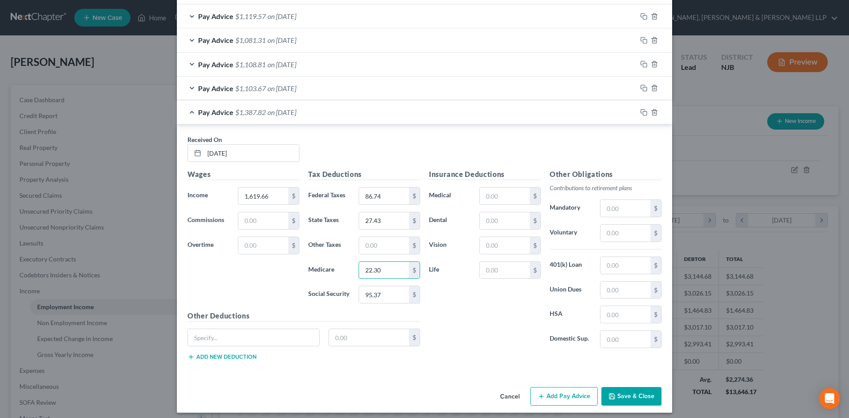
scroll to position [492, 0]
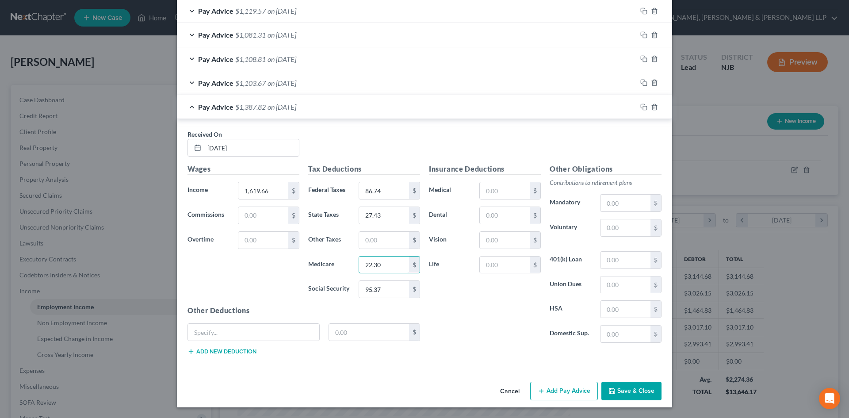
type input "22.30"
click at [490, 217] on input "text" at bounding box center [505, 215] width 50 height 17
type input "12.65"
click at [487, 187] on input "text" at bounding box center [505, 190] width 50 height 17
type input "65.88"
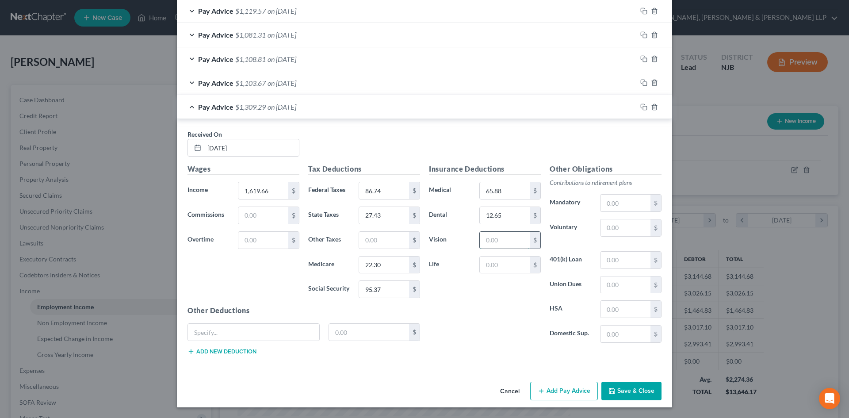
click at [503, 241] on input "text" at bounding box center [505, 240] width 50 height 17
type input "2.98"
click at [618, 229] on input "text" at bounding box center [625, 227] width 50 height 17
type input "161.97"
click at [374, 234] on input "text" at bounding box center [384, 240] width 50 height 17
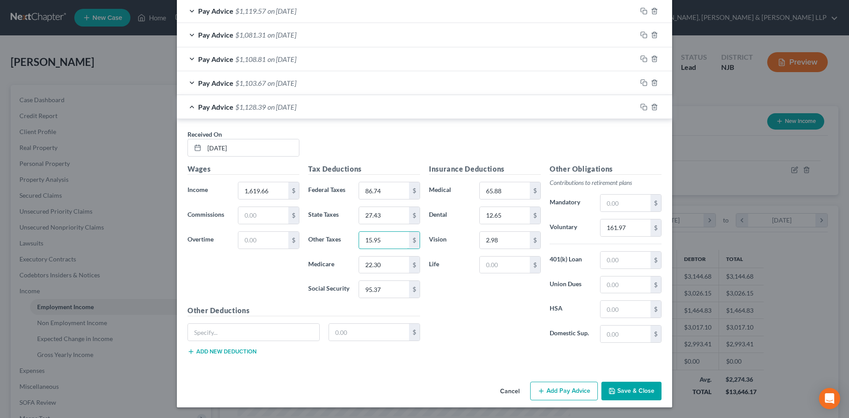
type input "15.95"
click at [550, 385] on button "Add Pay Advice" at bounding box center [564, 390] width 68 height 19
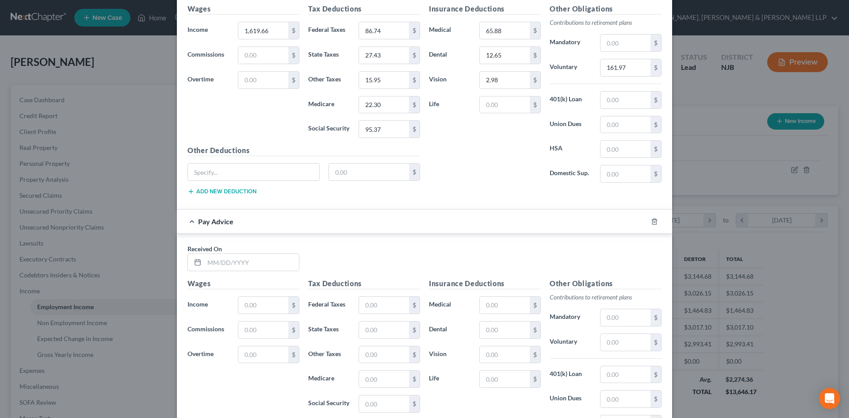
scroll to position [669, 0]
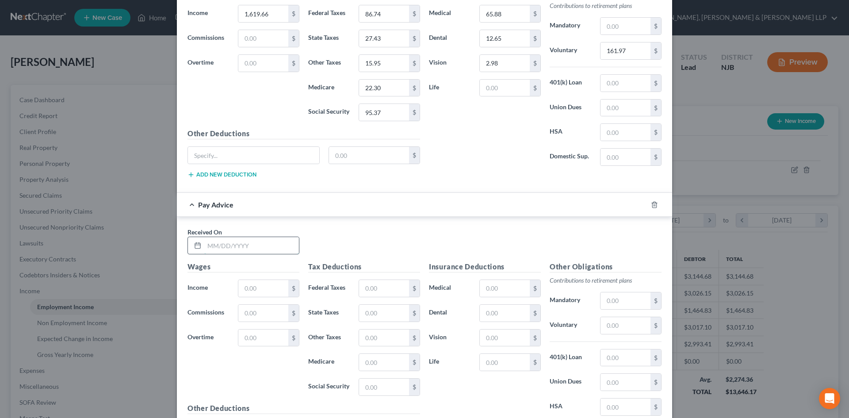
click at [260, 248] on input "text" at bounding box center [251, 245] width 95 height 17
type input "08/08/2025"
click at [263, 292] on input "text" at bounding box center [263, 288] width 50 height 17
type input "1,530.45"
click at [371, 291] on input "text" at bounding box center [384, 288] width 50 height 17
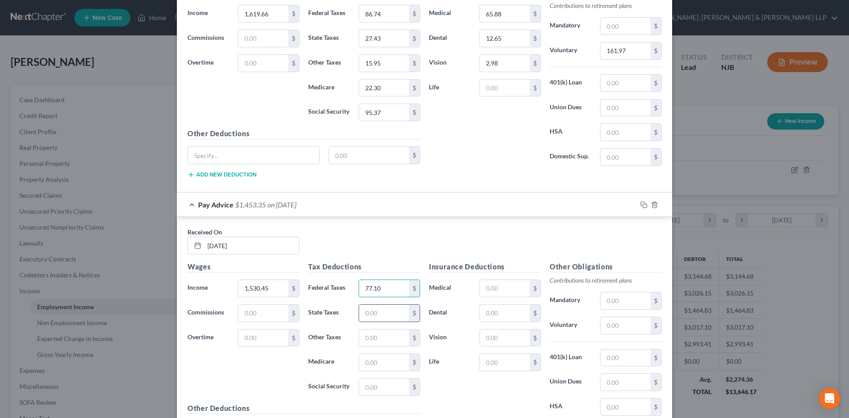
type input "77.10"
click at [368, 308] on input "text" at bounding box center [384, 313] width 50 height 17
type input "24.30"
click at [373, 363] on input "text" at bounding box center [384, 362] width 50 height 17
type input "21.01"
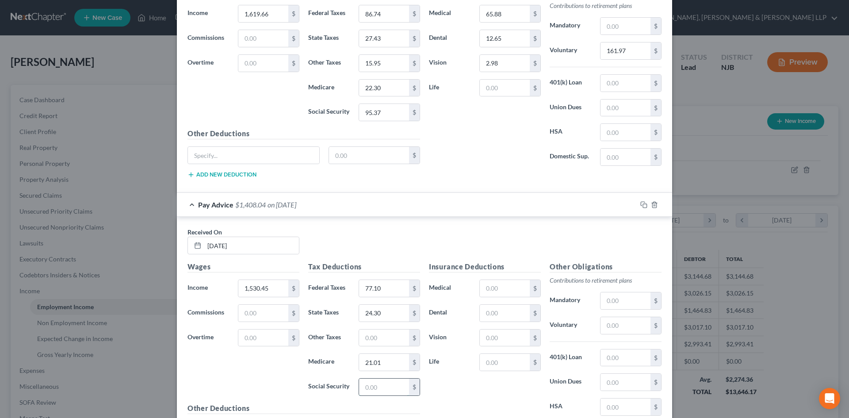
click at [359, 379] on input "text" at bounding box center [384, 386] width 50 height 17
type input "89.83"
click at [361, 337] on input "text" at bounding box center [384, 337] width 50 height 17
type input "15.07"
click at [495, 289] on input "text" at bounding box center [505, 288] width 50 height 17
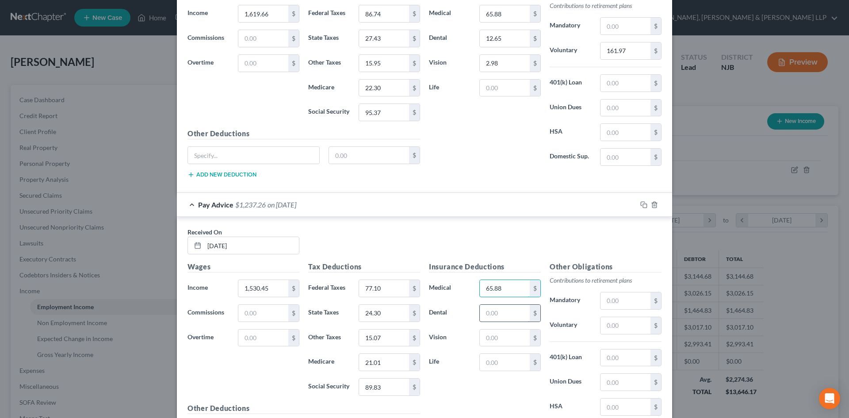
type input "65.88"
click at [503, 314] on input "text" at bounding box center [505, 313] width 50 height 17
type input "12.65"
click at [495, 340] on input "text" at bounding box center [505, 337] width 50 height 17
type input "2.98"
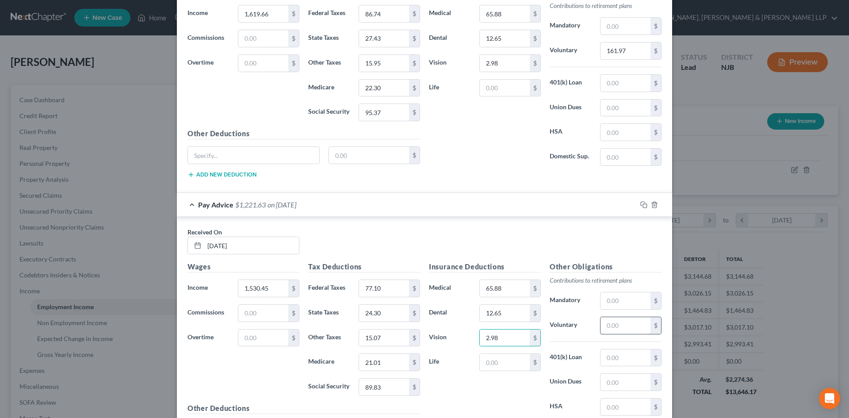
click at [613, 331] on input "text" at bounding box center [625, 325] width 50 height 17
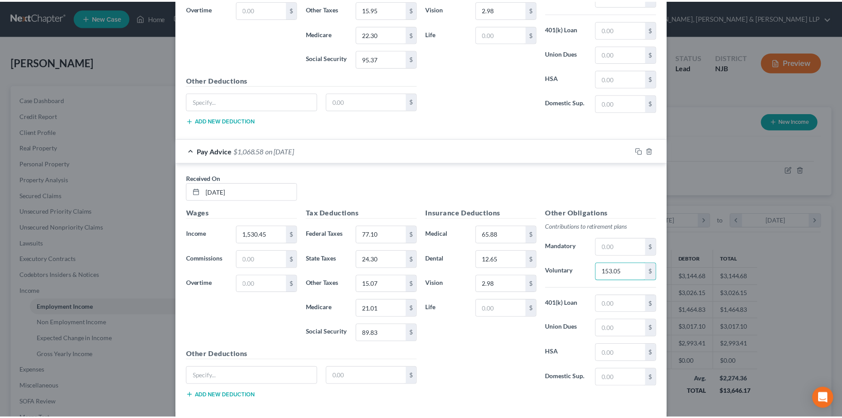
scroll to position [766, 0]
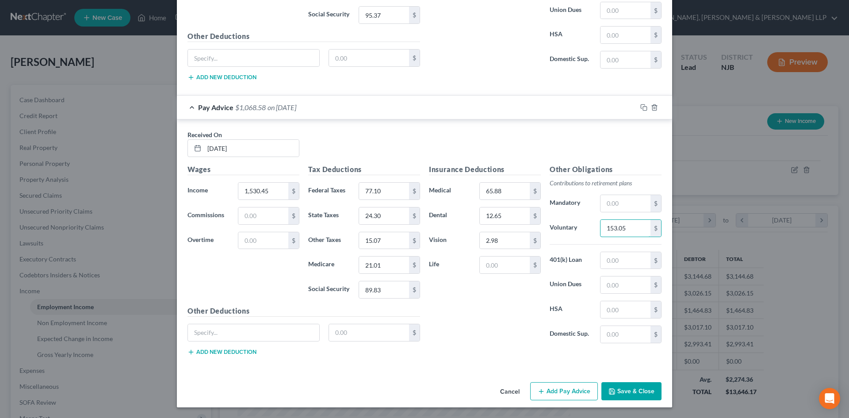
type input "153.05"
drag, startPoint x: 620, startPoint y: 391, endPoint x: 621, endPoint y: 382, distance: 8.9
click at [621, 390] on button "Save & Close" at bounding box center [631, 391] width 60 height 19
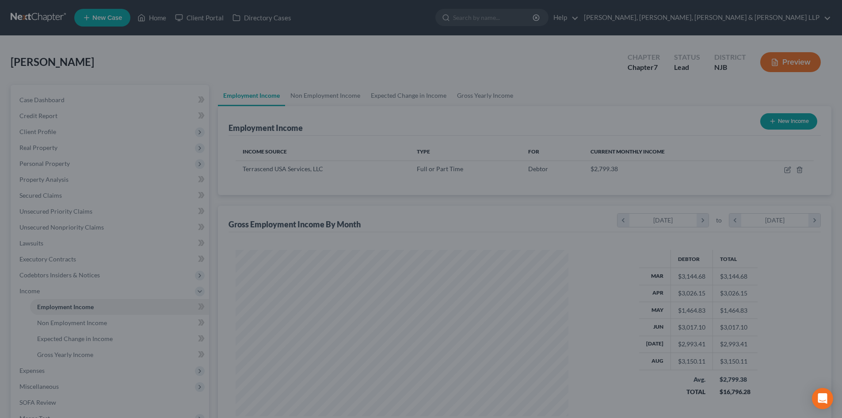
scroll to position [441897, 441714]
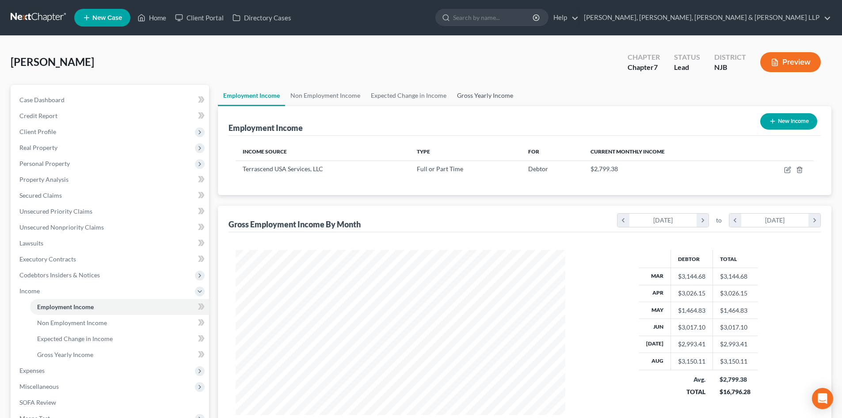
click at [501, 99] on link "Gross Yearly Income" at bounding box center [485, 95] width 67 height 21
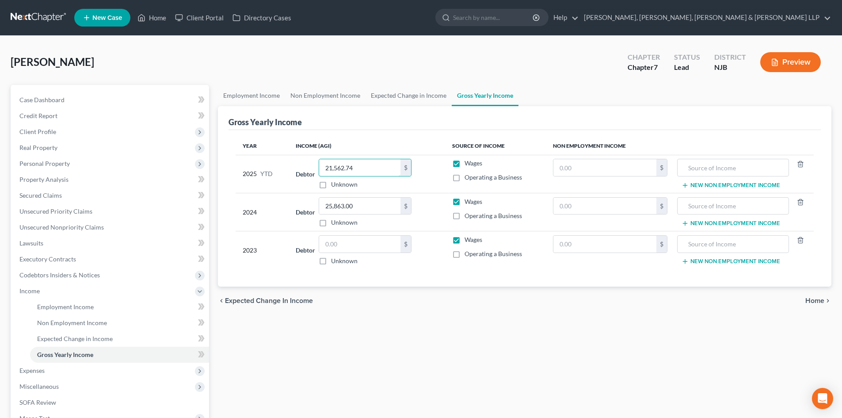
type input "21,562.74"
click at [81, 163] on span "Personal Property" at bounding box center [110, 164] width 197 height 16
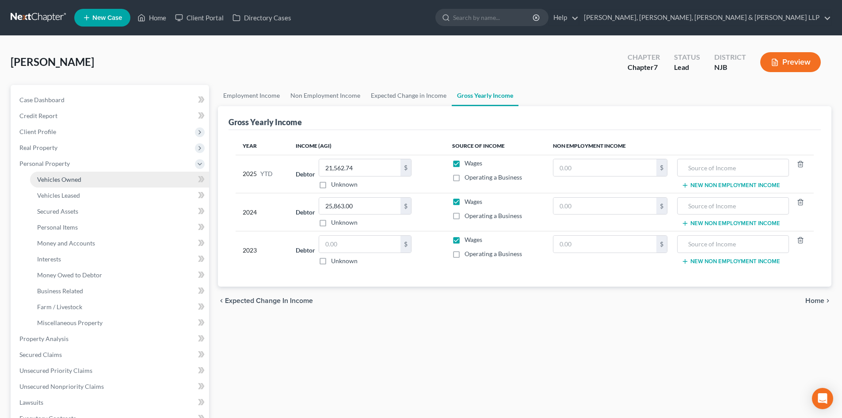
click at [87, 180] on link "Vehicles Owned" at bounding box center [119, 180] width 179 height 16
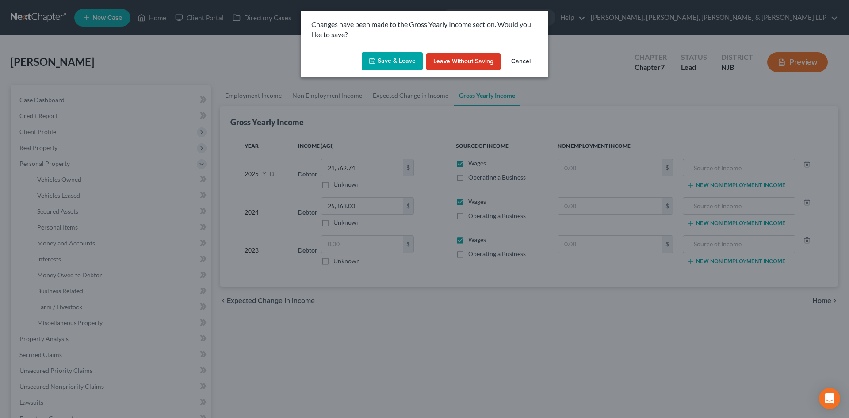
click at [388, 56] on button "Save & Leave" at bounding box center [392, 61] width 61 height 19
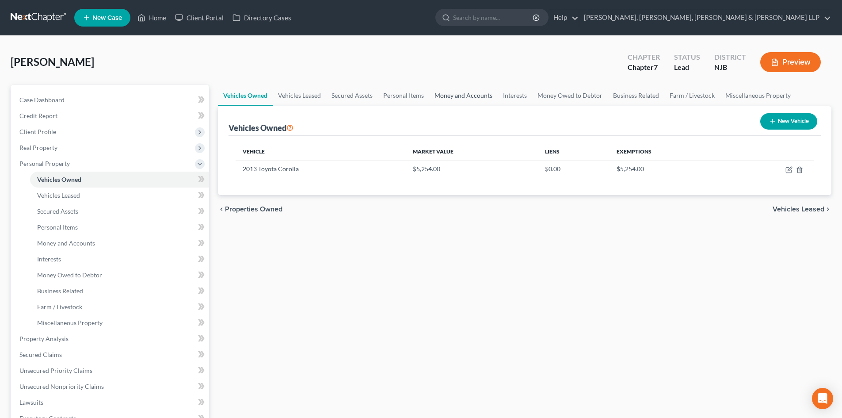
click at [464, 100] on link "Money and Accounts" at bounding box center [463, 95] width 69 height 21
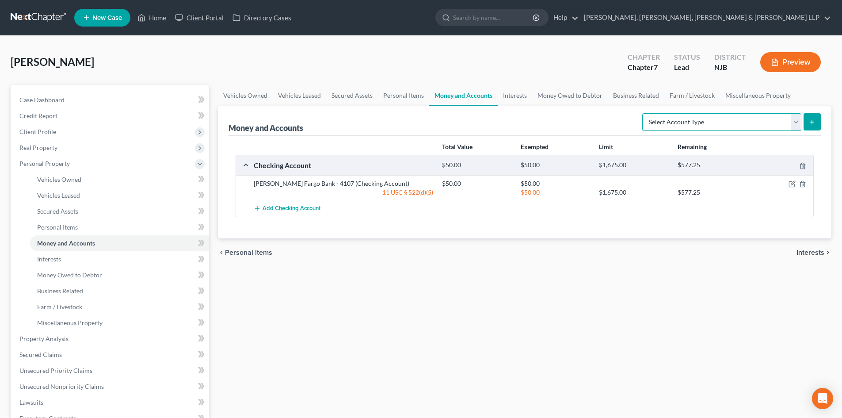
click at [728, 125] on select "Select Account Type Brokerage Cash on Hand Certificates of Deposit Checking Acc…" at bounding box center [721, 122] width 159 height 18
select select "other"
click at [644, 113] on select "Select Account Type Brokerage Cash on Hand Certificates of Deposit Checking Acc…" at bounding box center [721, 122] width 159 height 18
click at [523, 96] on link "Interests" at bounding box center [515, 95] width 34 height 21
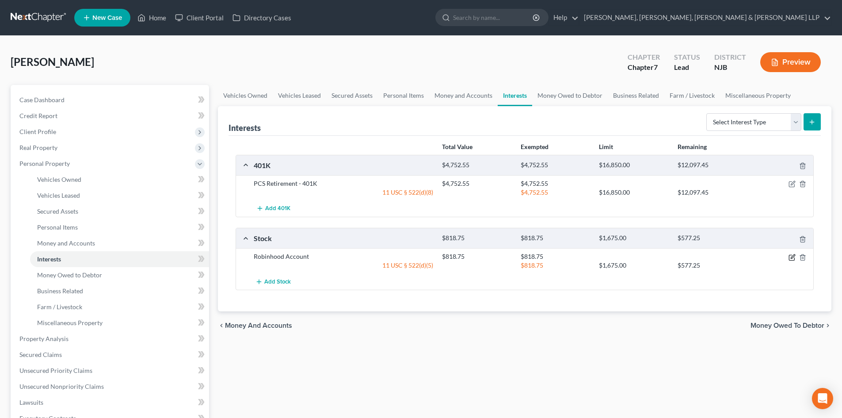
click at [791, 257] on icon "button" at bounding box center [792, 257] width 7 height 7
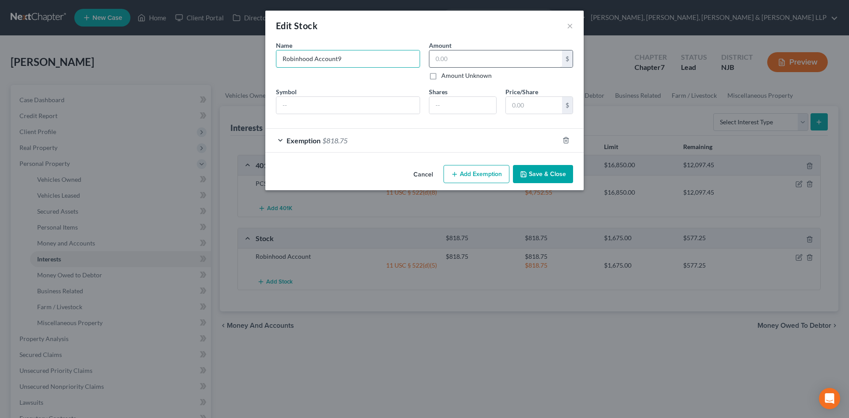
type input "Robinhood Account"
click at [457, 62] on input "text" at bounding box center [495, 58] width 133 height 17
drag, startPoint x: 457, startPoint y: 62, endPoint x: 404, endPoint y: 55, distance: 53.0
click at [404, 55] on div "Name * Describe * Robinhood Account Amount 97.63 $ Amount Unknown Balance Undet…" at bounding box center [424, 81] width 306 height 80
type input "97.63"
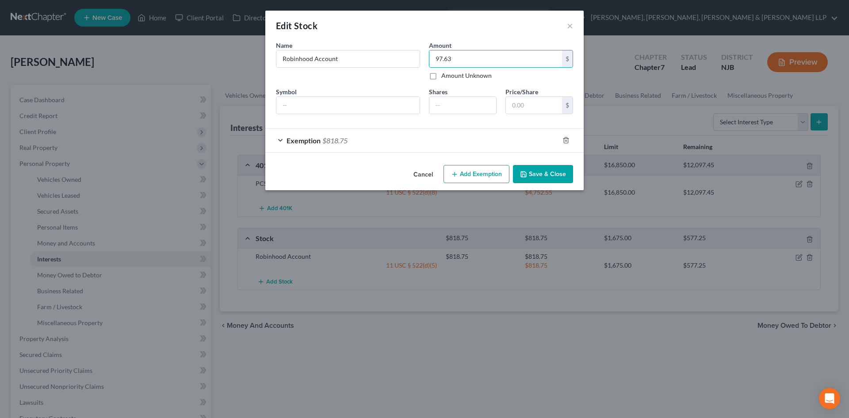
drag, startPoint x: 351, startPoint y: 139, endPoint x: 391, endPoint y: 169, distance: 49.9
click at [351, 139] on div "Exemption $818.75" at bounding box center [412, 140] width 294 height 23
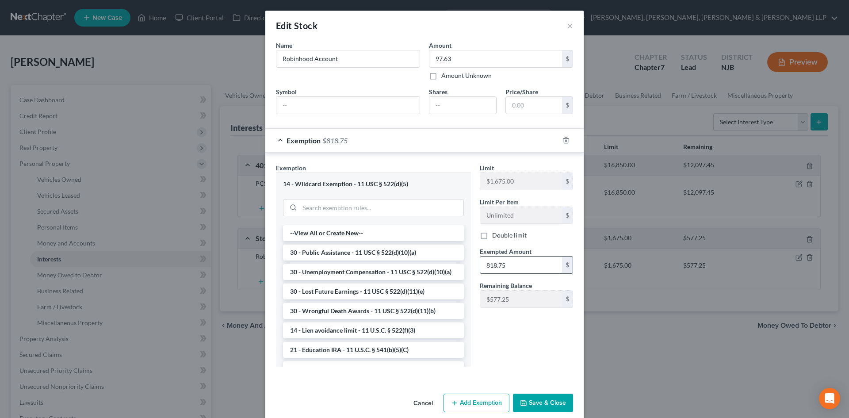
click at [508, 269] on input "818.75" at bounding box center [521, 264] width 82 height 17
paste input "97.63"
type input "97.63"
click at [539, 408] on button "Save & Close" at bounding box center [543, 402] width 60 height 19
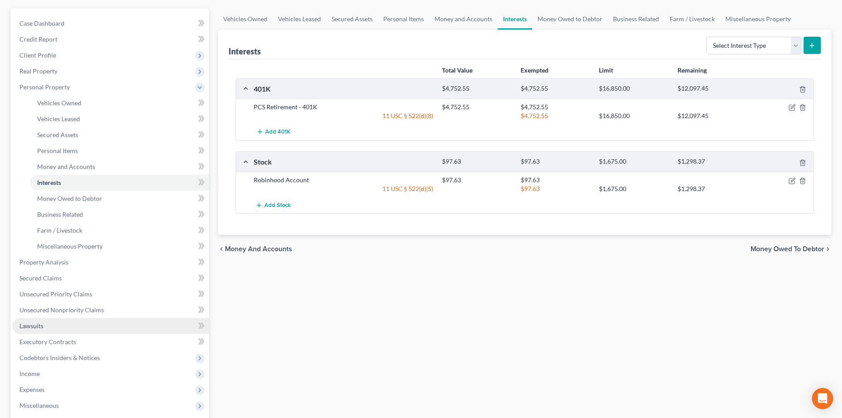
scroll to position [88, 0]
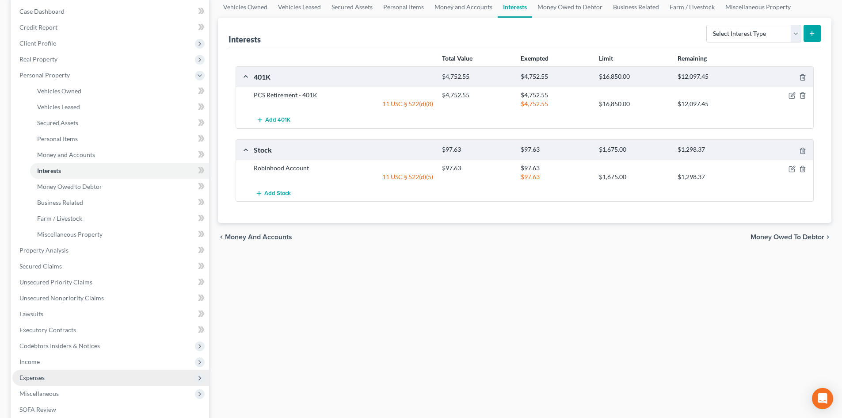
click at [47, 376] on span "Expenses" at bounding box center [110, 378] width 197 height 16
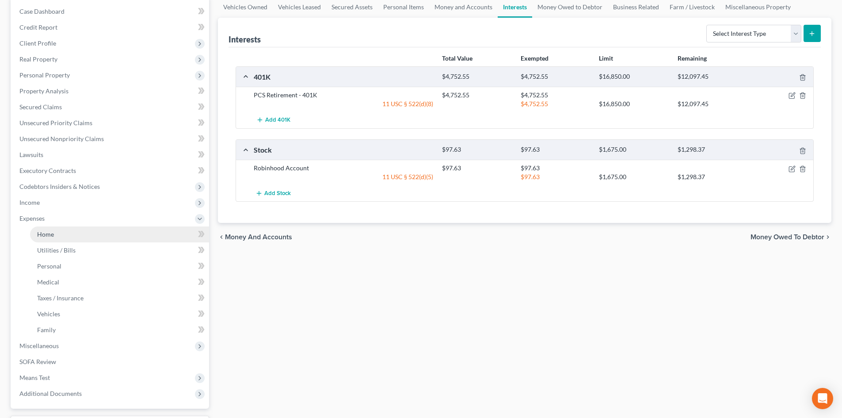
click at [72, 239] on link "Home" at bounding box center [119, 234] width 179 height 16
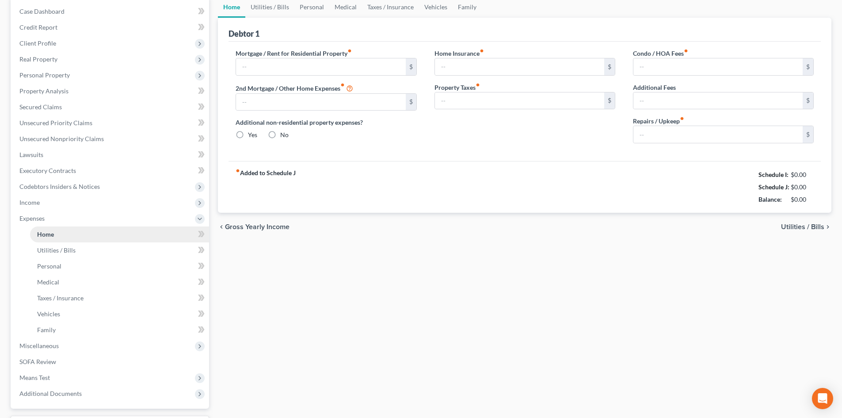
type input "150.00"
type input "0.00"
radio input "true"
type input "0.00"
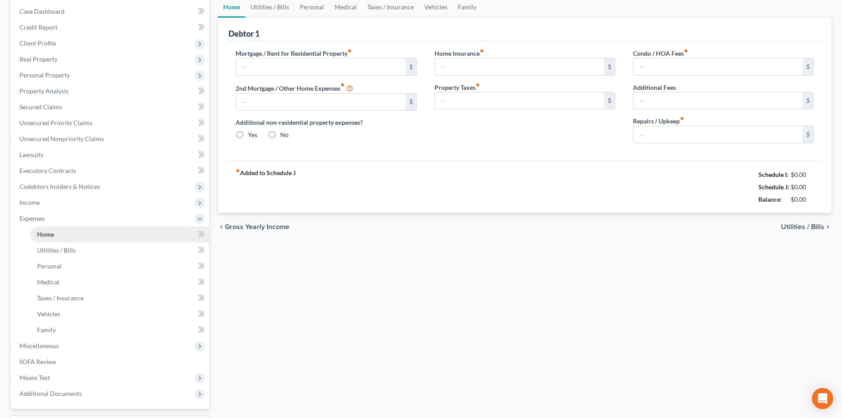
type input "0.00"
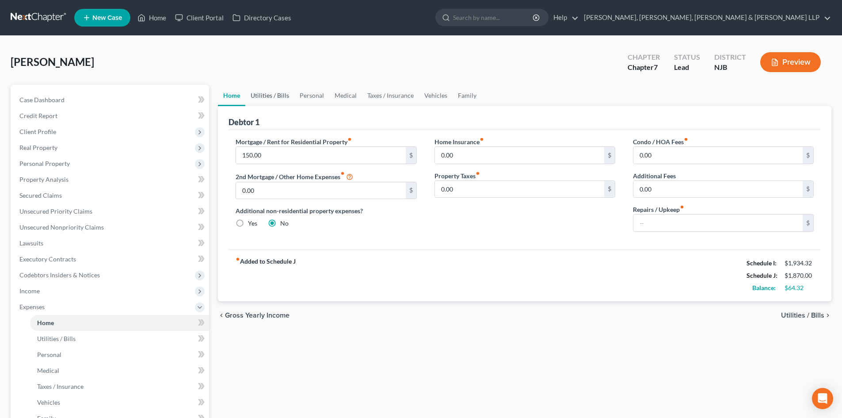
click at [277, 95] on link "Utilities / Bills" at bounding box center [269, 95] width 49 height 21
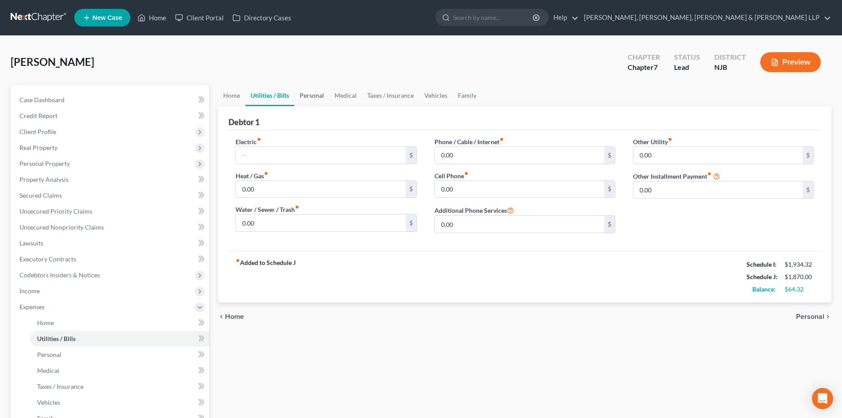
click at [309, 99] on link "Personal" at bounding box center [311, 95] width 35 height 21
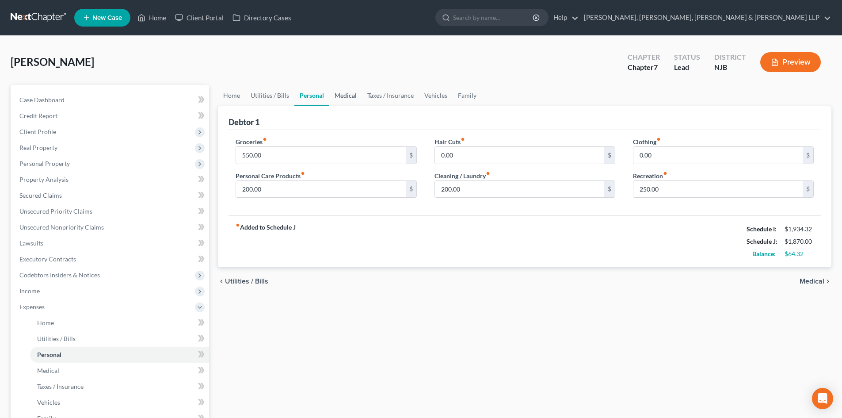
click at [339, 99] on link "Medical" at bounding box center [345, 95] width 33 height 21
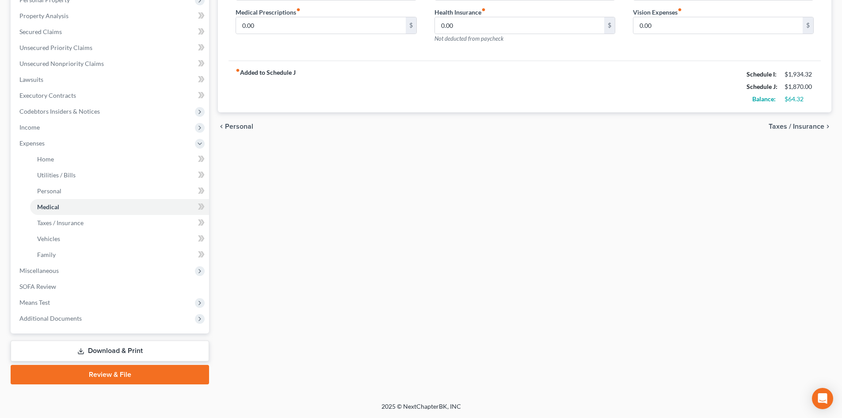
drag, startPoint x: 162, startPoint y: 349, endPoint x: 178, endPoint y: 339, distance: 18.5
click at [162, 349] on link "Download & Print" at bounding box center [110, 350] width 198 height 21
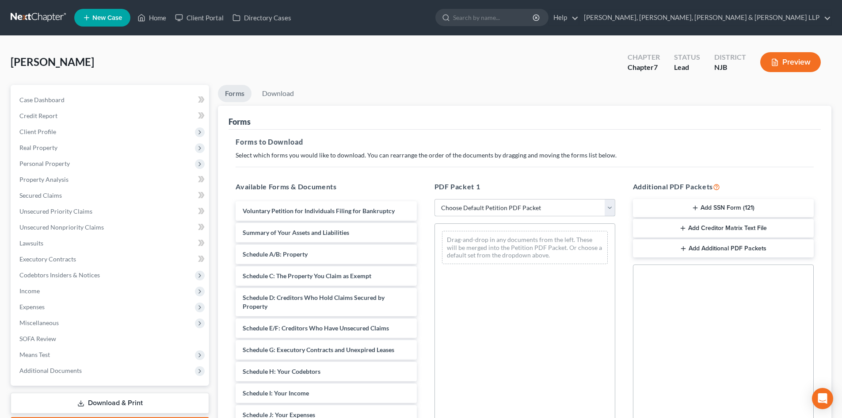
click at [496, 212] on select "Choose Default Petition PDF Packet Complete Bankruptcy Petition (all forms and …" at bounding box center [525, 208] width 181 height 18
select select "0"
click at [435, 199] on select "Choose Default Petition PDF Packet Complete Bankruptcy Petition (all forms and …" at bounding box center [525, 208] width 181 height 18
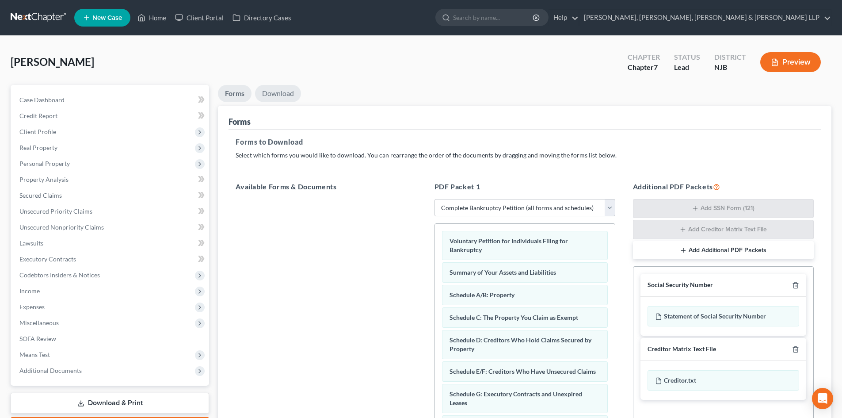
drag, startPoint x: 282, startPoint y: 90, endPoint x: 345, endPoint y: 155, distance: 90.4
click at [283, 90] on link "Download" at bounding box center [278, 93] width 46 height 17
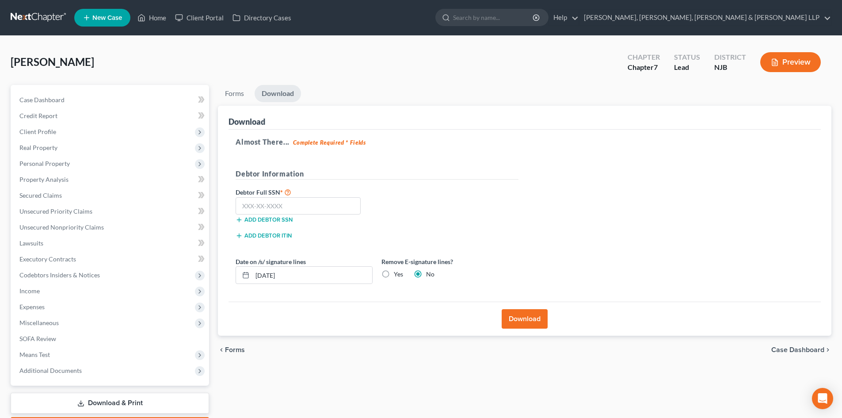
click at [394, 277] on label "Yes" at bounding box center [398, 274] width 9 height 9
click at [397, 275] on input "Yes" at bounding box center [400, 273] width 6 height 6
radio input "true"
radio input "false"
drag, startPoint x: 314, startPoint y: 212, endPoint x: 306, endPoint y: 210, distance: 8.3
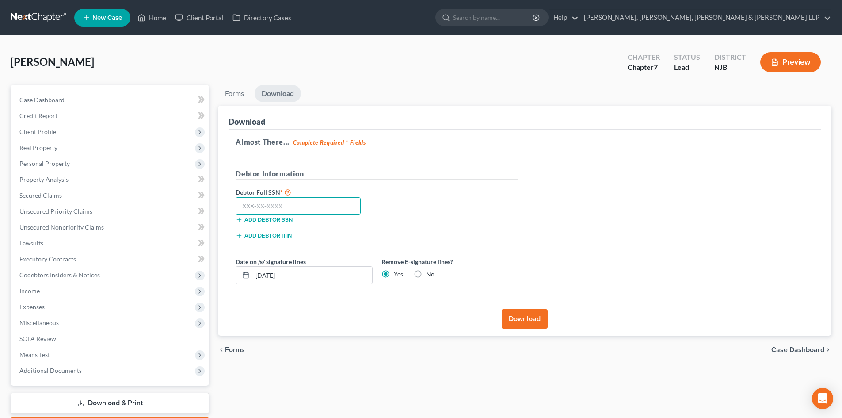
click at [313, 212] on input "text" at bounding box center [298, 206] width 125 height 18
click at [262, 204] on input "text" at bounding box center [298, 206] width 125 height 18
type input "021-76-5527"
click at [529, 319] on button "Download" at bounding box center [525, 318] width 46 height 19
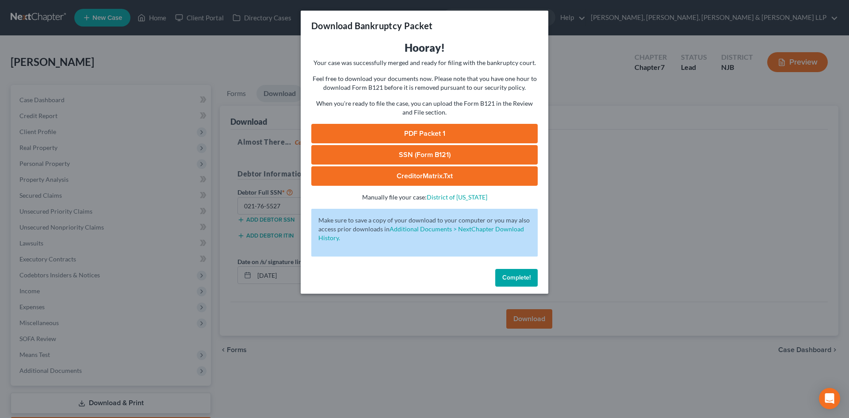
click at [472, 140] on link "PDF Packet 1" at bounding box center [424, 133] width 226 height 19
click at [335, 146] on link "SSN (Form B121)" at bounding box center [424, 154] width 226 height 19
click at [168, 73] on div "Download Bankruptcy Packet Hooray! Your case was successfully merged and ready …" at bounding box center [424, 209] width 849 height 418
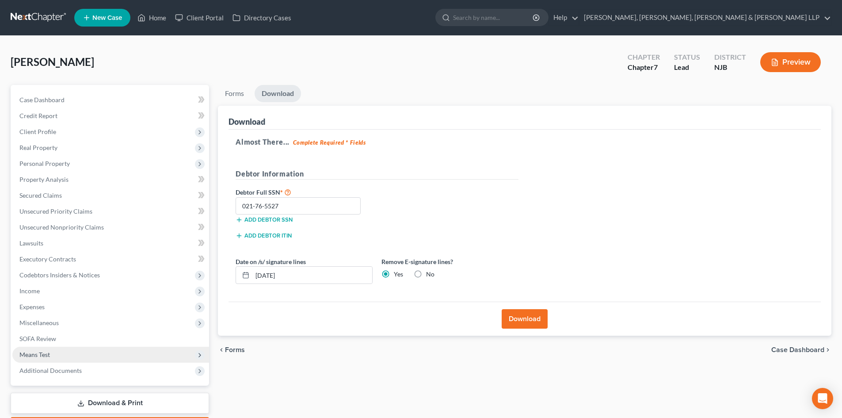
click at [119, 362] on span "Means Test" at bounding box center [110, 355] width 197 height 16
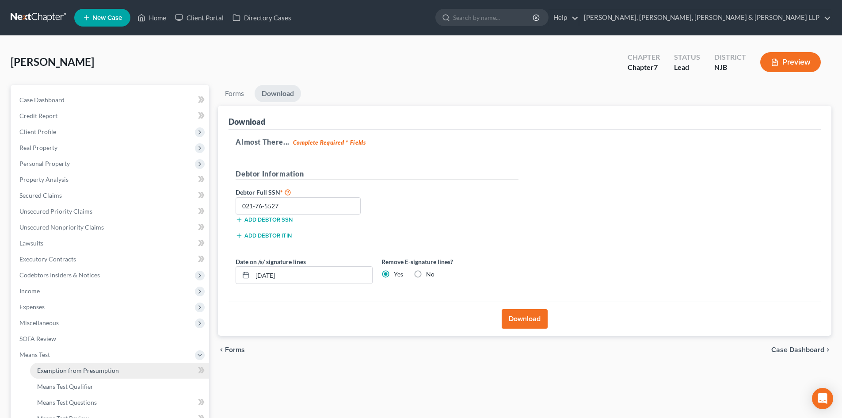
drag, startPoint x: 103, startPoint y: 366, endPoint x: 111, endPoint y: 357, distance: 12.5
click at [103, 366] on span "Exemption from Presumption" at bounding box center [78, 370] width 82 height 8
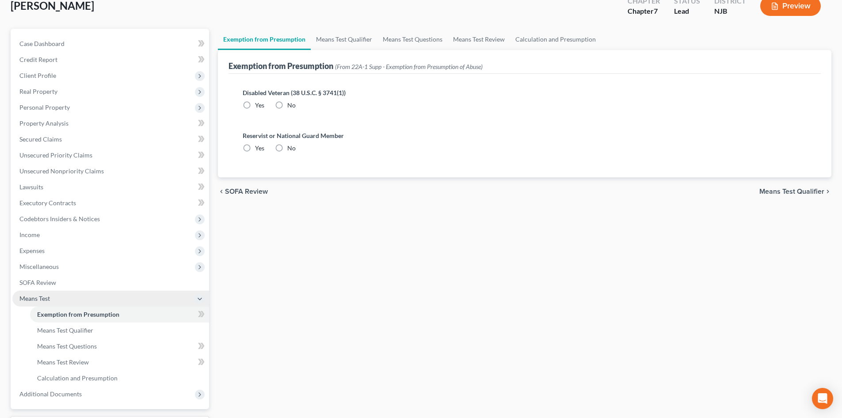
scroll to position [132, 0]
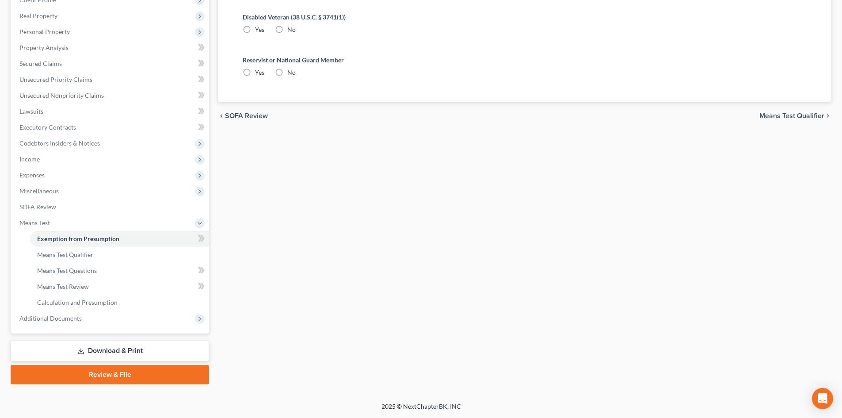
click at [287, 27] on label "No" at bounding box center [291, 29] width 8 height 9
click at [291, 27] on input "No" at bounding box center [294, 28] width 6 height 6
radio input "true"
click at [287, 72] on label "No" at bounding box center [291, 72] width 8 height 9
click at [291, 72] on input "No" at bounding box center [294, 71] width 6 height 6
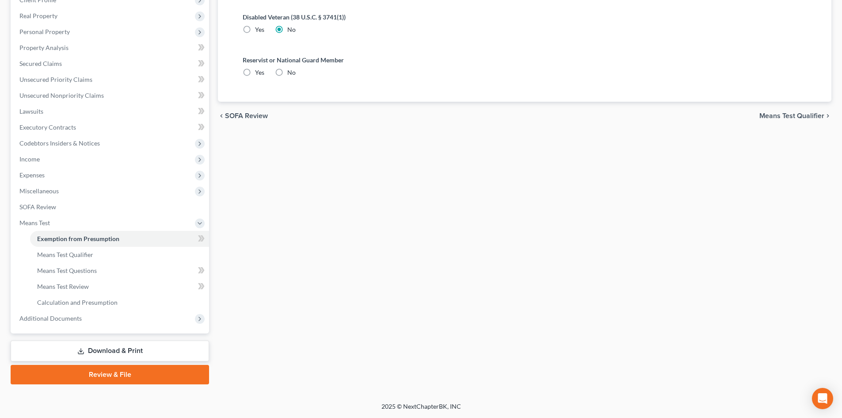
radio input "true"
drag, startPoint x: 134, startPoint y: 345, endPoint x: 212, endPoint y: 317, distance: 83.1
click at [134, 345] on link "Download & Print" at bounding box center [110, 350] width 198 height 21
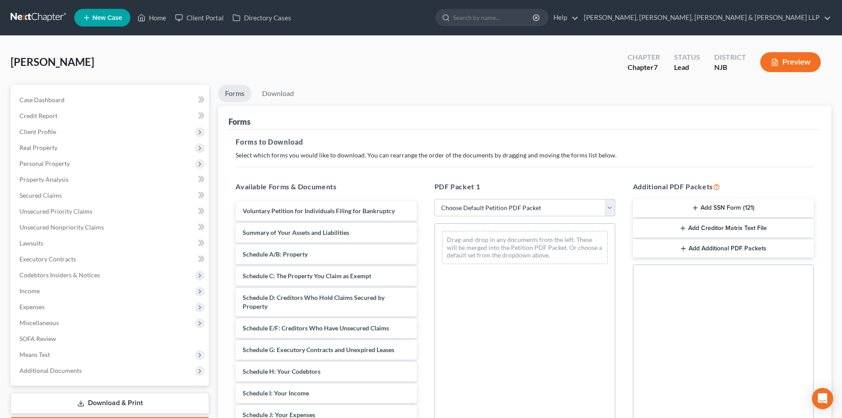
drag, startPoint x: 445, startPoint y: 209, endPoint x: 452, endPoint y: 216, distance: 9.7
click at [445, 209] on select "Choose Default Petition PDF Packet Complete Bankruptcy Petition (all forms and …" at bounding box center [525, 208] width 181 height 18
click at [435, 199] on select "Choose Default Petition PDF Packet Complete Bankruptcy Petition (all forms and …" at bounding box center [525, 208] width 181 height 18
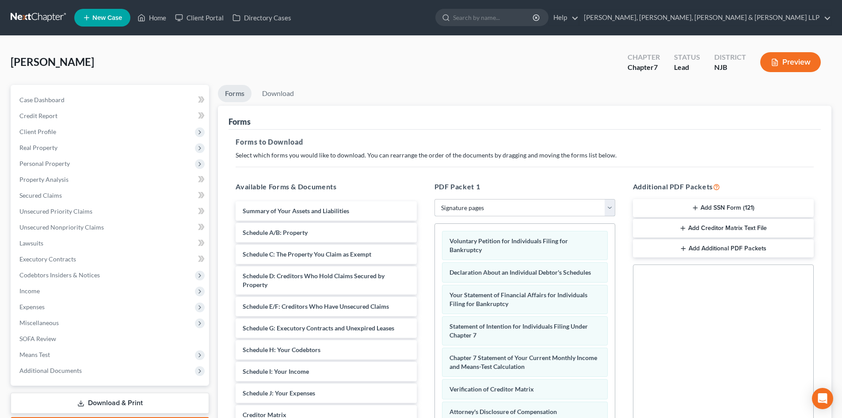
drag, startPoint x: 475, startPoint y: 204, endPoint x: 483, endPoint y: 215, distance: 13.6
click at [475, 204] on select "Choose Default Petition PDF Packet Complete Bankruptcy Petition (all forms and …" at bounding box center [525, 208] width 181 height 18
select select "6"
click at [435, 199] on select "Choose Default Petition PDF Packet Complete Bankruptcy Petition (all forms and …" at bounding box center [525, 208] width 181 height 18
click at [278, 93] on link "Download" at bounding box center [278, 93] width 46 height 17
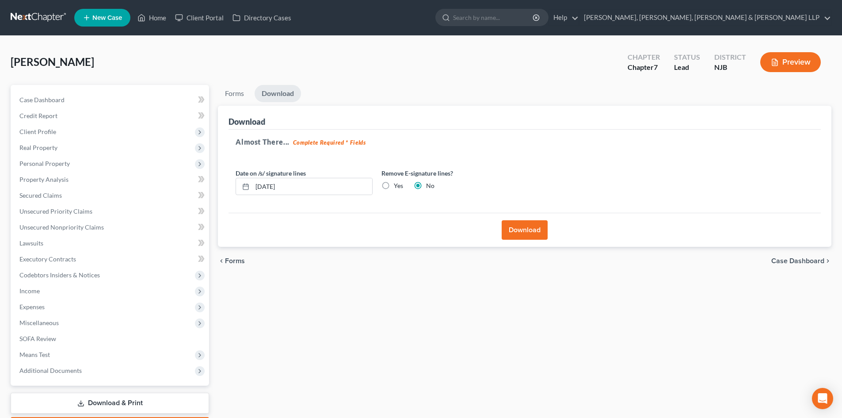
click at [394, 186] on label "Yes" at bounding box center [398, 185] width 9 height 9
click at [397, 186] on input "Yes" at bounding box center [400, 184] width 6 height 6
radio input "true"
radio input "false"
click at [526, 233] on button "Download" at bounding box center [525, 229] width 46 height 19
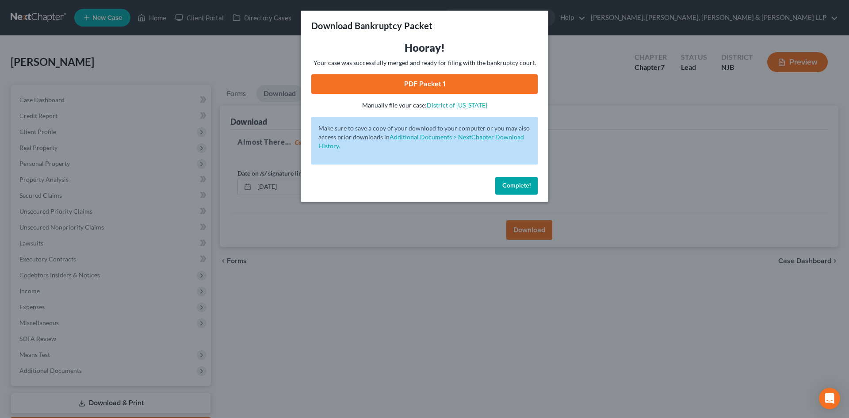
click at [446, 88] on link "PDF Packet 1" at bounding box center [424, 83] width 226 height 19
drag, startPoint x: 154, startPoint y: 66, endPoint x: 168, endPoint y: 65, distance: 13.3
click at [155, 66] on div "Download Bankruptcy Packet Hooray! Your case was successfully merged and ready …" at bounding box center [424, 209] width 849 height 418
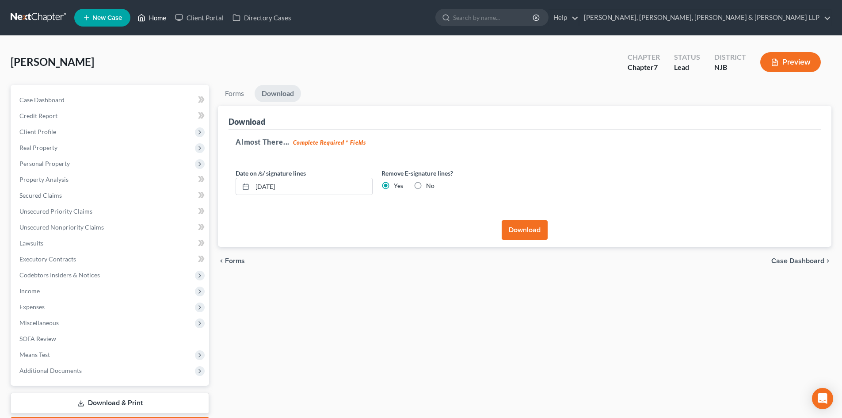
click at [162, 22] on link "Home" at bounding box center [152, 18] width 38 height 16
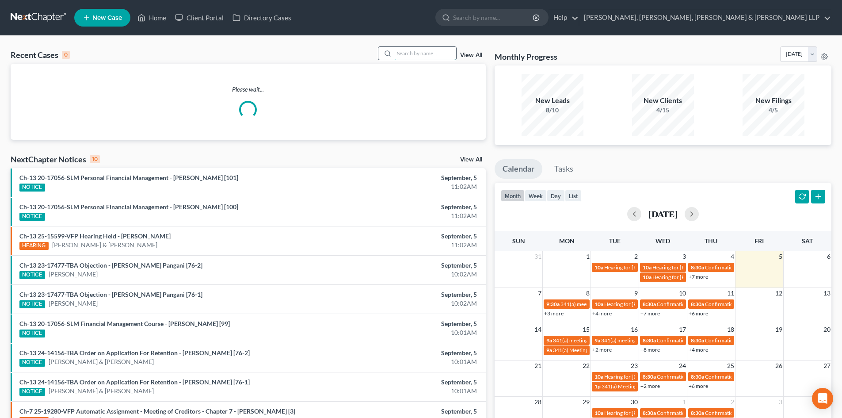
click at [406, 55] on input "search" at bounding box center [425, 53] width 62 height 13
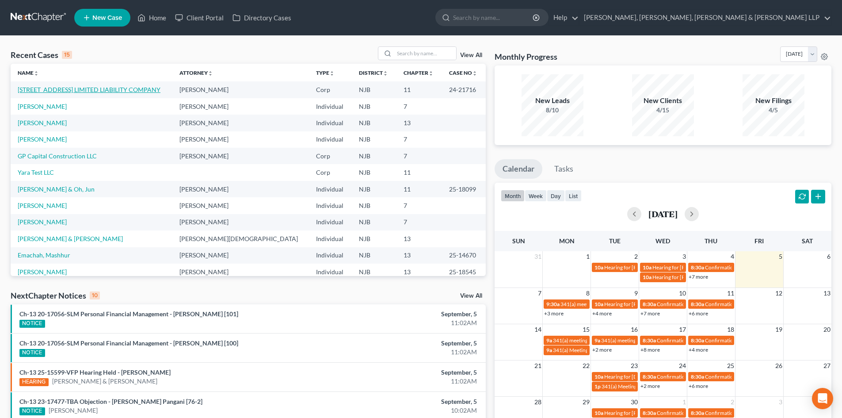
click at [158, 92] on link "[STREET_ADDRESS] LIMITED LIABILITY COMPANY" at bounding box center [89, 90] width 143 height 8
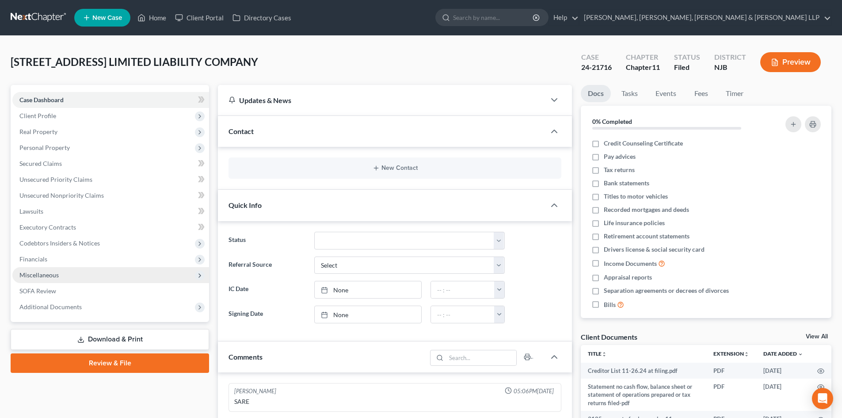
click at [62, 277] on span "Miscellaneous" at bounding box center [110, 275] width 197 height 16
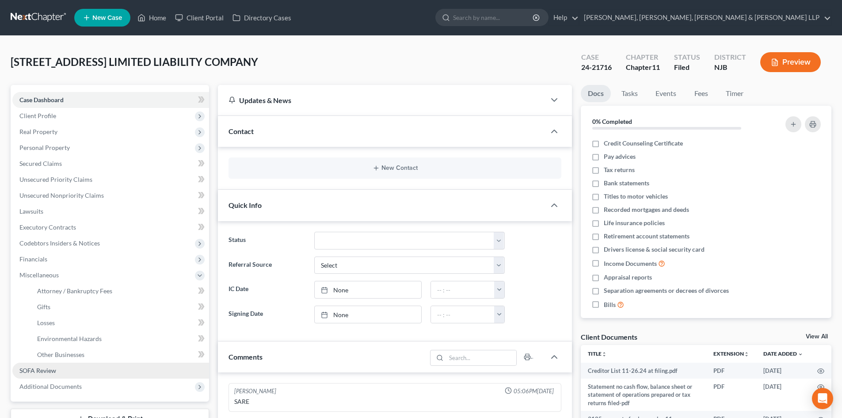
click at [69, 376] on link "SOFA Review" at bounding box center [110, 370] width 197 height 16
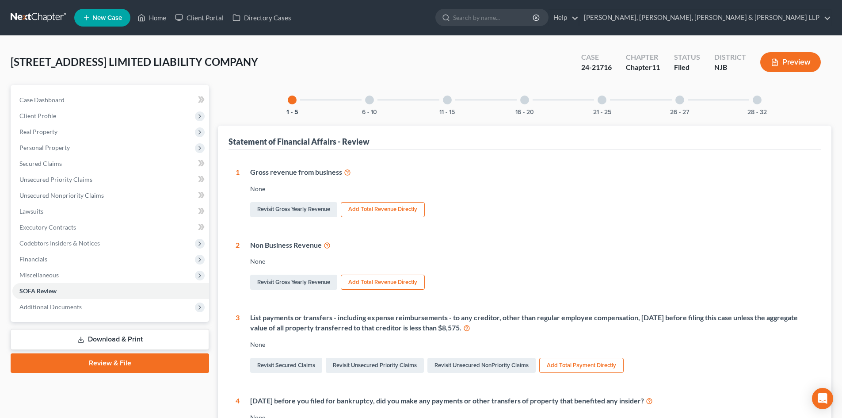
click at [373, 102] on div at bounding box center [369, 99] width 9 height 9
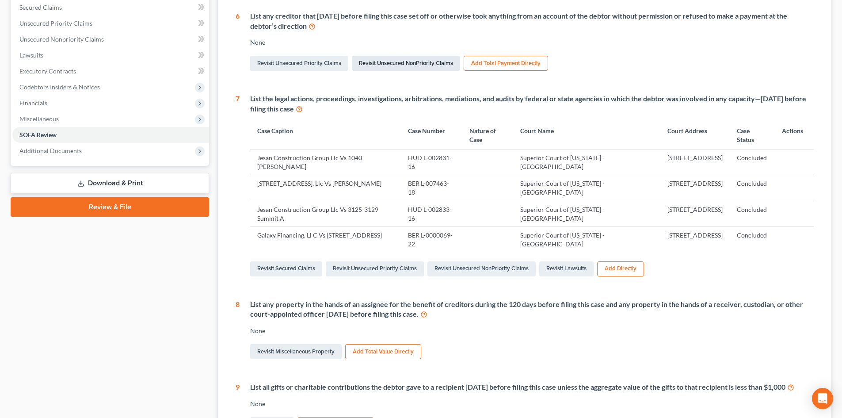
scroll to position [84, 0]
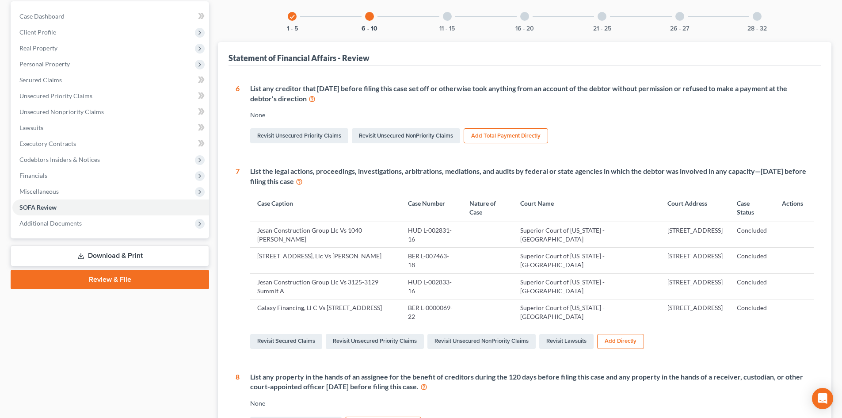
click at [452, 16] on div "11 - 15" at bounding box center [447, 16] width 30 height 30
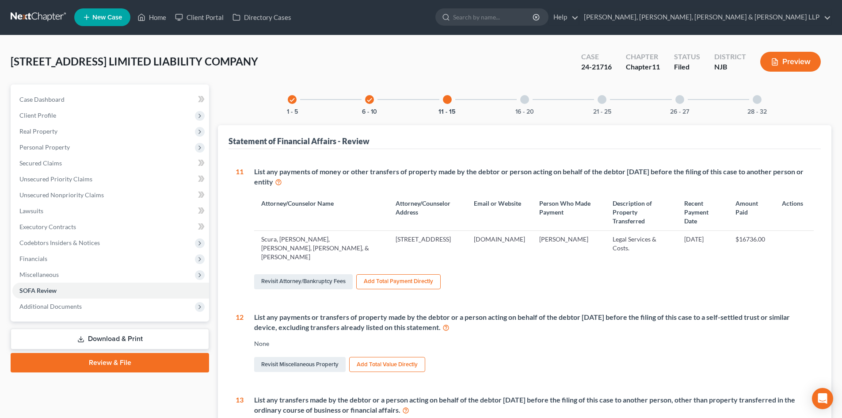
scroll to position [0, 0]
click at [527, 103] on div at bounding box center [524, 99] width 9 height 9
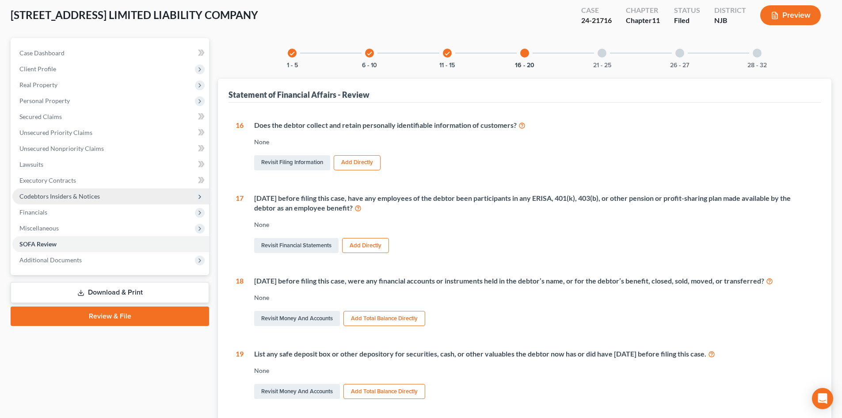
scroll to position [44, 0]
